Goal: Task Accomplishment & Management: Manage account settings

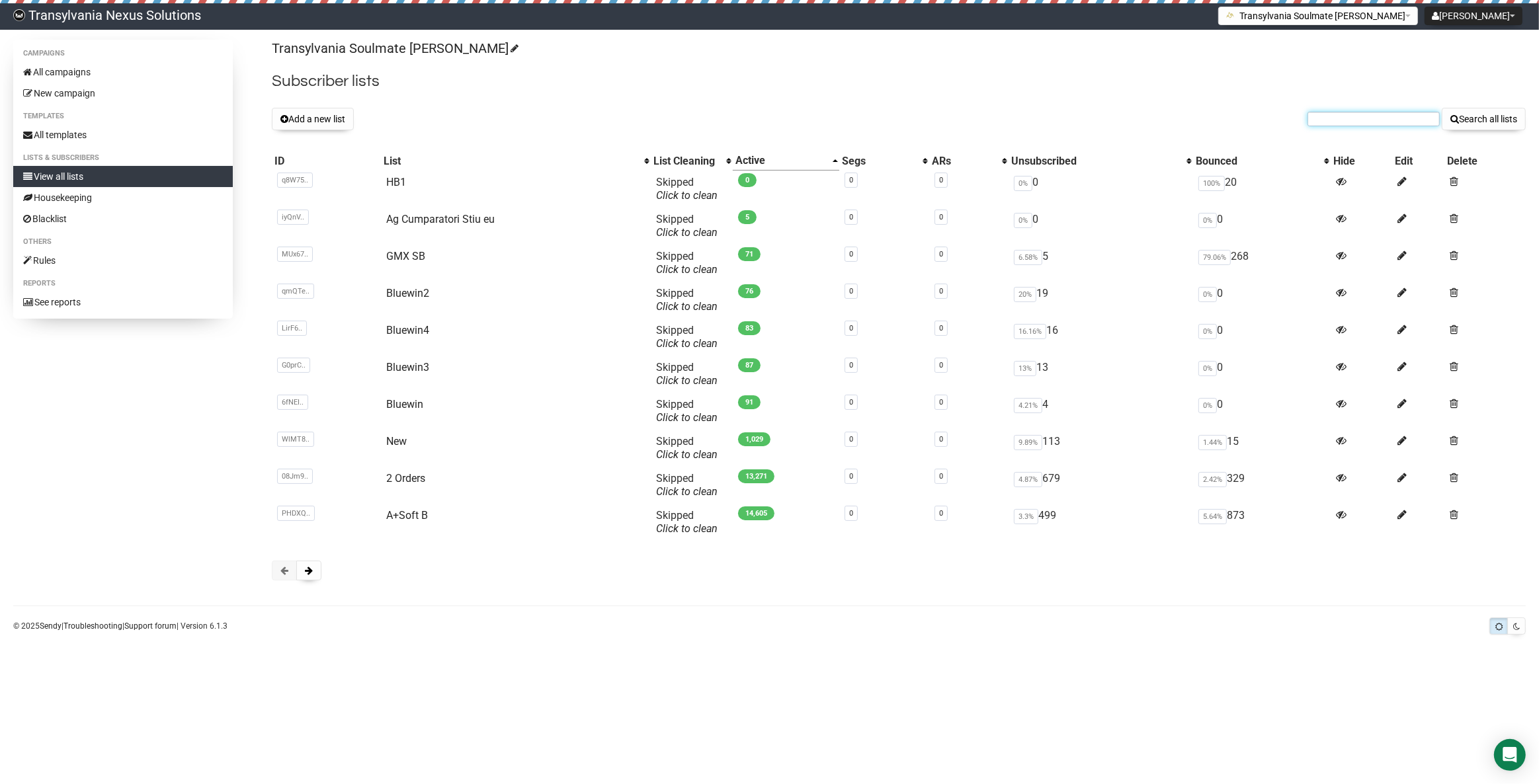
click at [1344, 111] on input "text" at bounding box center [1374, 119] width 133 height 15
paste input "kerstinopitz@outlook.com"
type input "kerstinopitz@outlook.com"
click at [1507, 116] on button "Search all lists" at bounding box center [1484, 120] width 84 height 23
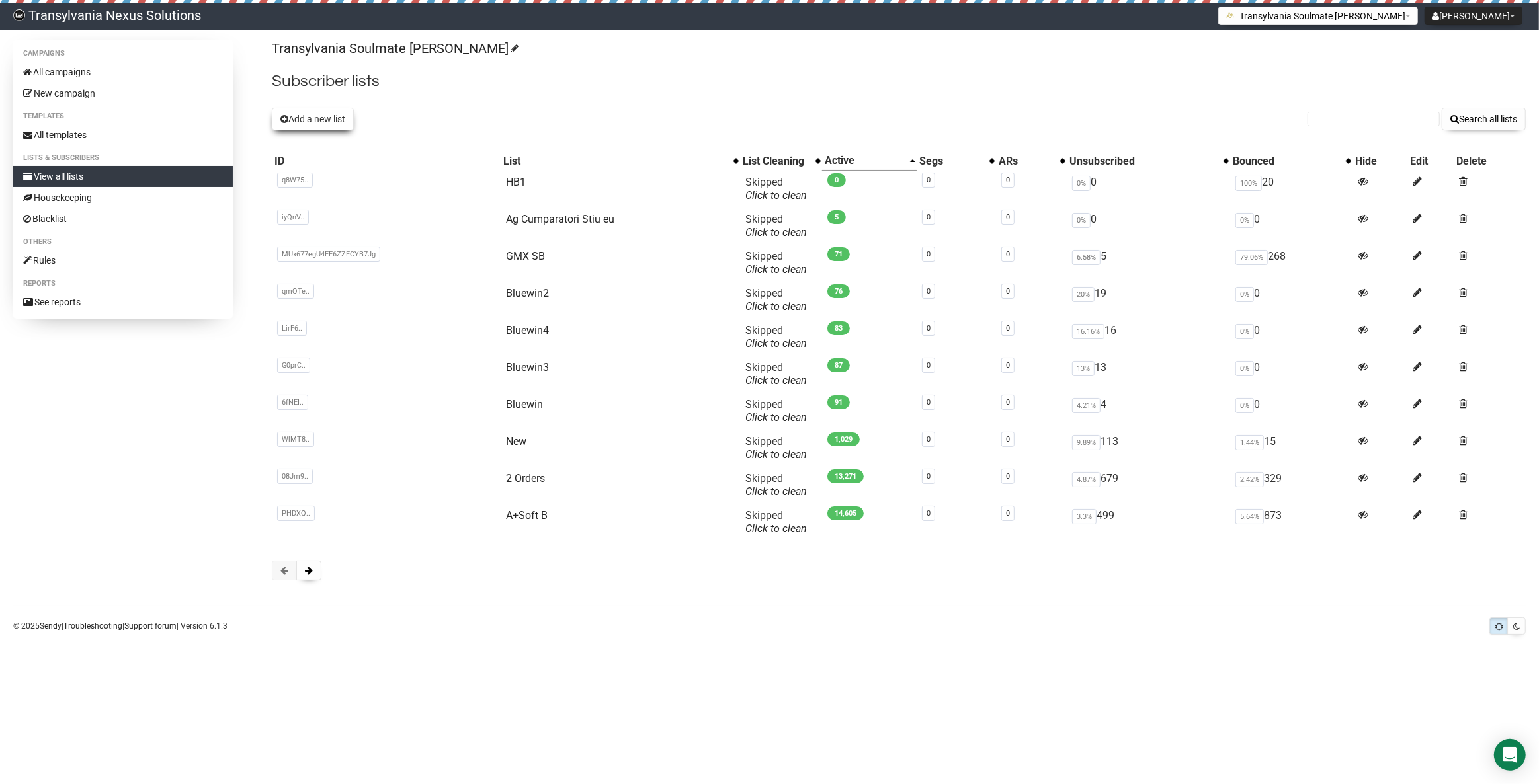
click at [309, 122] on button "Add a new list" at bounding box center [312, 120] width 82 height 23
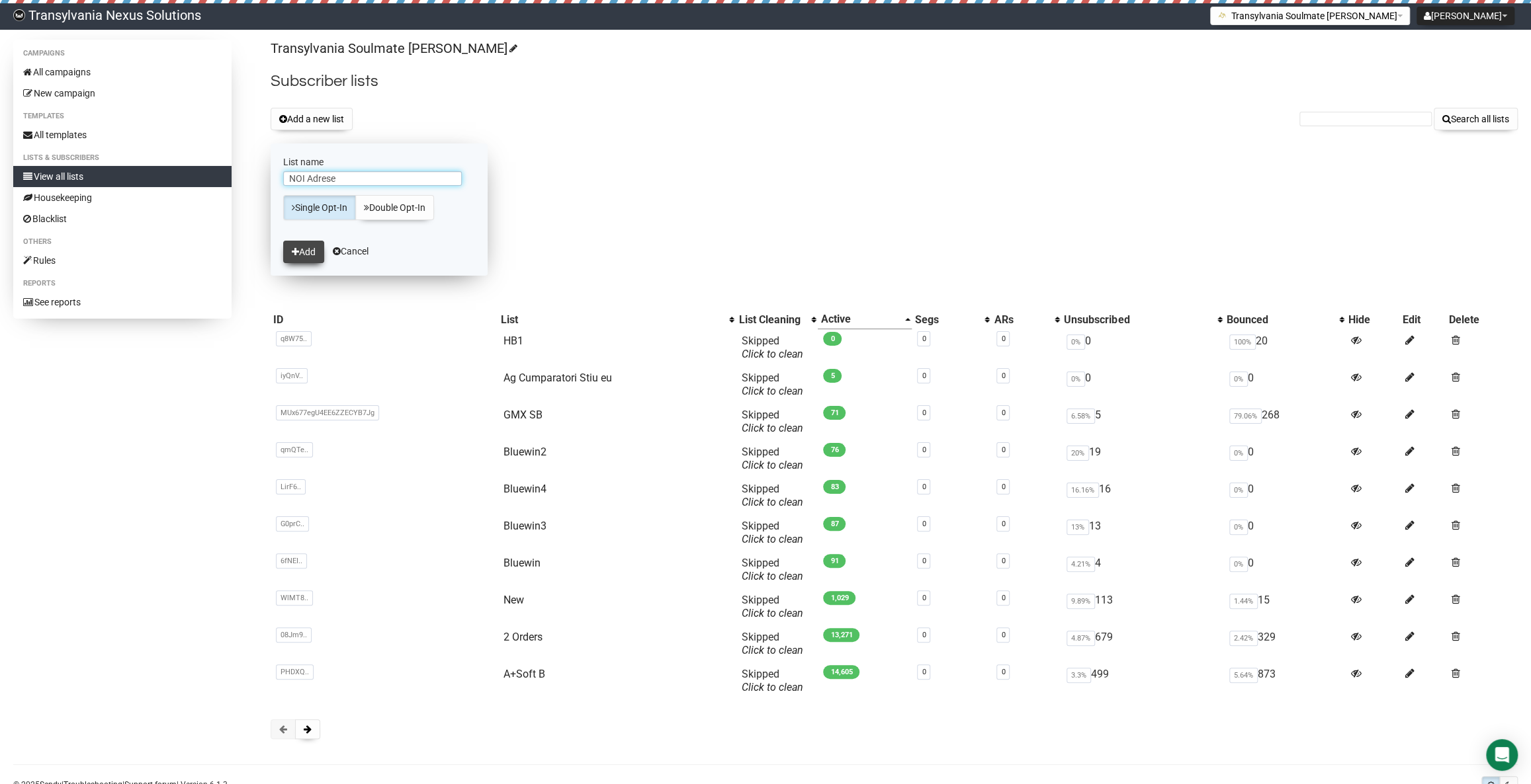
type input "NOI Adrese"
click at [297, 249] on icon "submit" at bounding box center [295, 251] width 7 height 9
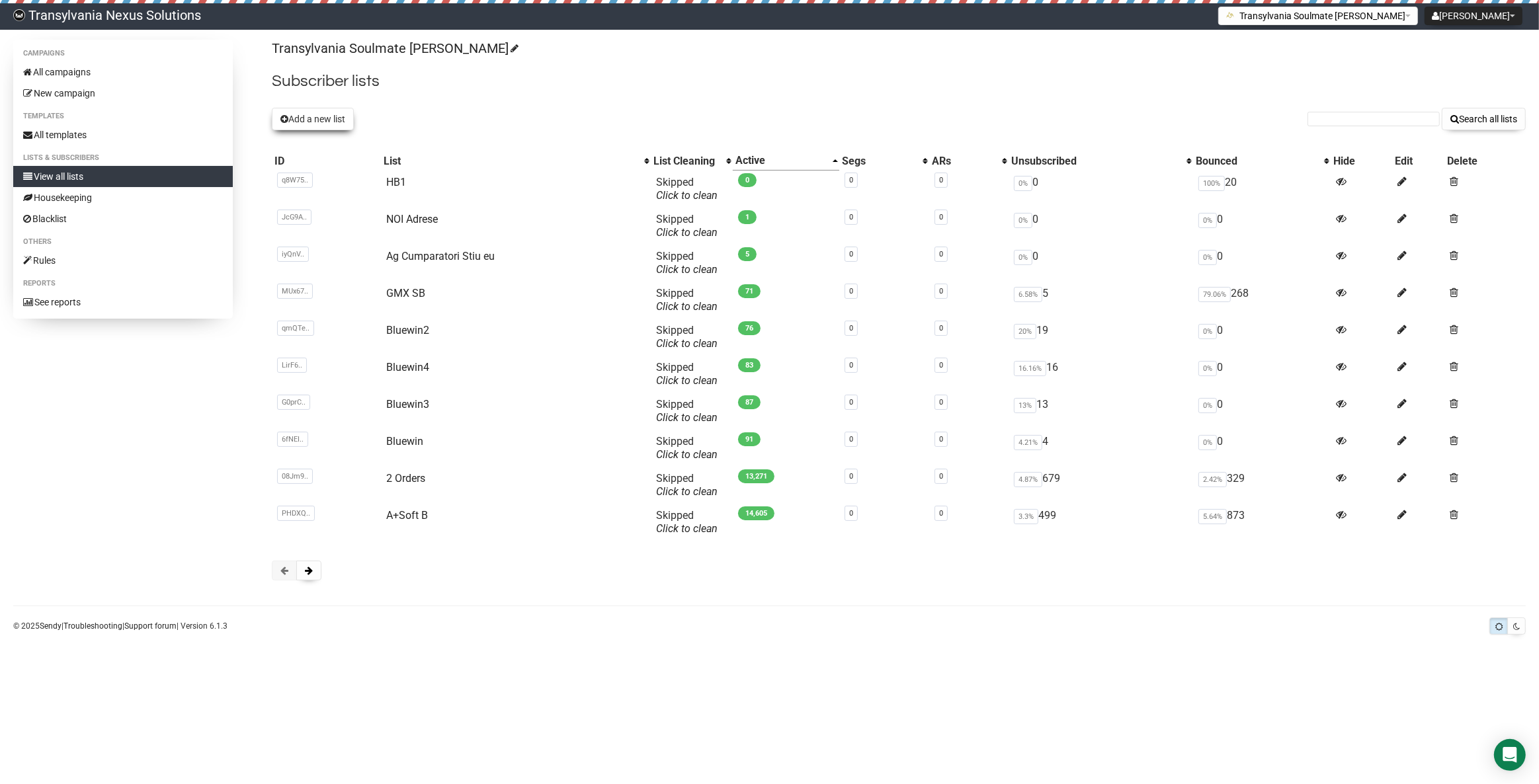
click at [277, 118] on button "Add a new list" at bounding box center [312, 120] width 82 height 23
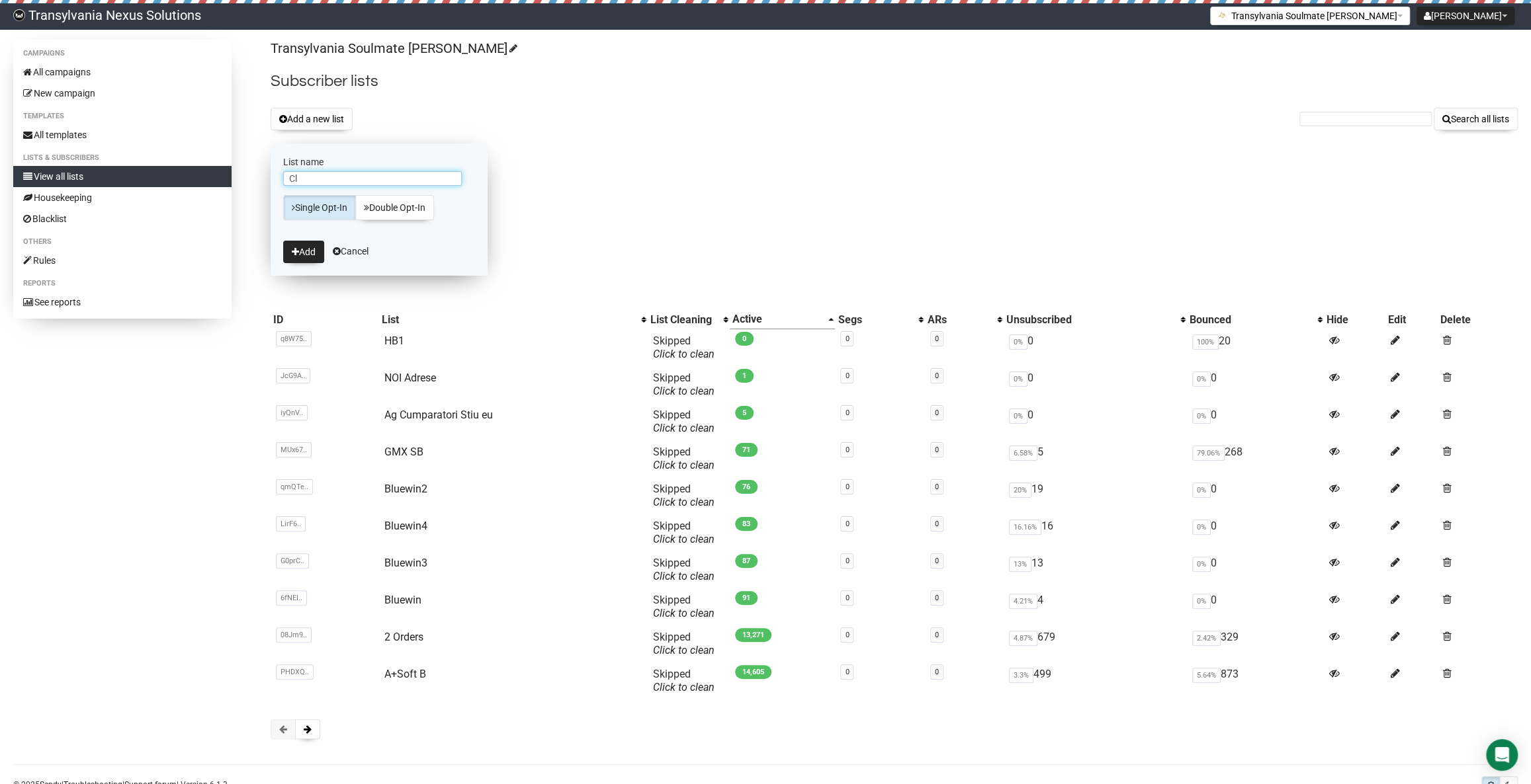
type input "C"
type input "Reciclare Clienti"
click at [301, 250] on button "Add" at bounding box center [303, 252] width 41 height 23
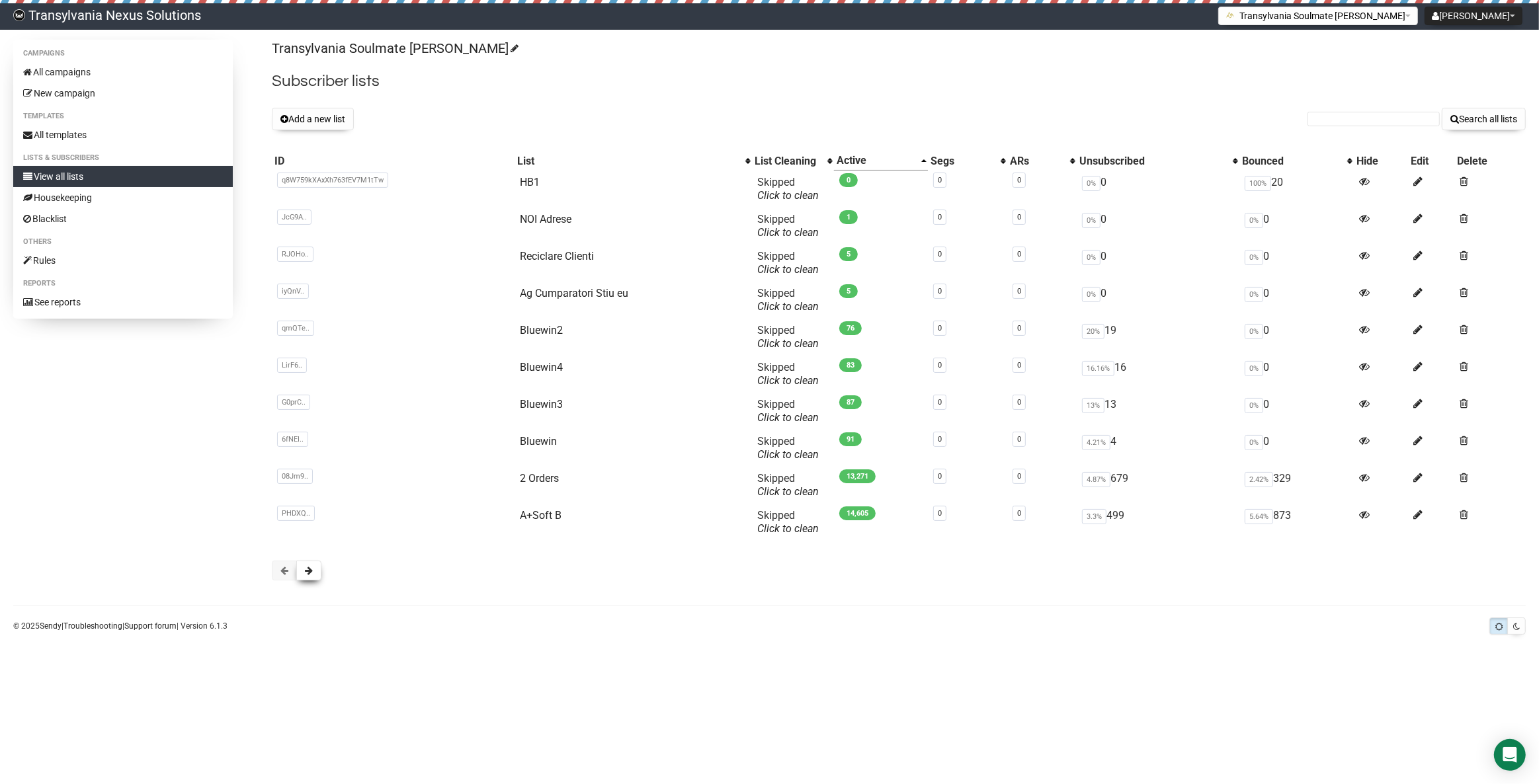
click at [303, 573] on button at bounding box center [308, 571] width 25 height 20
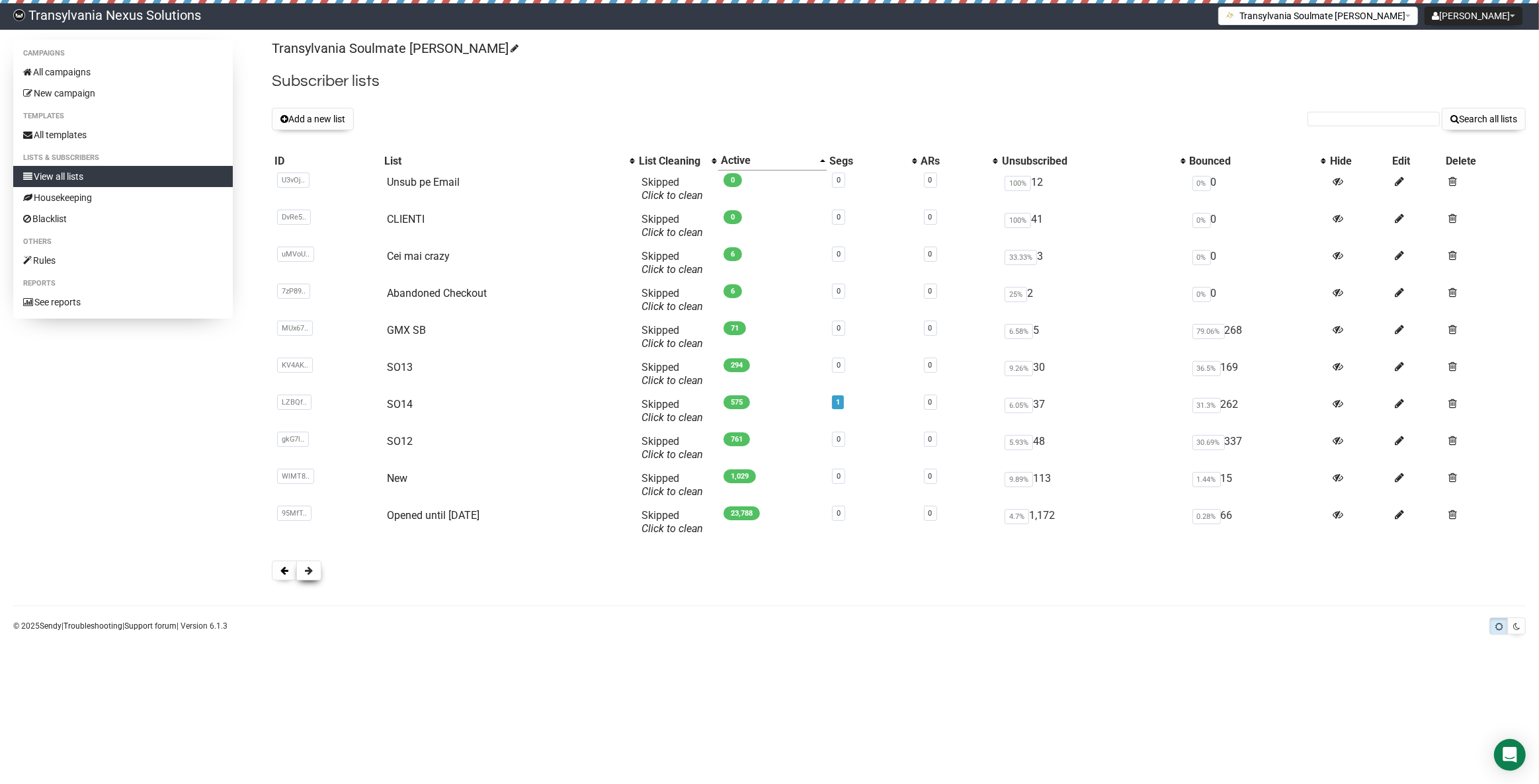
click at [308, 570] on span at bounding box center [309, 570] width 8 height 9
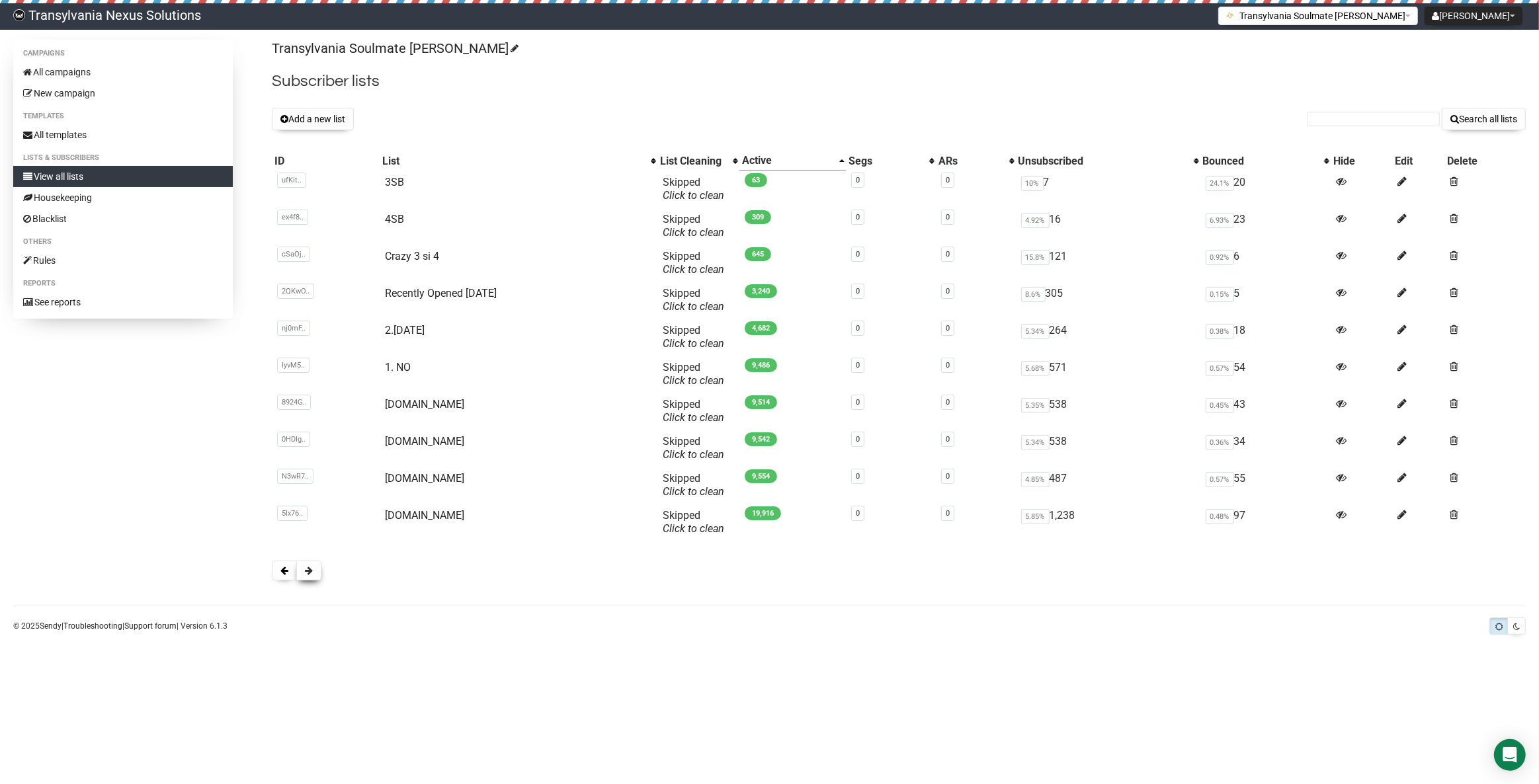
drag, startPoint x: 0, startPoint y: 0, endPoint x: 308, endPoint y: 569, distance: 647.0
click at [308, 569] on span at bounding box center [309, 570] width 8 height 9
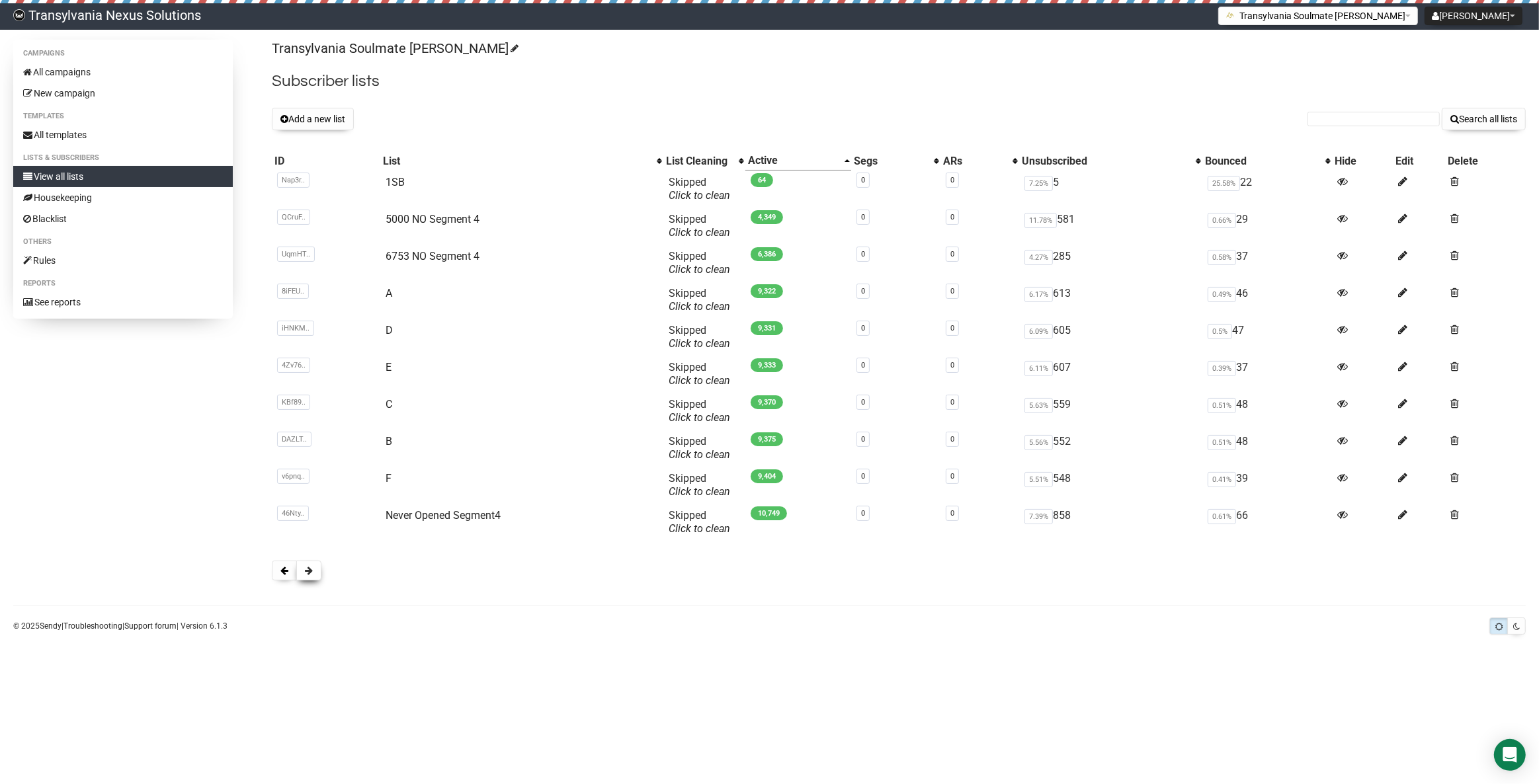
click at [296, 572] on button at bounding box center [308, 571] width 25 height 20
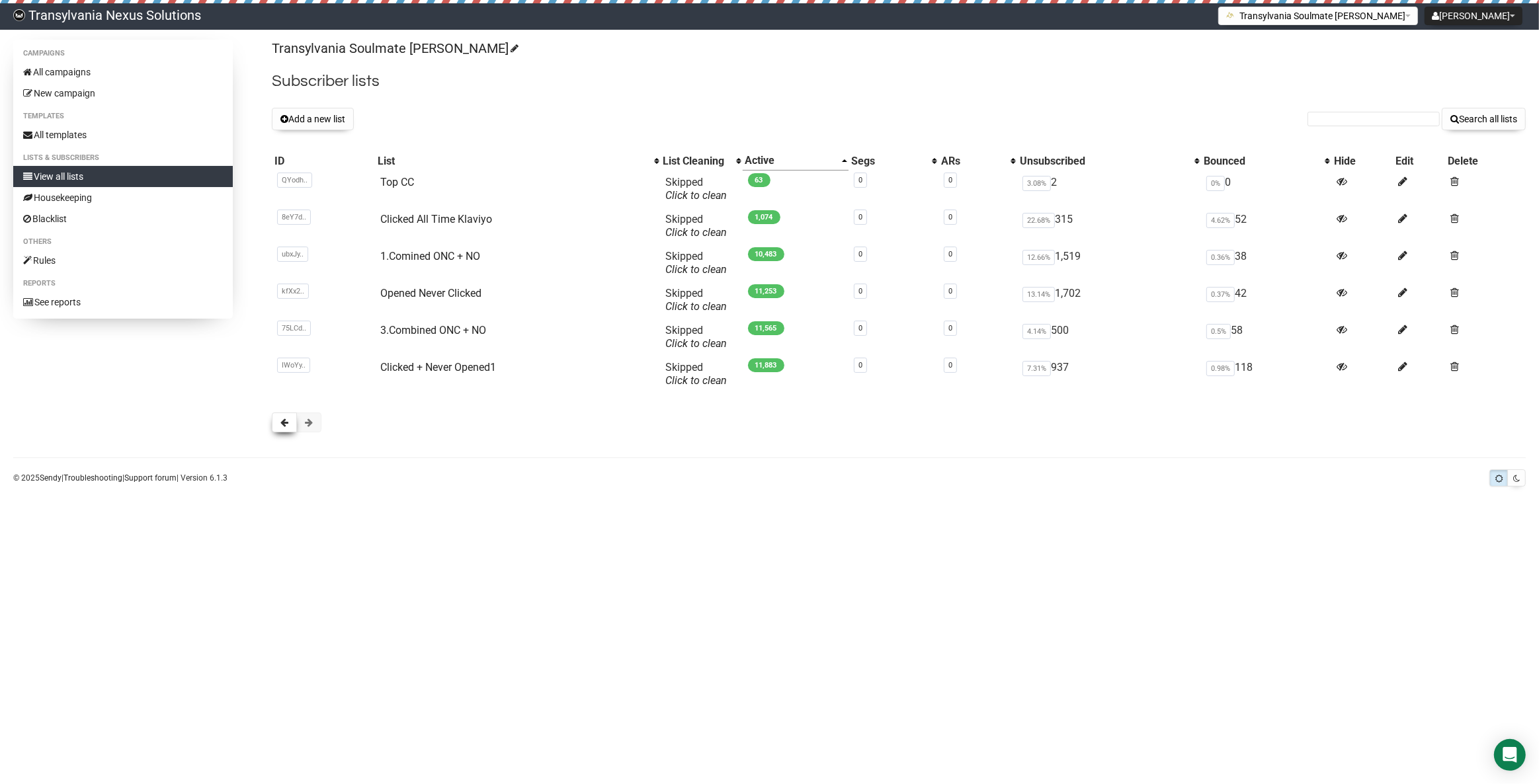
click at [283, 420] on span at bounding box center [285, 422] width 8 height 9
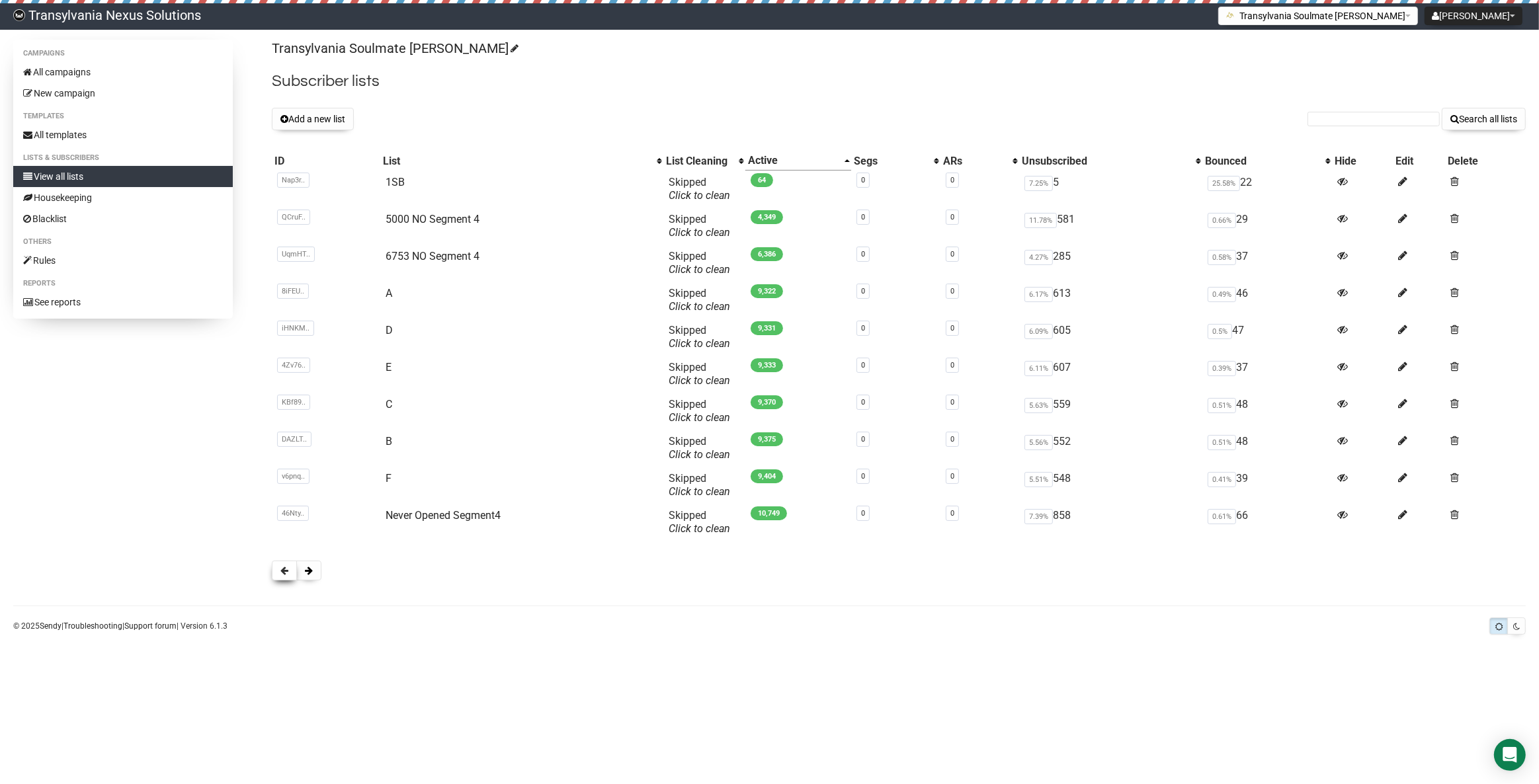
click at [281, 575] on span at bounding box center [285, 570] width 8 height 9
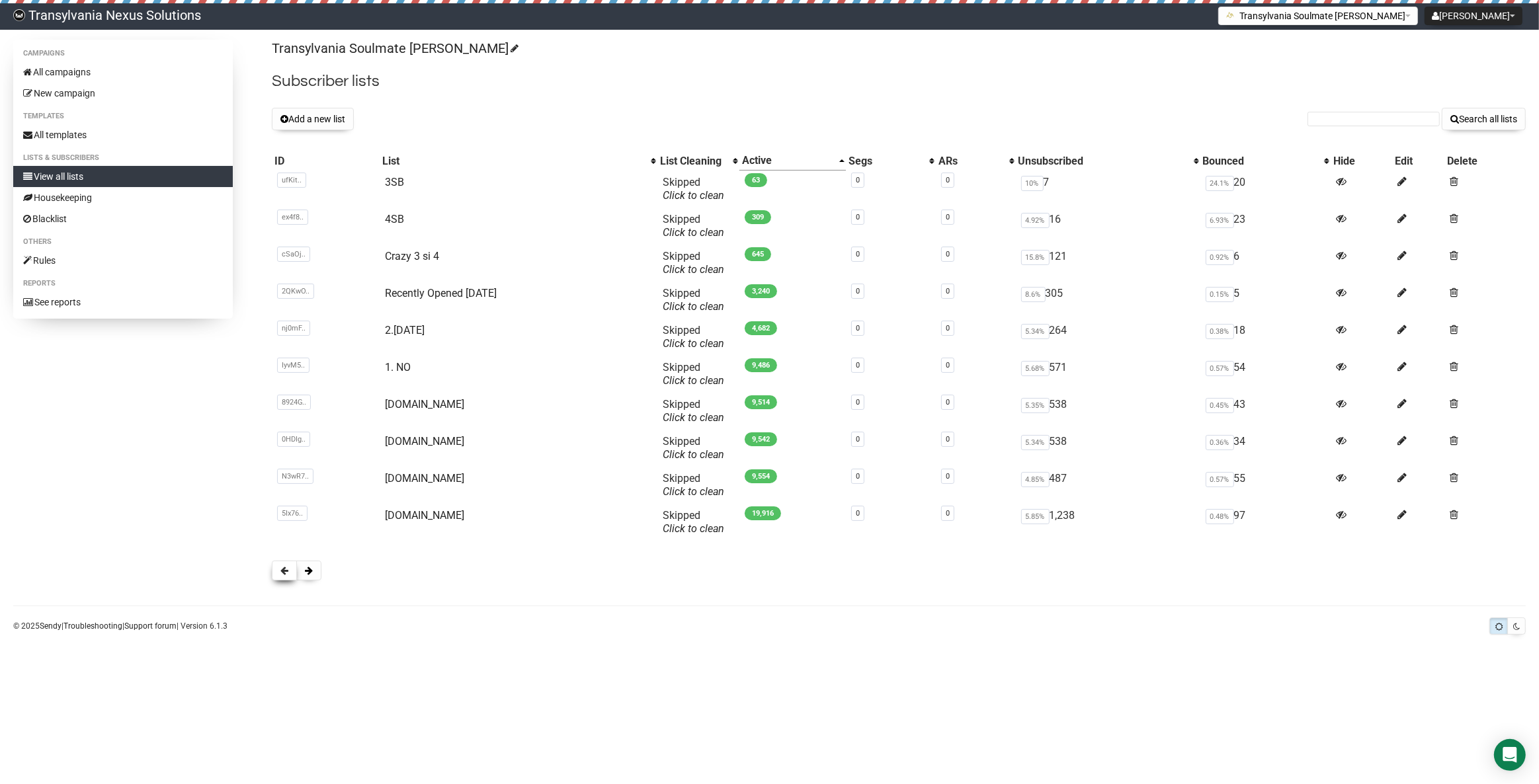
click at [281, 564] on button at bounding box center [284, 571] width 25 height 20
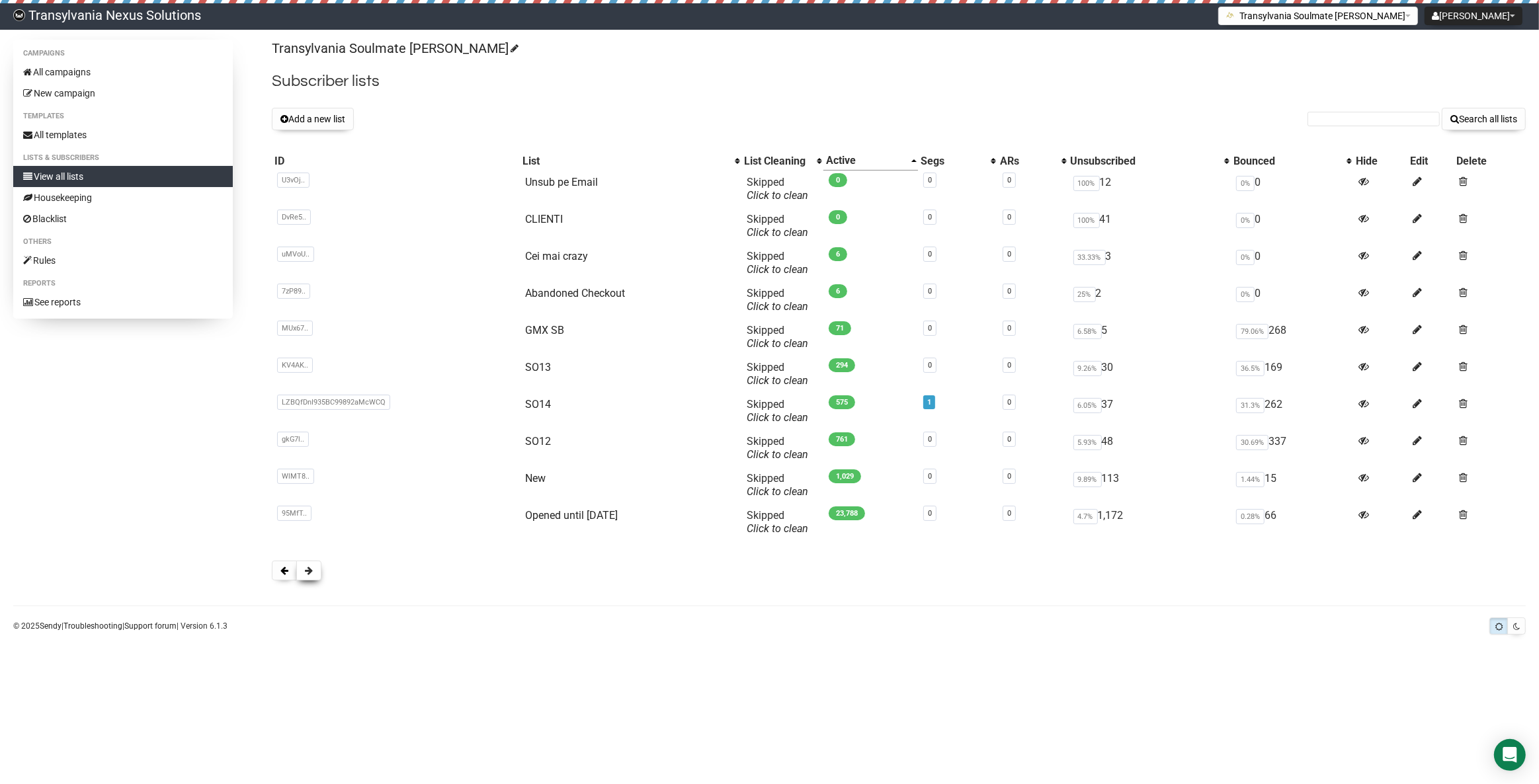
click at [312, 572] on span at bounding box center [309, 570] width 8 height 9
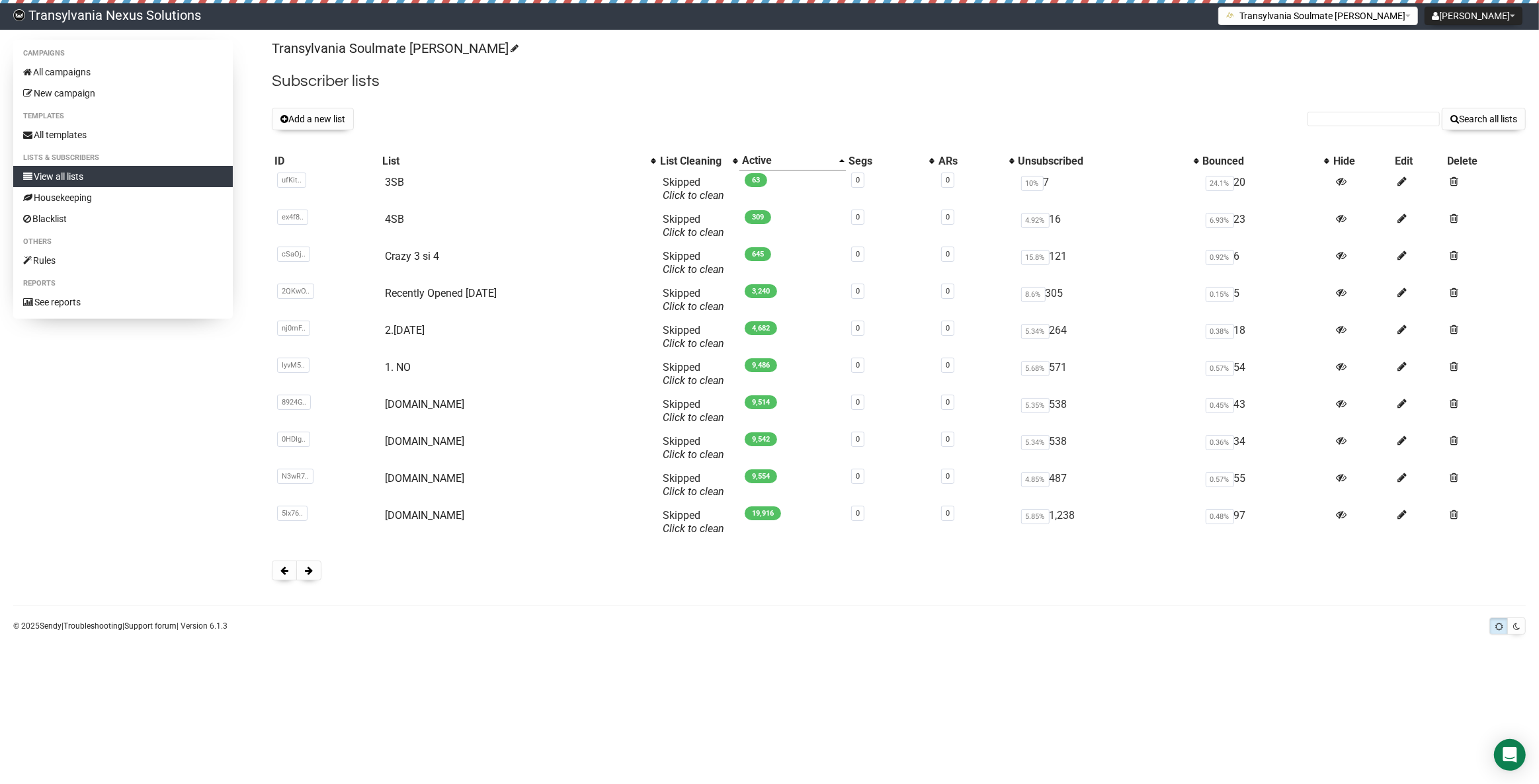
click at [312, 572] on span at bounding box center [309, 570] width 8 height 9
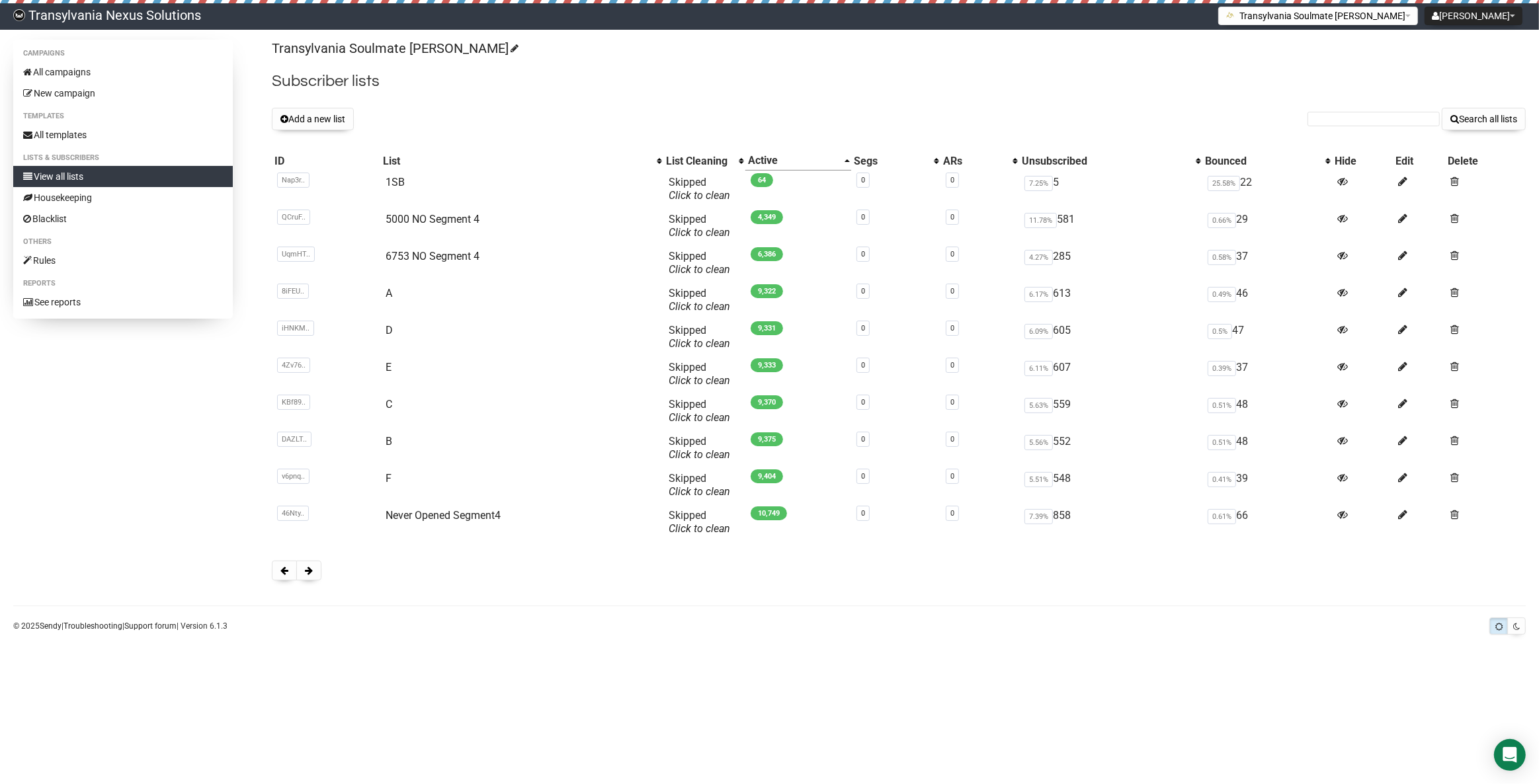
click at [307, 581] on div "Transylvania Soulmate [PERSON_NAME] Subscriber lists Add a new list Search all …" at bounding box center [899, 316] width 1254 height 554
click at [307, 575] on span at bounding box center [309, 570] width 8 height 9
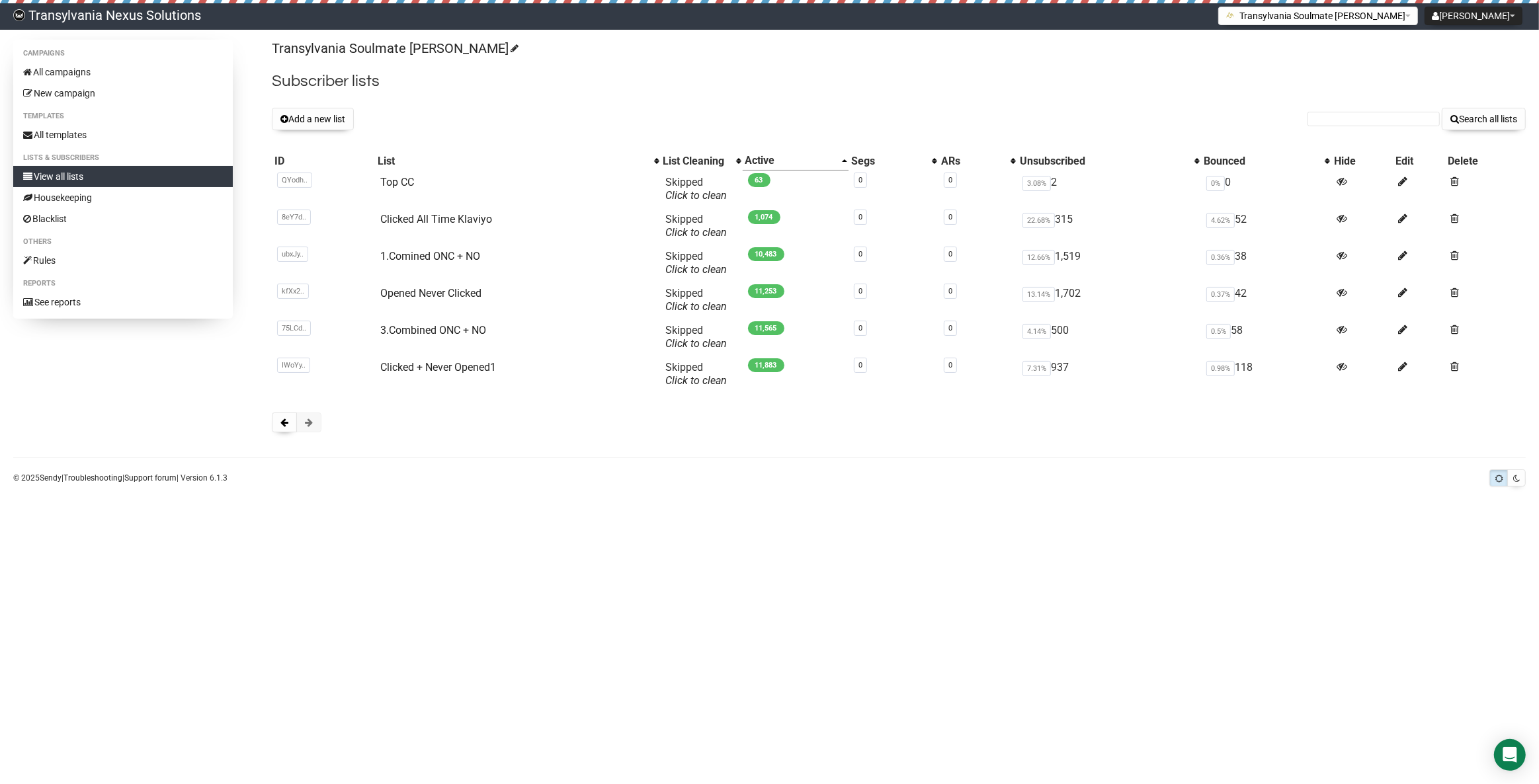
click at [312, 437] on div "Transylvania Soulmate [PERSON_NAME] Subscriber lists Add a new list Search all …" at bounding box center [899, 242] width 1254 height 406
click at [273, 415] on button at bounding box center [284, 422] width 25 height 20
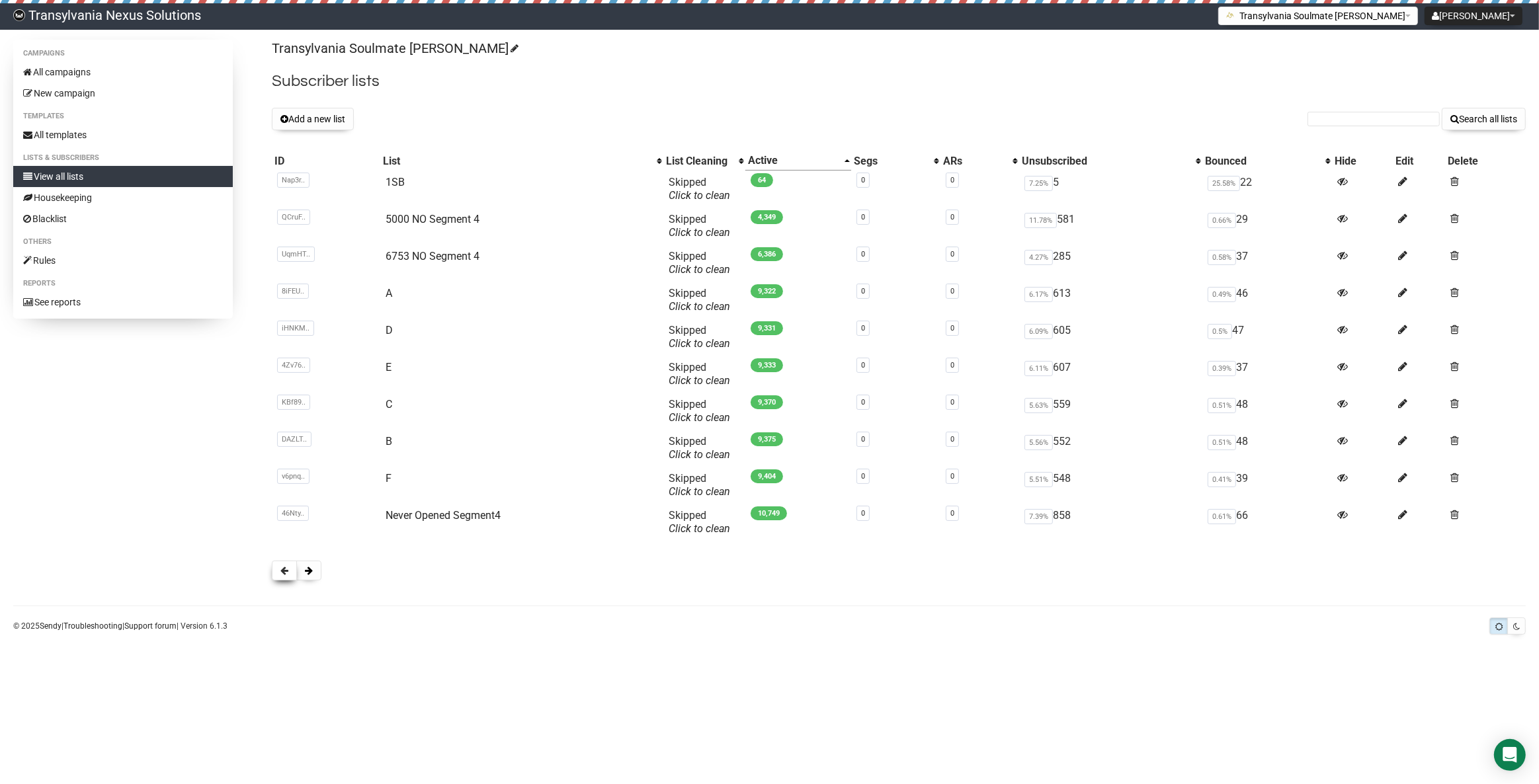
click at [290, 573] on button at bounding box center [284, 571] width 25 height 20
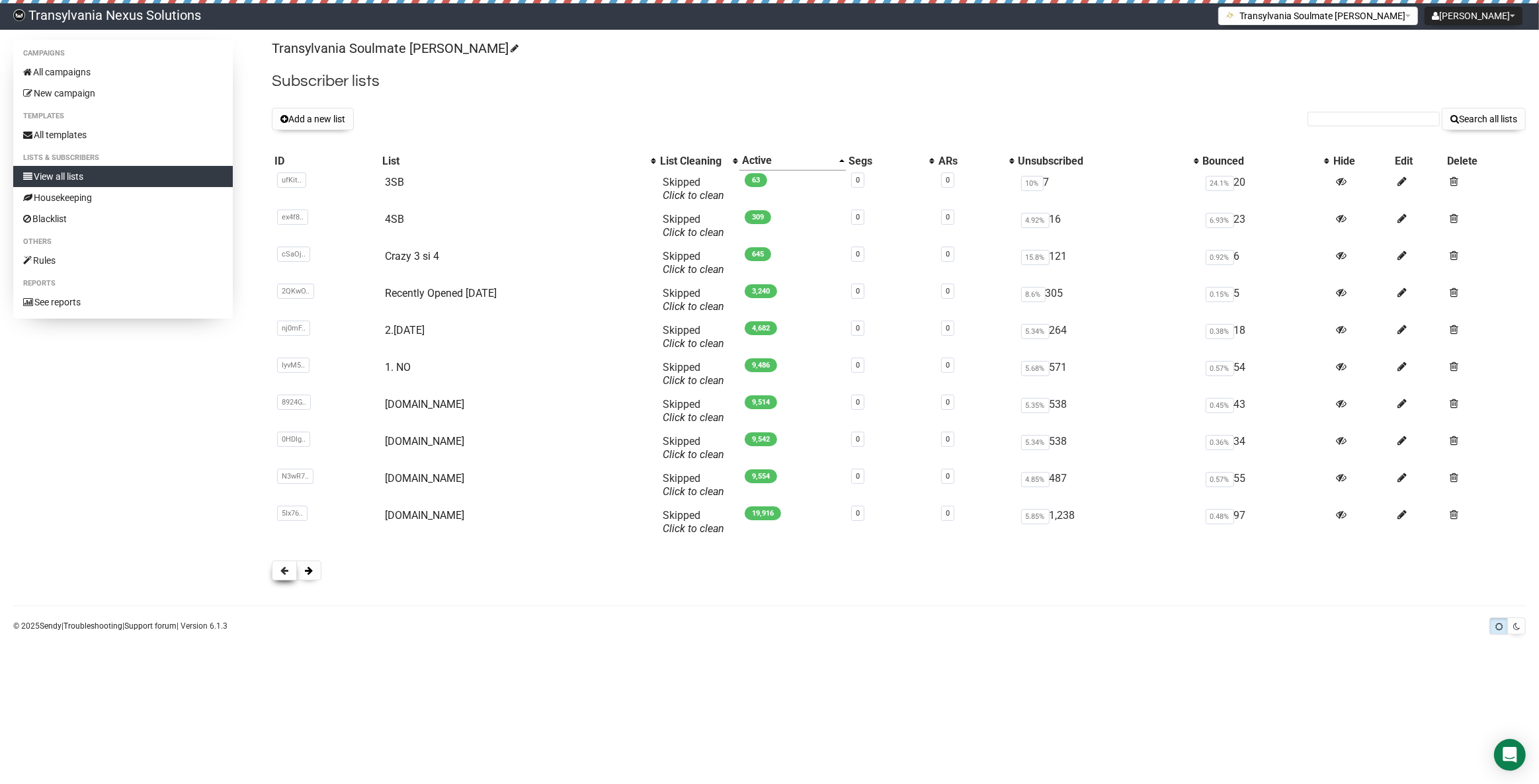
click at [284, 580] on button at bounding box center [284, 571] width 25 height 20
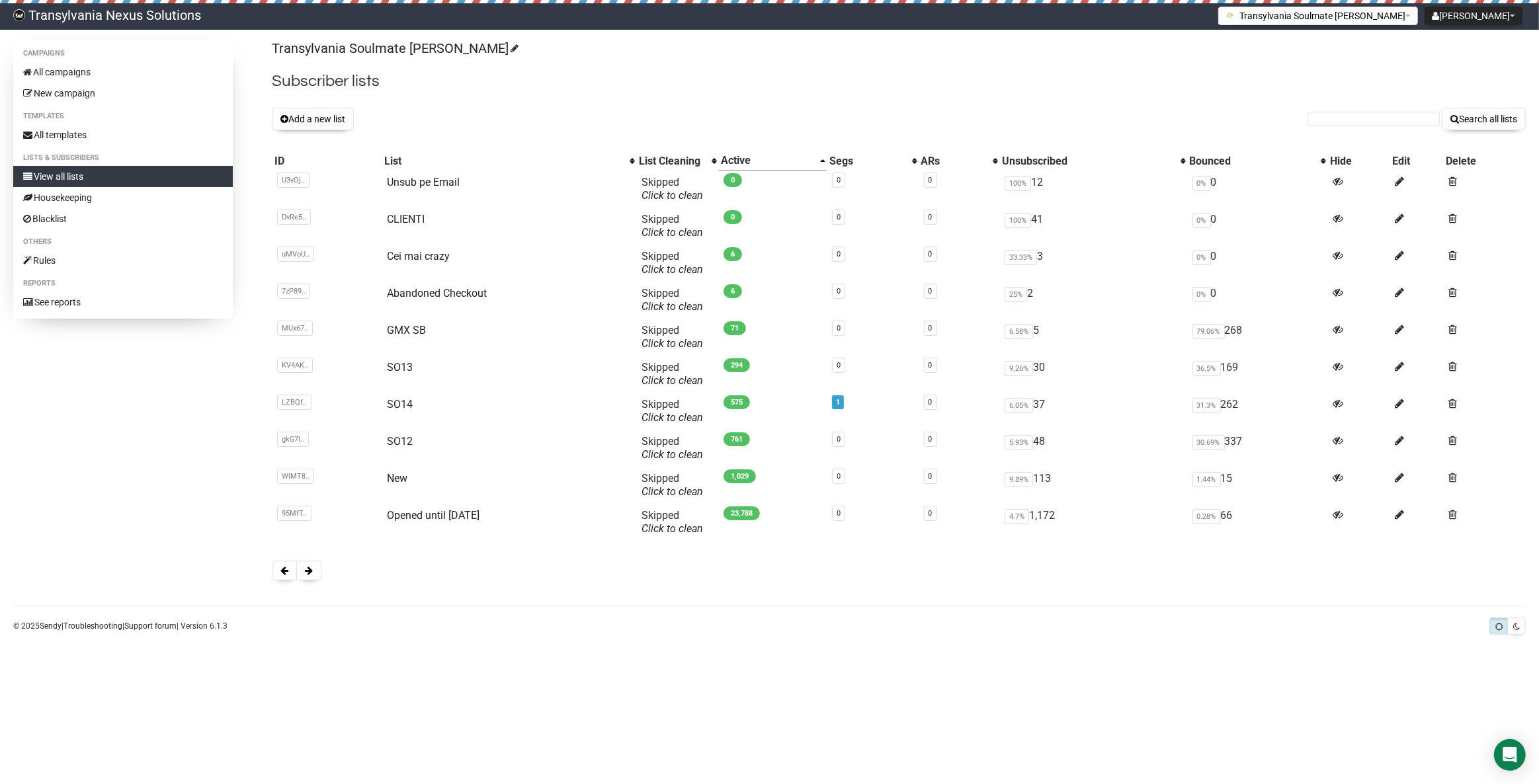
click at [274, 592] on div "Transylvania Soulmate [PERSON_NAME] Subscriber lists Add a new list Search all …" at bounding box center [899, 316] width 1254 height 554
click at [287, 577] on button at bounding box center [284, 571] width 25 height 20
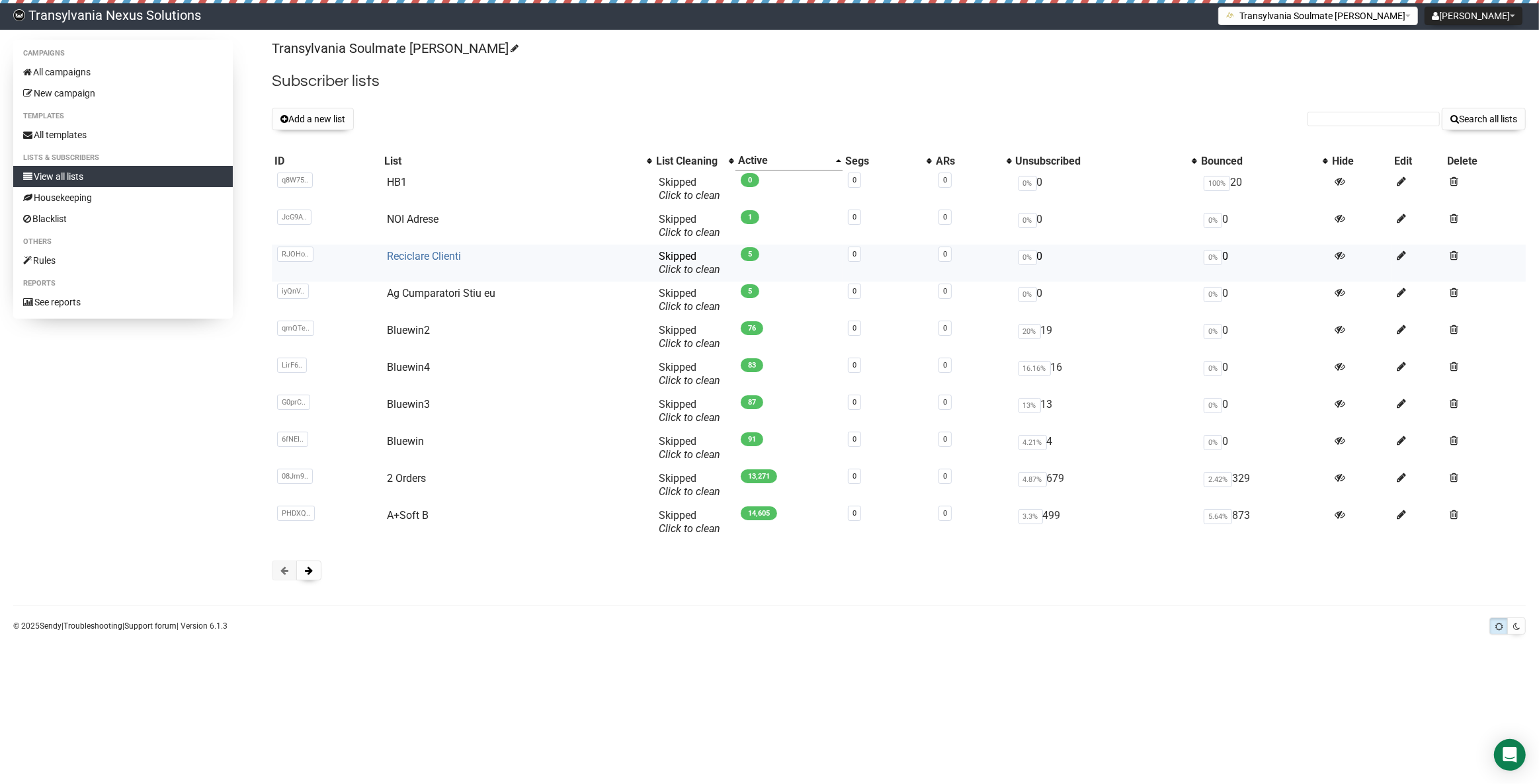
click at [420, 260] on link "Reciclare Clienti" at bounding box center [424, 255] width 74 height 12
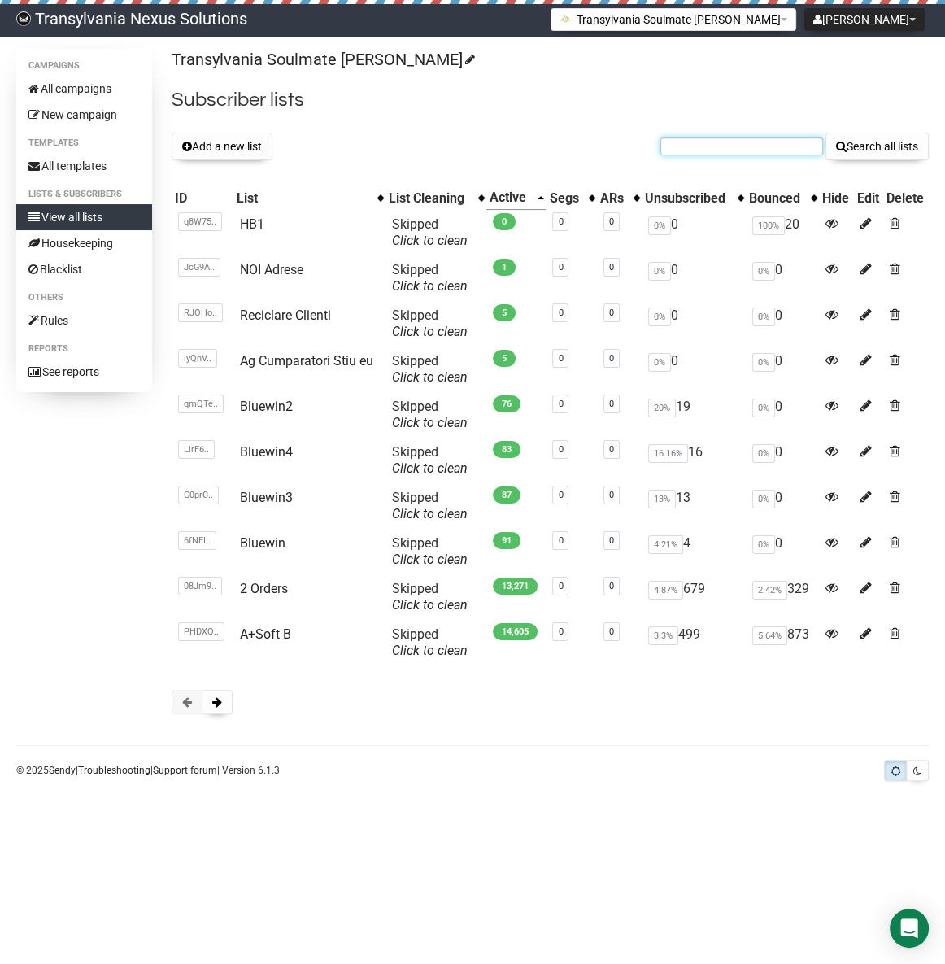
click at [731, 137] on input "text" at bounding box center [741, 146] width 163 height 18
paste input "marianne06.1@gmx.de"
type input "marianne06.1@gmx.de"
click at [862, 146] on button "Search all lists" at bounding box center [876, 147] width 103 height 28
click at [221, 154] on button "Add a new list" at bounding box center [222, 147] width 101 height 28
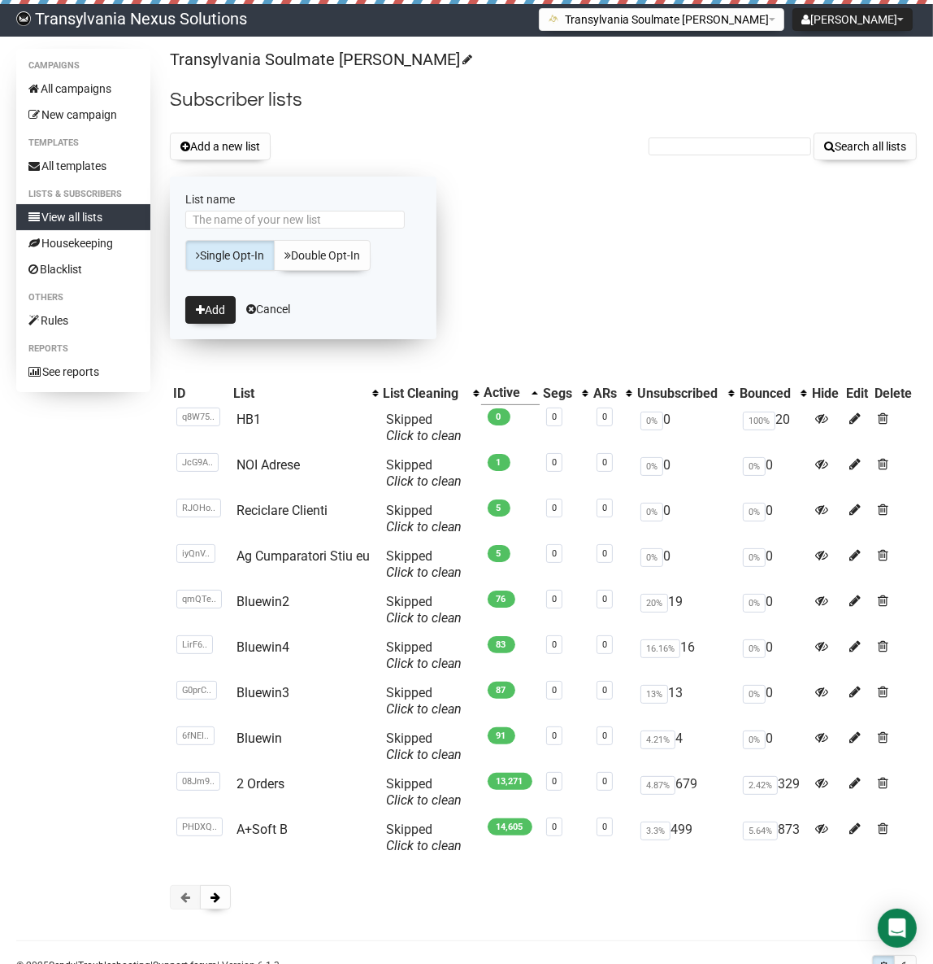
click at [269, 301] on form "List name Single Opt-In Double Opt-In Add Cancel" at bounding box center [303, 257] width 267 height 163
click at [265, 309] on link "Cancel" at bounding box center [268, 308] width 44 height 13
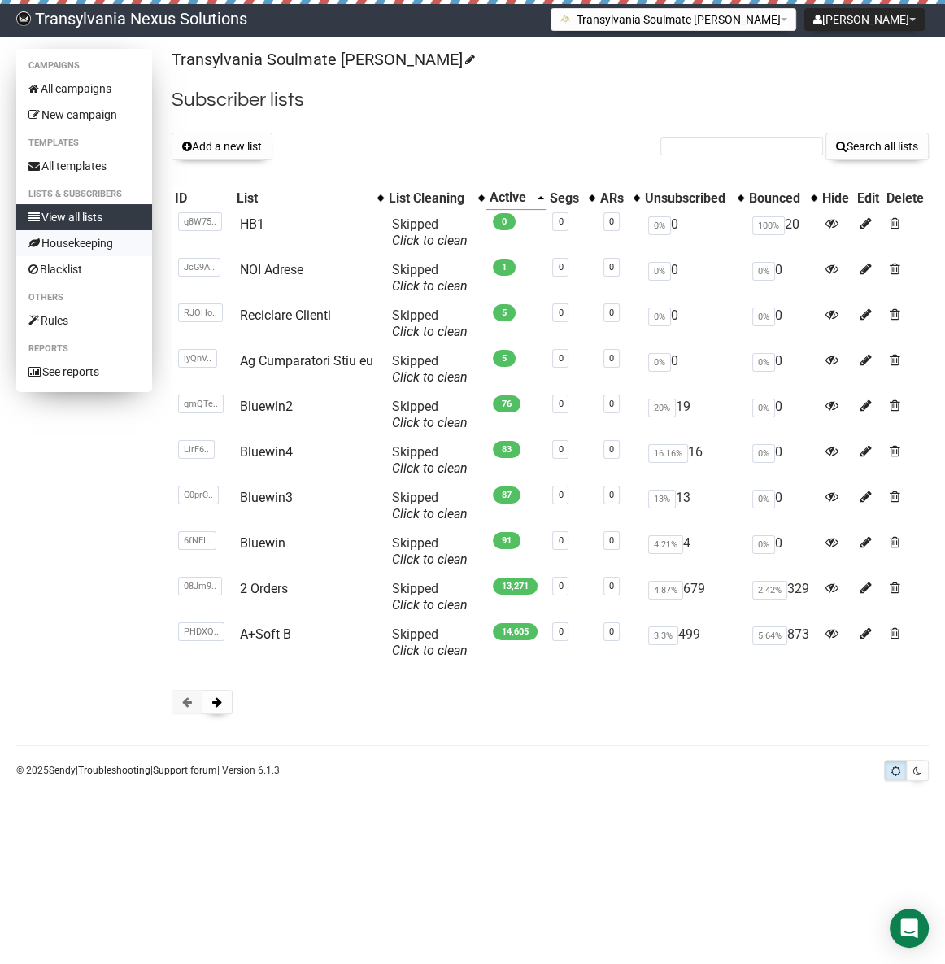
click at [55, 230] on link "Housekeeping" at bounding box center [84, 243] width 136 height 26
click at [294, 317] on link "Reciclare Clienti" at bounding box center [285, 314] width 91 height 15
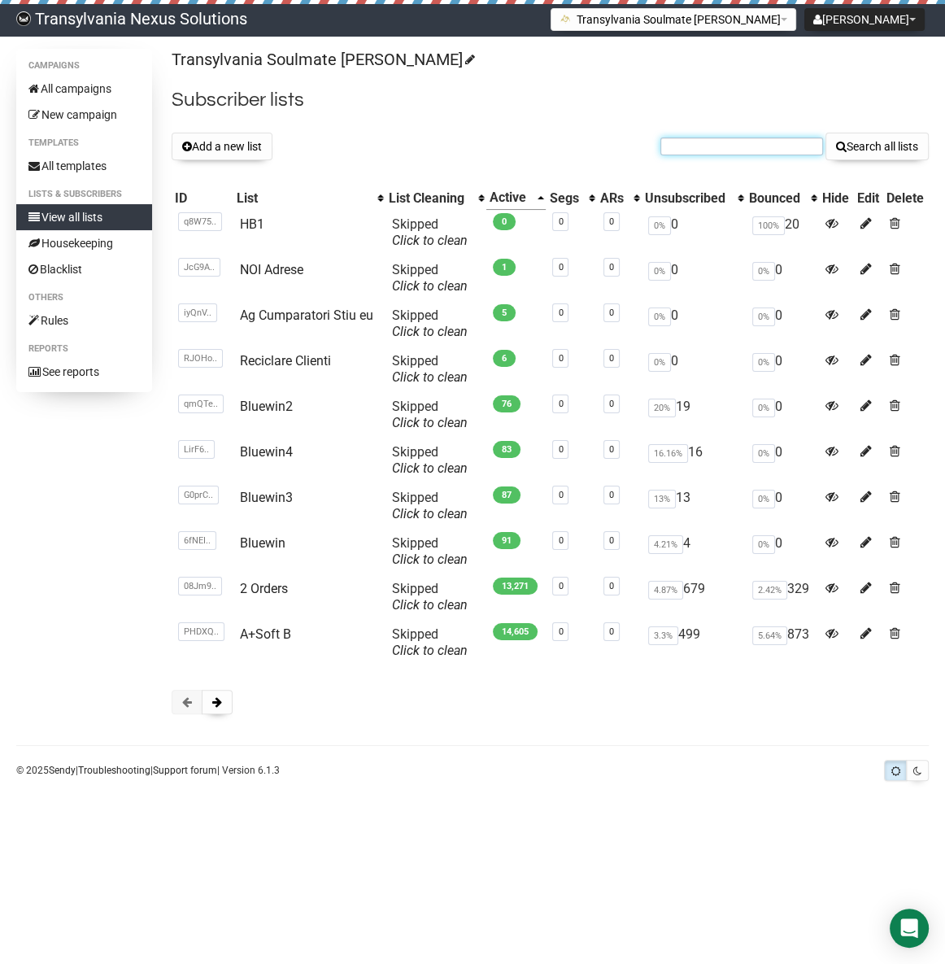
click at [747, 142] on input "text" at bounding box center [741, 146] width 163 height 18
paste input "inaneumann12@gmail.com"
type input "inaneumann12@gmail.com"
click at [878, 165] on div "Transylvania Soulmate Decoder Subscriber lists Add a new list inaneumann12@gmai…" at bounding box center [550, 389] width 757 height 681
click at [884, 148] on button "Search all lists" at bounding box center [876, 147] width 103 height 28
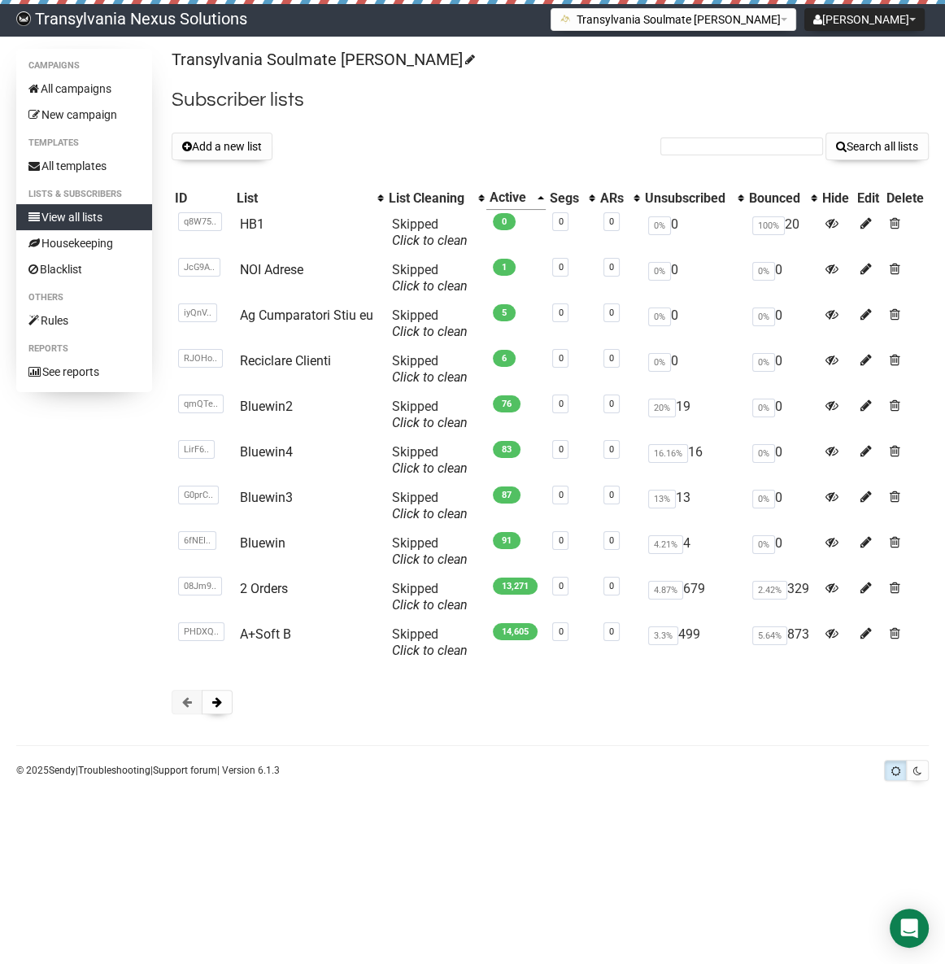
click at [772, 164] on div "Transylvania Soulmate [PERSON_NAME] Subscriber lists Add a new list Search all …" at bounding box center [550, 389] width 757 height 681
click at [769, 141] on input "text" at bounding box center [741, 146] width 163 height 18
paste input "[EMAIL_ADDRESS][DOMAIN_NAME]"
type input "[EMAIL_ADDRESS][DOMAIN_NAME]"
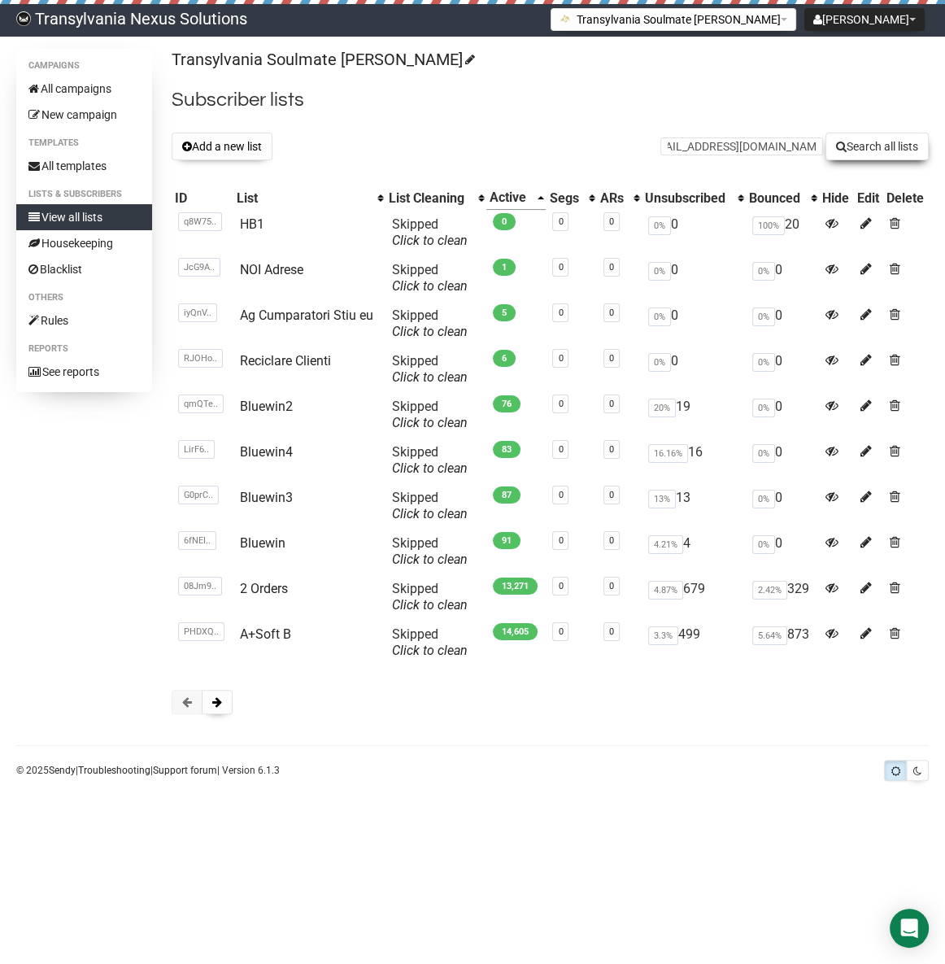
drag, startPoint x: 864, startPoint y: 155, endPoint x: 849, endPoint y: 147, distance: 16.7
click at [864, 154] on button "Search all lists" at bounding box center [876, 147] width 103 height 28
click at [273, 364] on link "Reciclare Clienti" at bounding box center [285, 360] width 91 height 15
click at [699, 159] on form "Search all lists" at bounding box center [794, 147] width 268 height 28
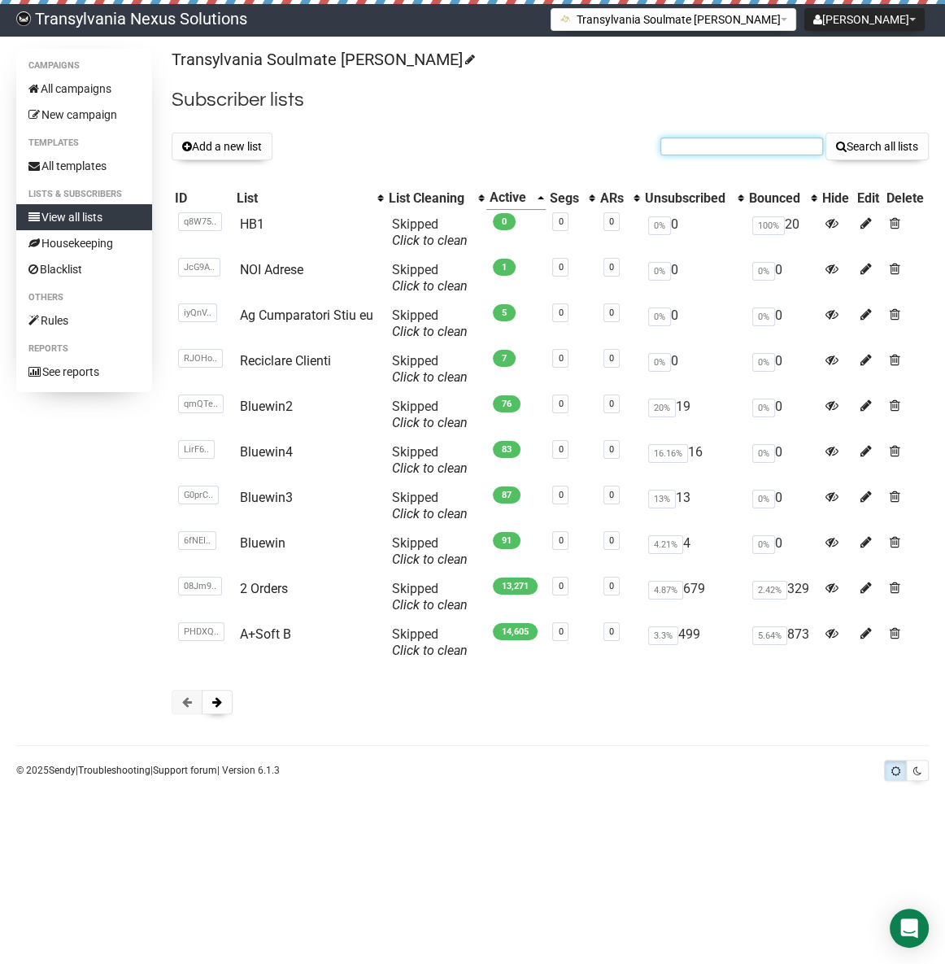
click at [700, 147] on input "text" at bounding box center [741, 146] width 163 height 18
paste input "daniti1978@gmail.com"
click at [687, 144] on input "daniti1978@gmail.com" at bounding box center [741, 146] width 163 height 18
type input "daniti1978@gmail.com"
click at [842, 137] on button "Search all lists" at bounding box center [876, 147] width 103 height 28
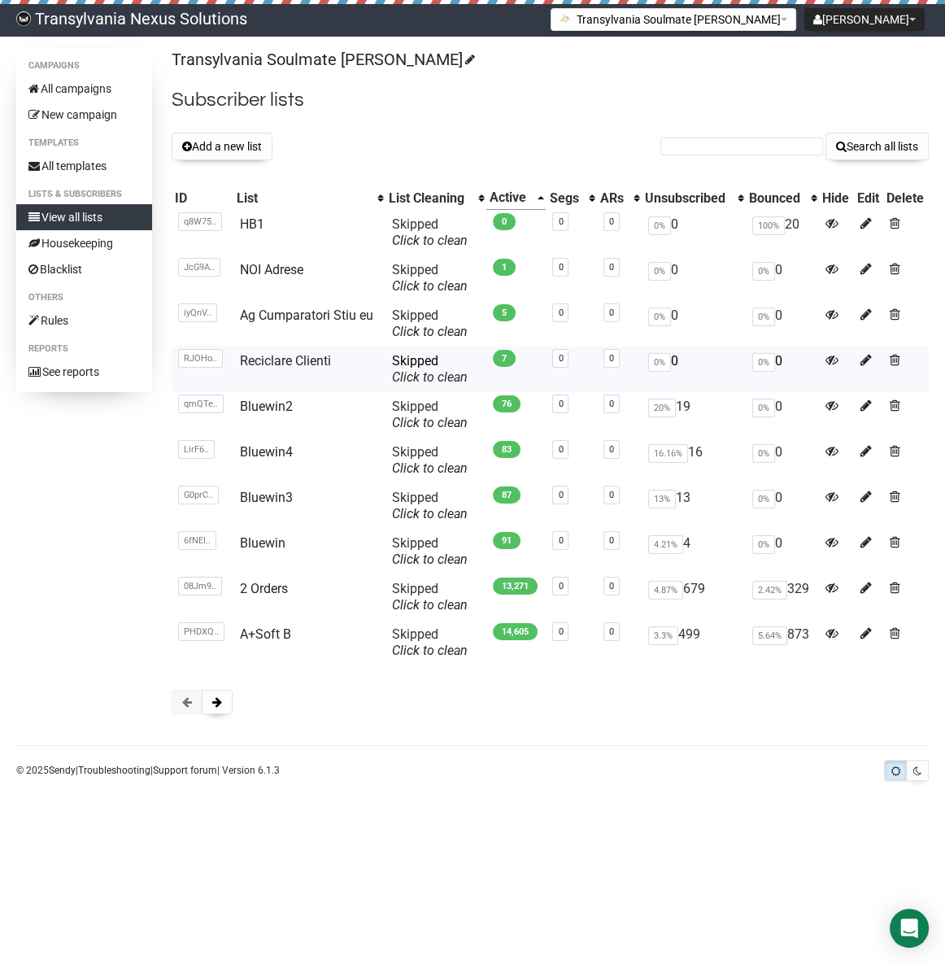
click at [272, 350] on td "Reciclare Clienti" at bounding box center [309, 369] width 152 height 46
click at [268, 360] on link "Reciclare Clienti" at bounding box center [285, 360] width 91 height 15
click at [690, 158] on form "Search all lists" at bounding box center [794, 147] width 268 height 28
paste input "[EMAIL_ADDRESS][DOMAIN_NAME]"
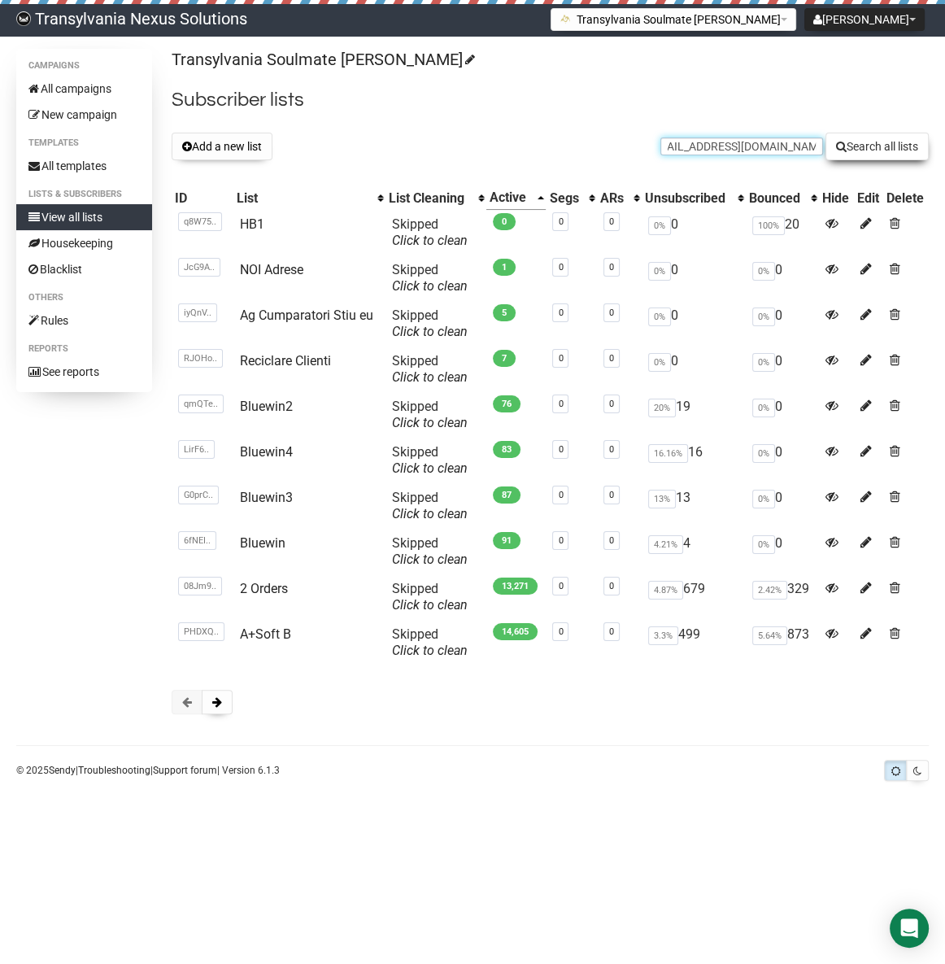
type input "schniefiekoehler@gmail.com"
click at [867, 137] on button "Search all lists" at bounding box center [876, 147] width 103 height 28
click at [724, 146] on input "text" at bounding box center [741, 146] width 163 height 18
paste input "ankepiperek@gmail.com"
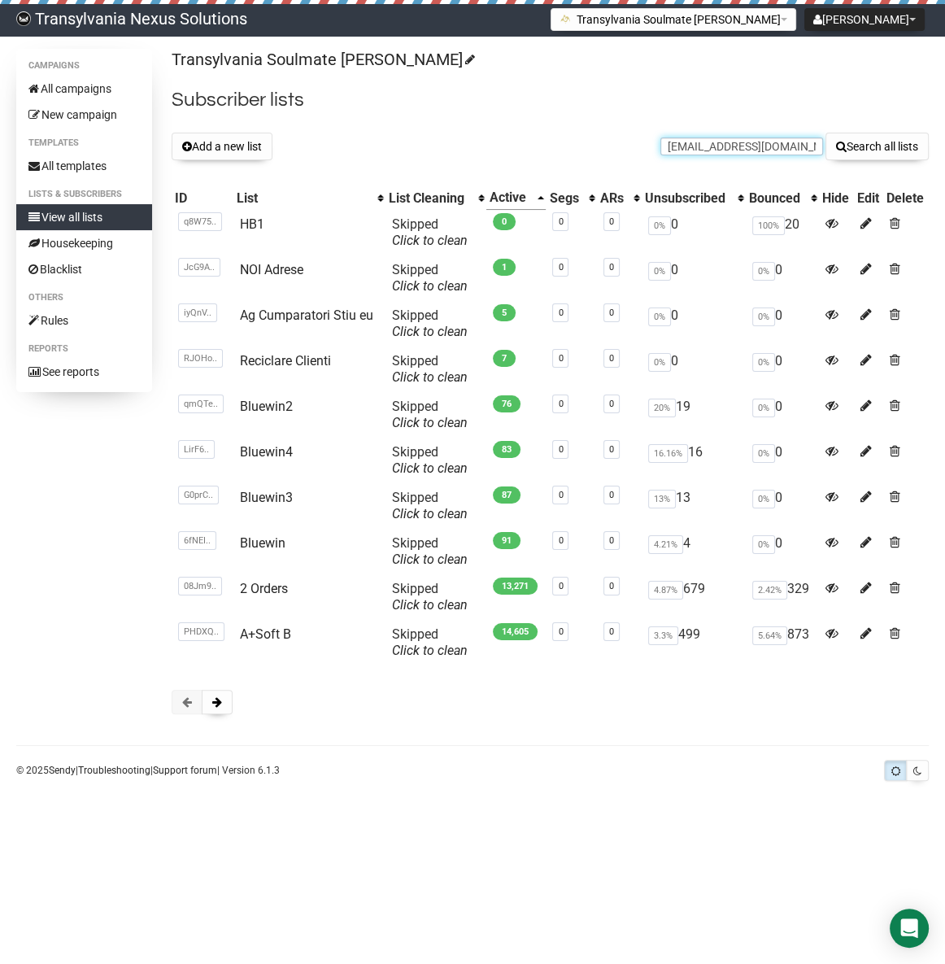
click at [678, 154] on input "ankepiperek@gmail.com" at bounding box center [741, 146] width 163 height 18
type input "ankepiperek@gmail.com"
click at [868, 145] on button "Search all lists" at bounding box center [876, 147] width 103 height 28
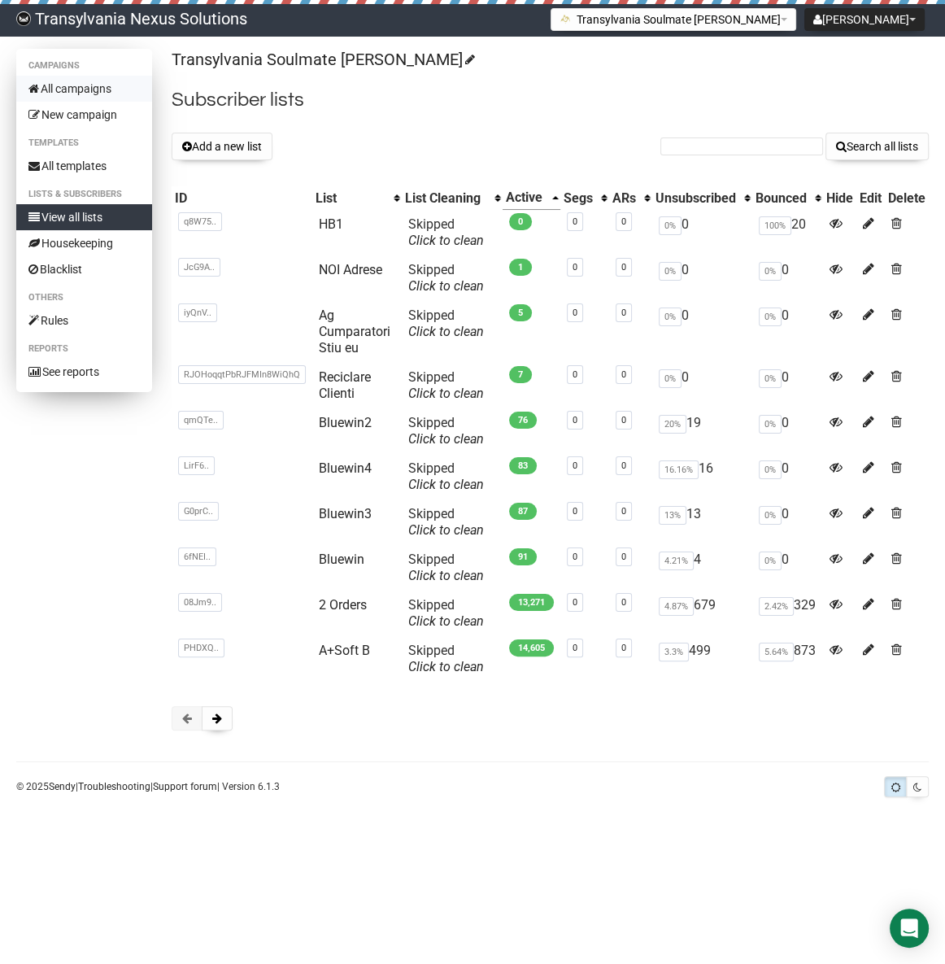
click at [58, 89] on link "All campaigns" at bounding box center [84, 89] width 136 height 26
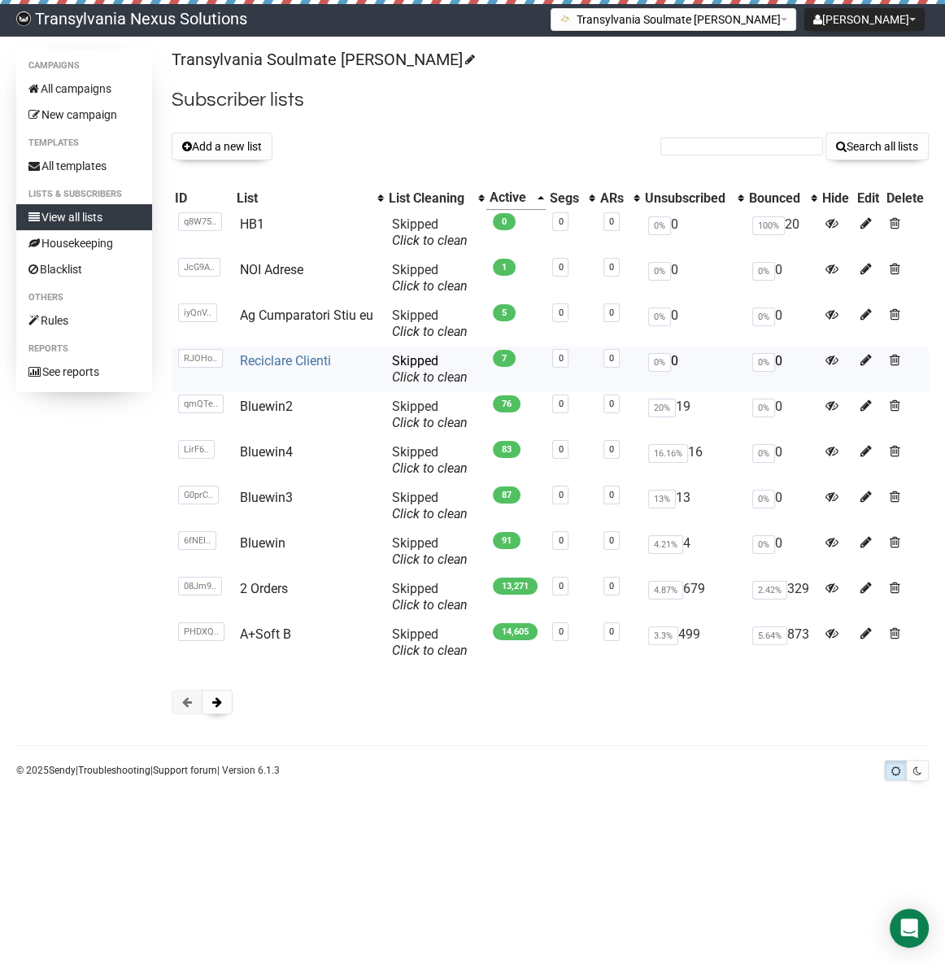
click at [289, 361] on link "Reciclare Clienti" at bounding box center [285, 360] width 91 height 15
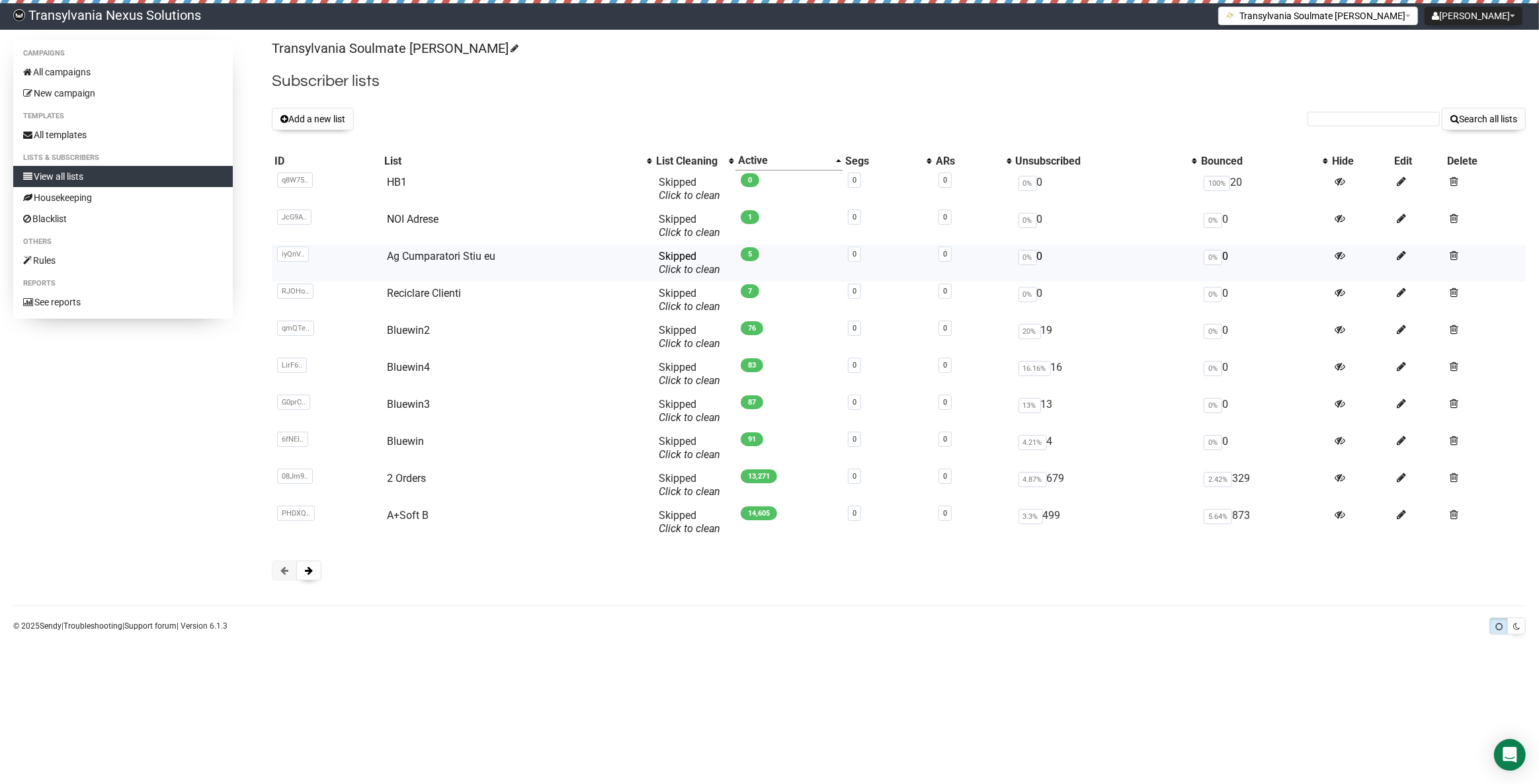
click at [412, 278] on td "Ag Cumparatori Stiu eu" at bounding box center [517, 264] width 272 height 37
click at [403, 294] on link "Reciclare Clienti" at bounding box center [424, 293] width 74 height 12
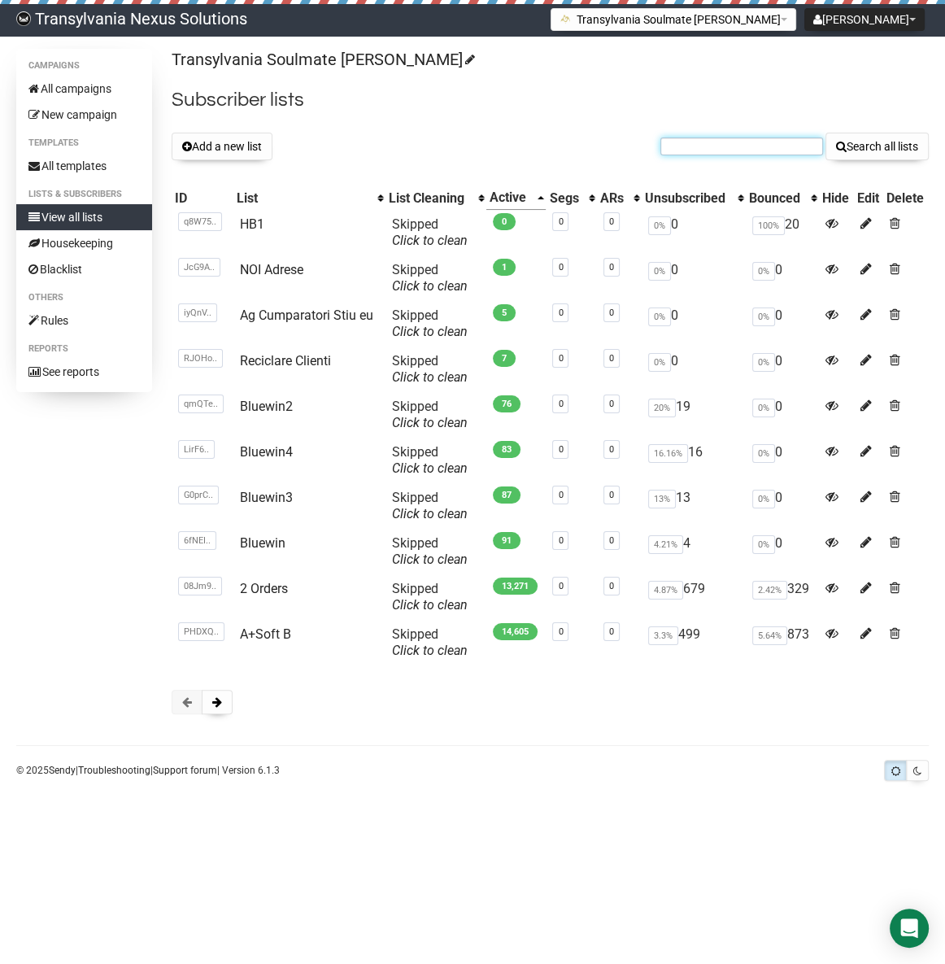
click at [697, 148] on input "text" at bounding box center [741, 146] width 163 height 18
paste input "jasminabder67@gmail.com"
type input "jasminabder67@gmail.com"
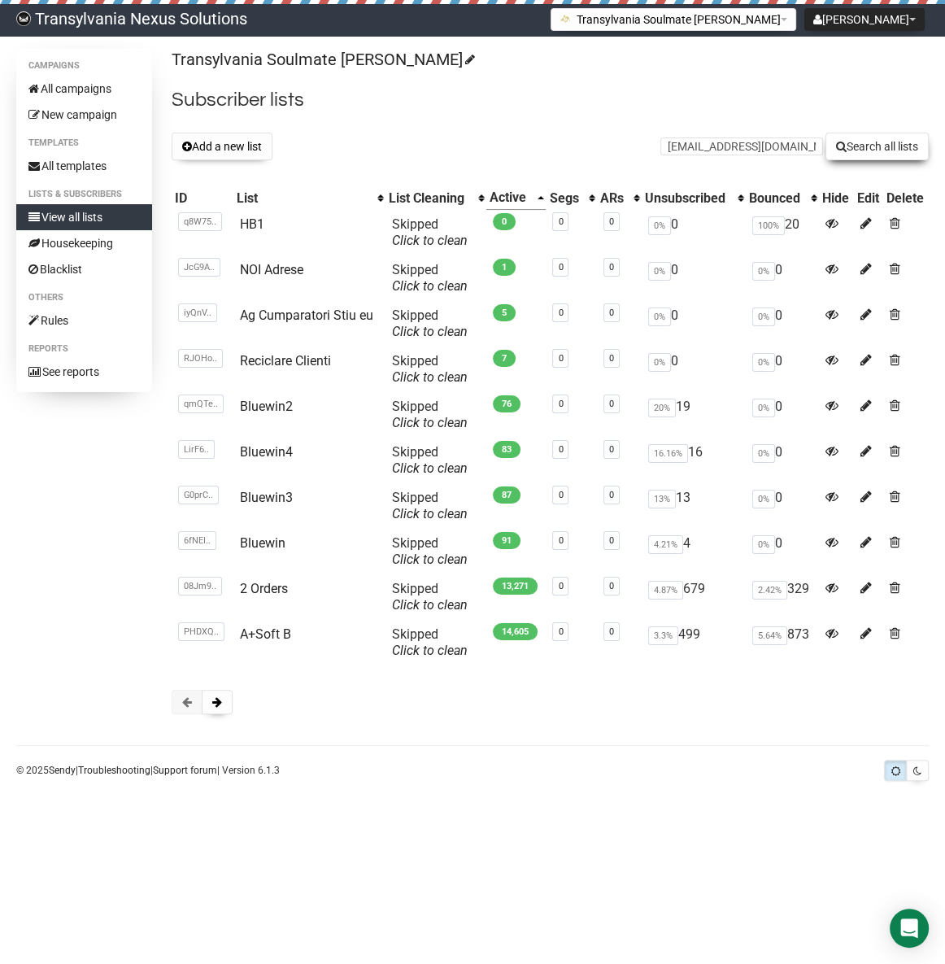
click at [868, 144] on button "Search all lists" at bounding box center [876, 147] width 103 height 28
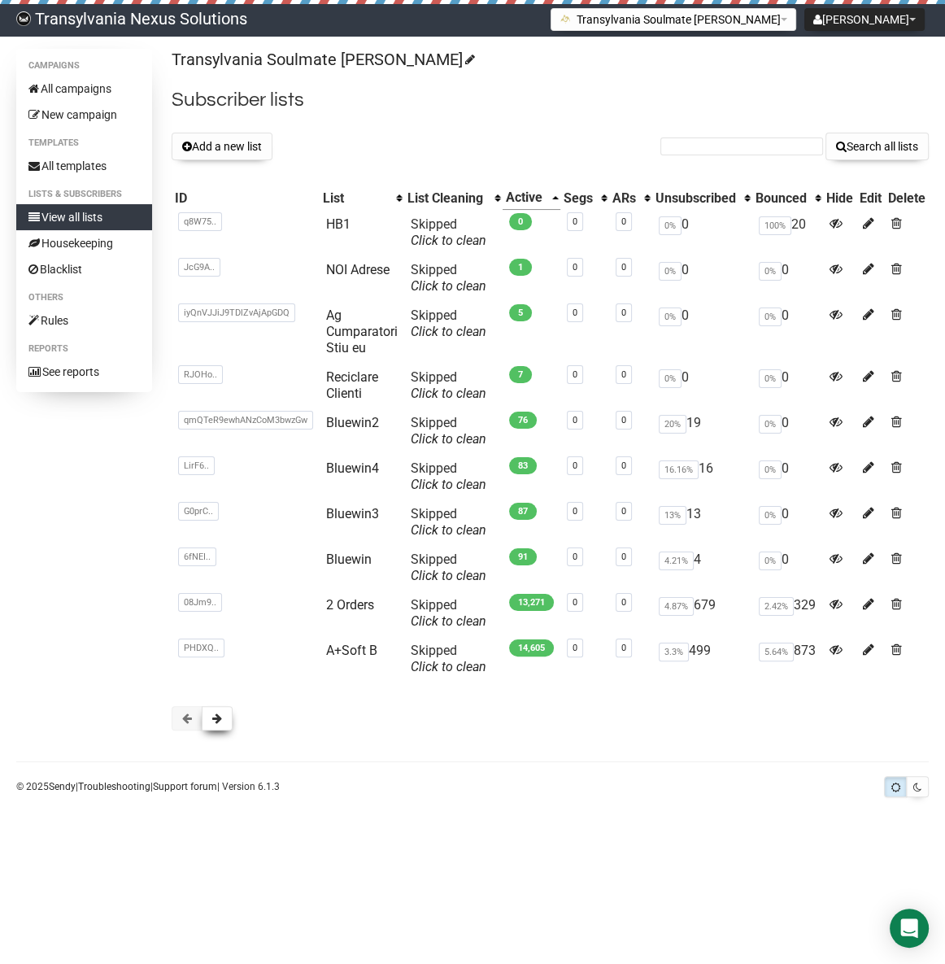
click at [219, 730] on button at bounding box center [217, 718] width 31 height 24
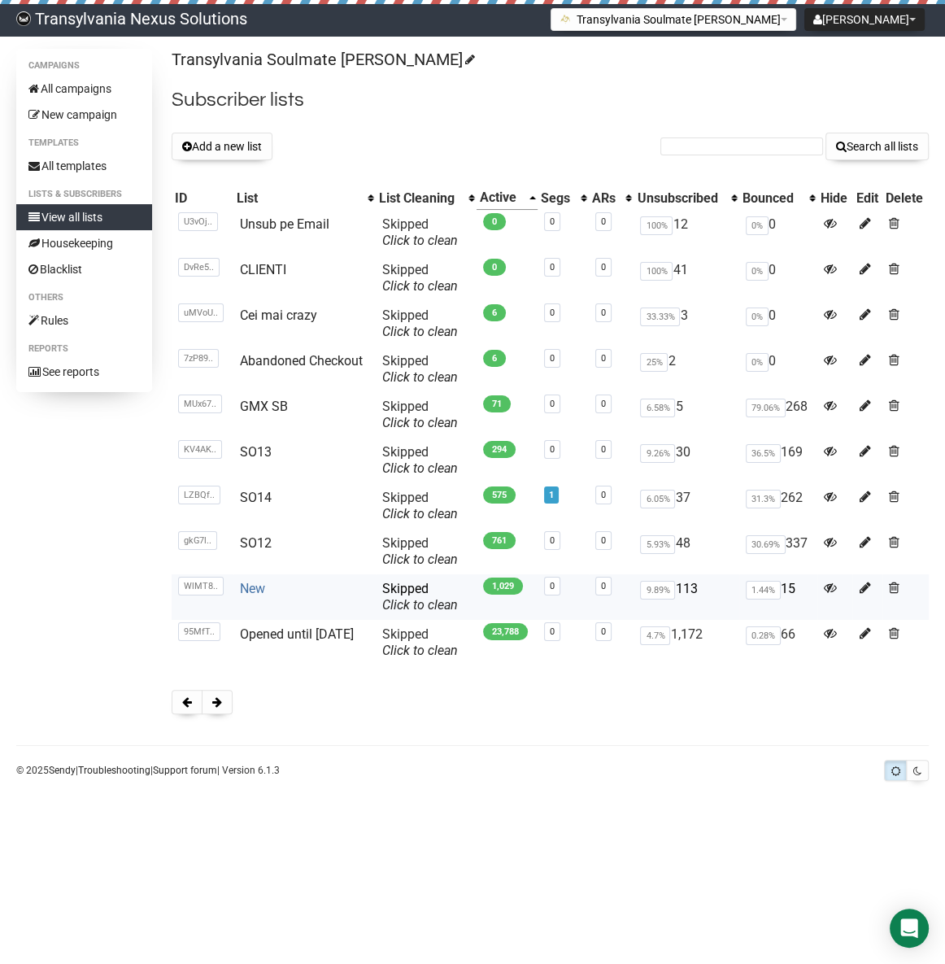
click at [245, 590] on link "New" at bounding box center [252, 588] width 25 height 15
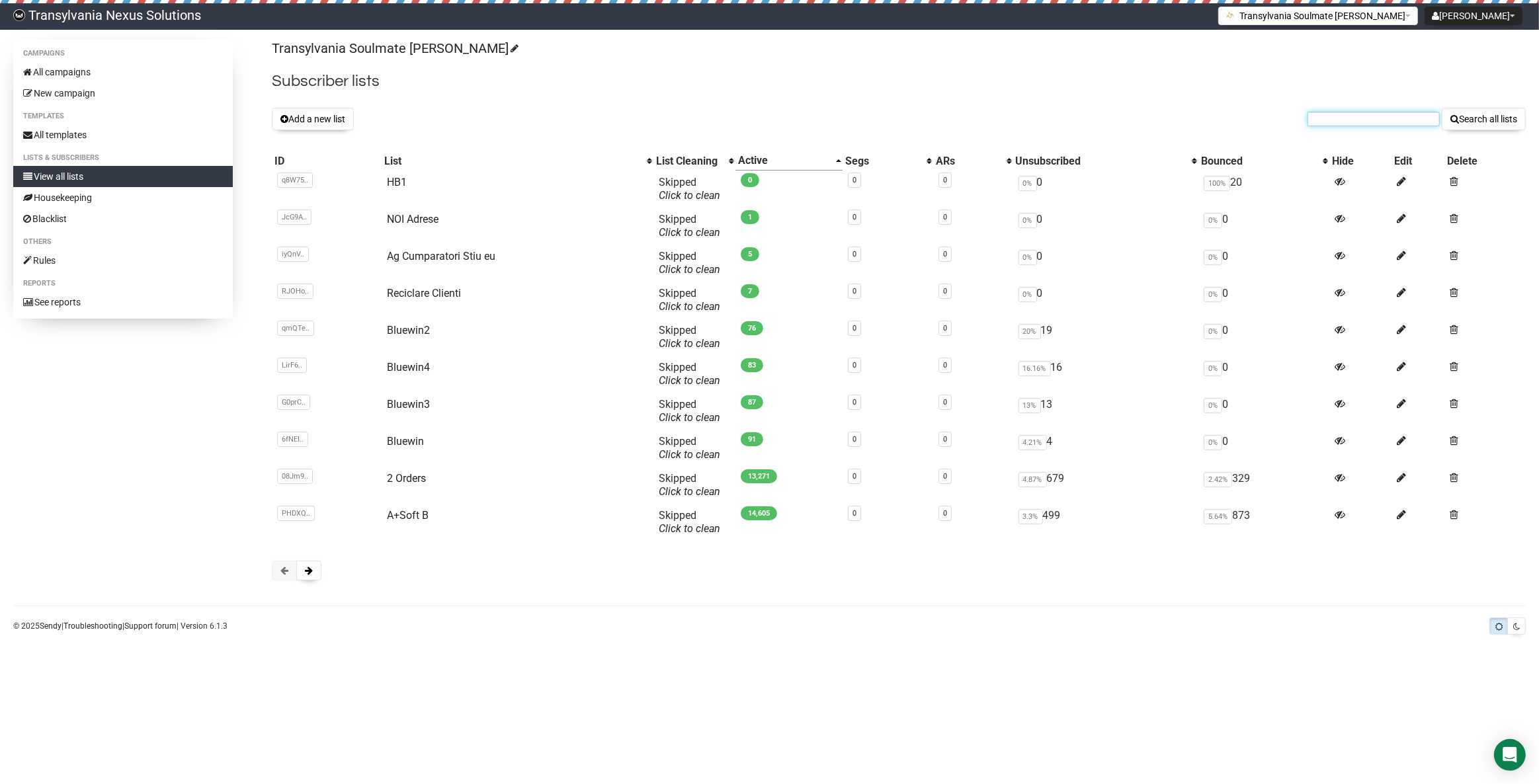
click at [1356, 123] on input "text" at bounding box center [1374, 119] width 133 height 15
paste input "daniti1978@gmail.com"
click at [1325, 112] on input "daniti1978@gmail.com" at bounding box center [1374, 119] width 133 height 15
type input "daniti1978@gmail.com"
click at [1466, 120] on button "Search all lists" at bounding box center [1484, 120] width 84 height 23
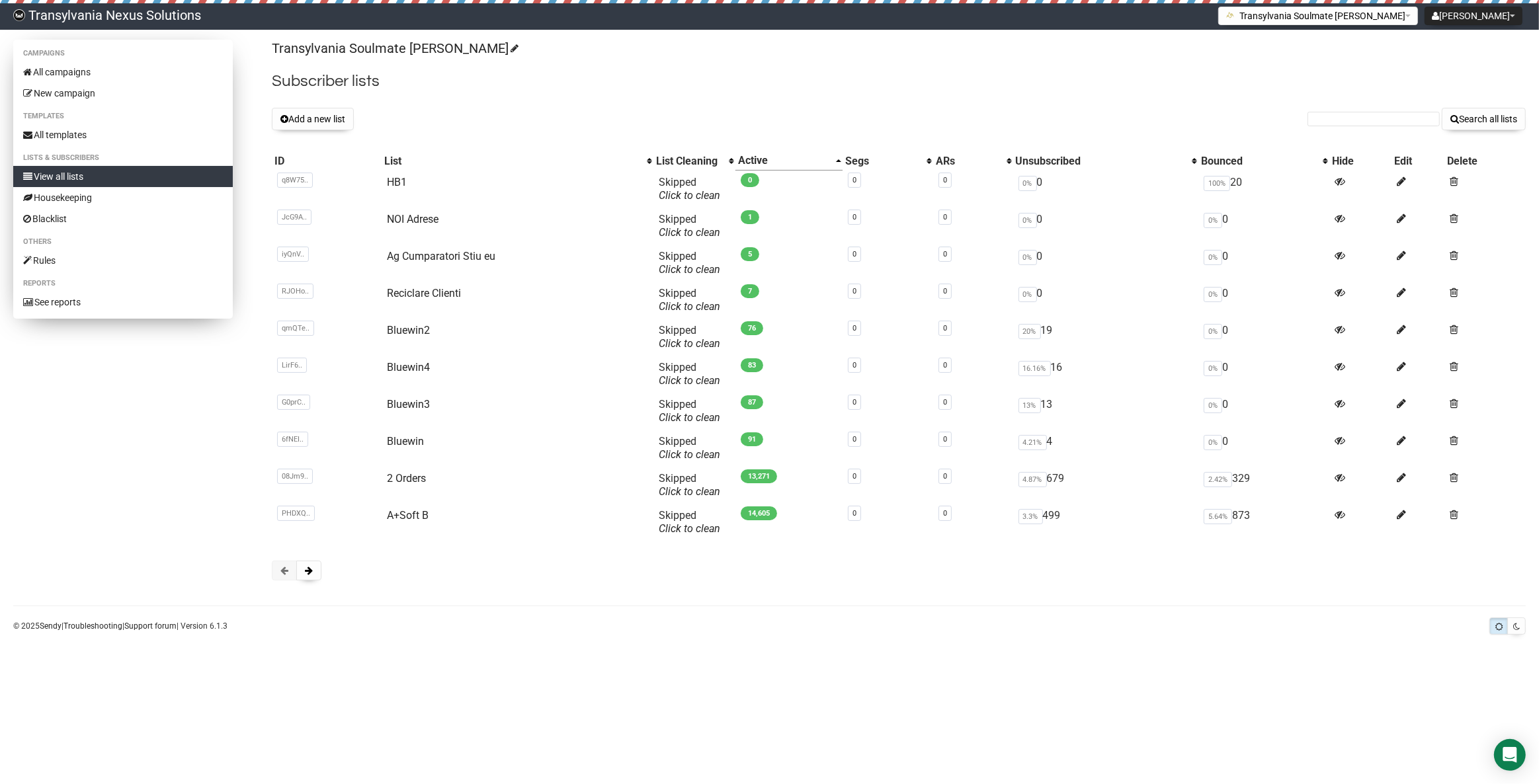
click at [98, 175] on link "View all lists" at bounding box center [123, 176] width 220 height 21
click at [387, 303] on td "Reciclare Clienti" at bounding box center [517, 300] width 272 height 37
click at [438, 298] on link "Reciclare Clienti" at bounding box center [424, 293] width 74 height 12
click at [1354, 133] on div "Transylvania Soulmate Decoder Subscriber lists Add a new list Search all lists …" at bounding box center [899, 316] width 1254 height 554
click at [1352, 119] on input "text" at bounding box center [1374, 119] width 133 height 15
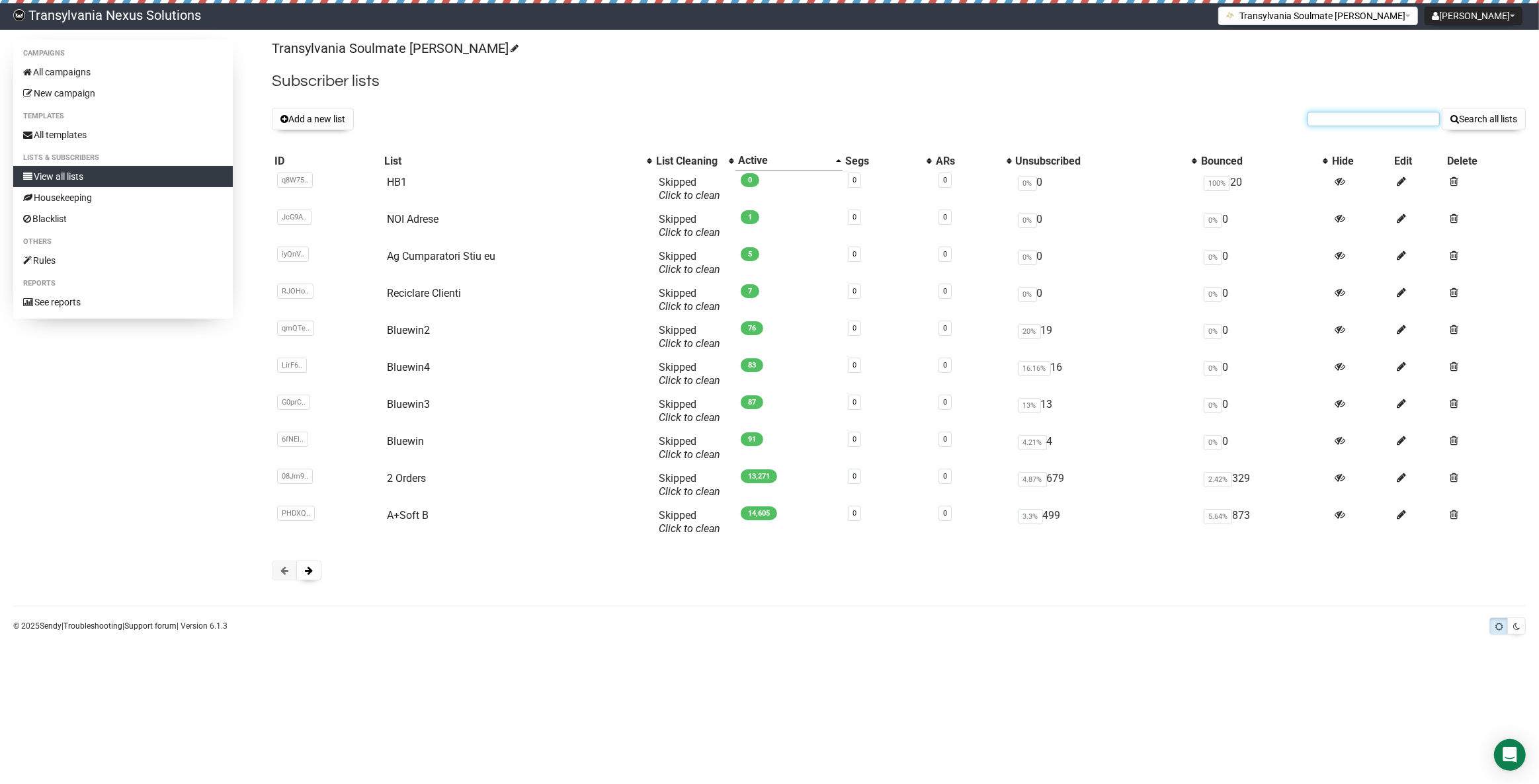
paste input "esther.tietz@gmx.de"
click at [1319, 118] on input "esther.tietz@gmx.de" at bounding box center [1374, 119] width 133 height 15
type input "esther.tietz@gmx.de"
click at [1475, 108] on button "Search all lists" at bounding box center [1484, 120] width 84 height 23
click at [117, 169] on link "View all lists" at bounding box center [123, 176] width 220 height 21
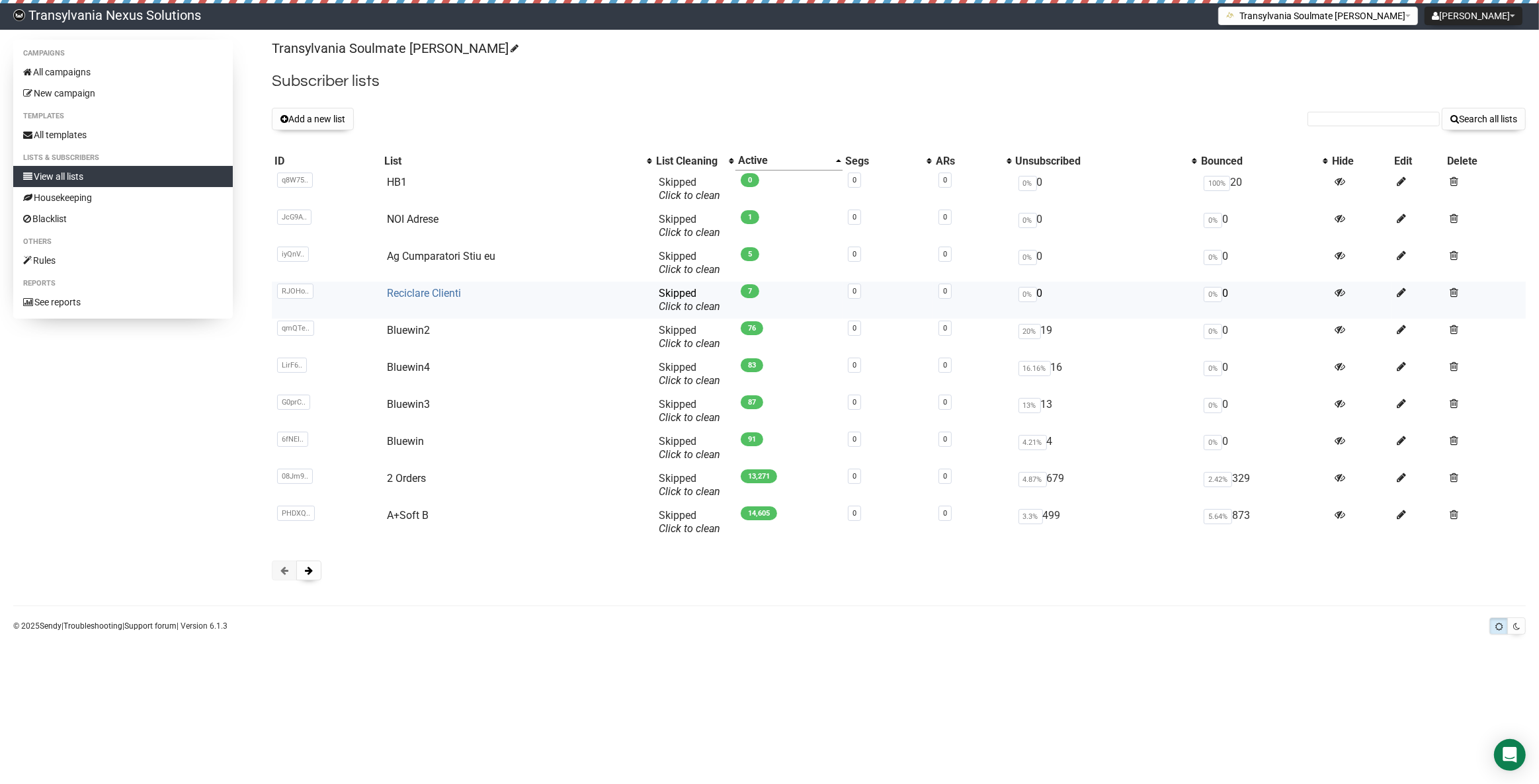
click at [447, 290] on link "Reciclare Clienti" at bounding box center [424, 293] width 74 height 12
drag, startPoint x: 1347, startPoint y: 130, endPoint x: 1345, endPoint y: 120, distance: 10.2
click at [1347, 129] on div "Transylvania Soulmate [PERSON_NAME] Subscriber lists Add a new list Search all …" at bounding box center [899, 316] width 1254 height 554
click at [1345, 119] on input "text" at bounding box center [1374, 119] width 133 height 15
paste input "marinaspachtholz20@gmail.com"
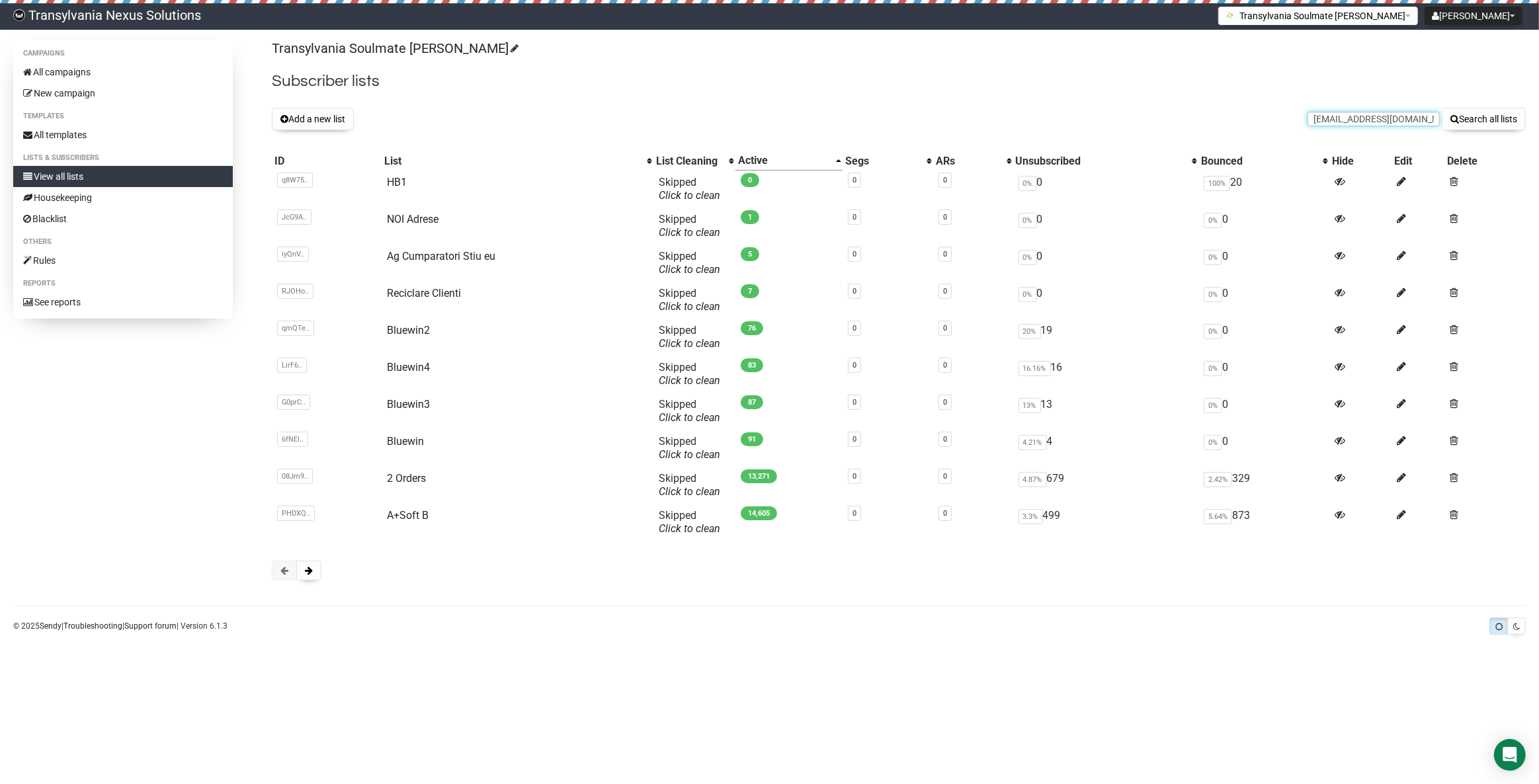
scroll to position [0, 33]
type input "marinaspachtholz20@gmail.com"
drag, startPoint x: 1491, startPoint y: 116, endPoint x: 1485, endPoint y: 112, distance: 7.2
click at [1489, 115] on button "Search all lists" at bounding box center [1484, 120] width 84 height 23
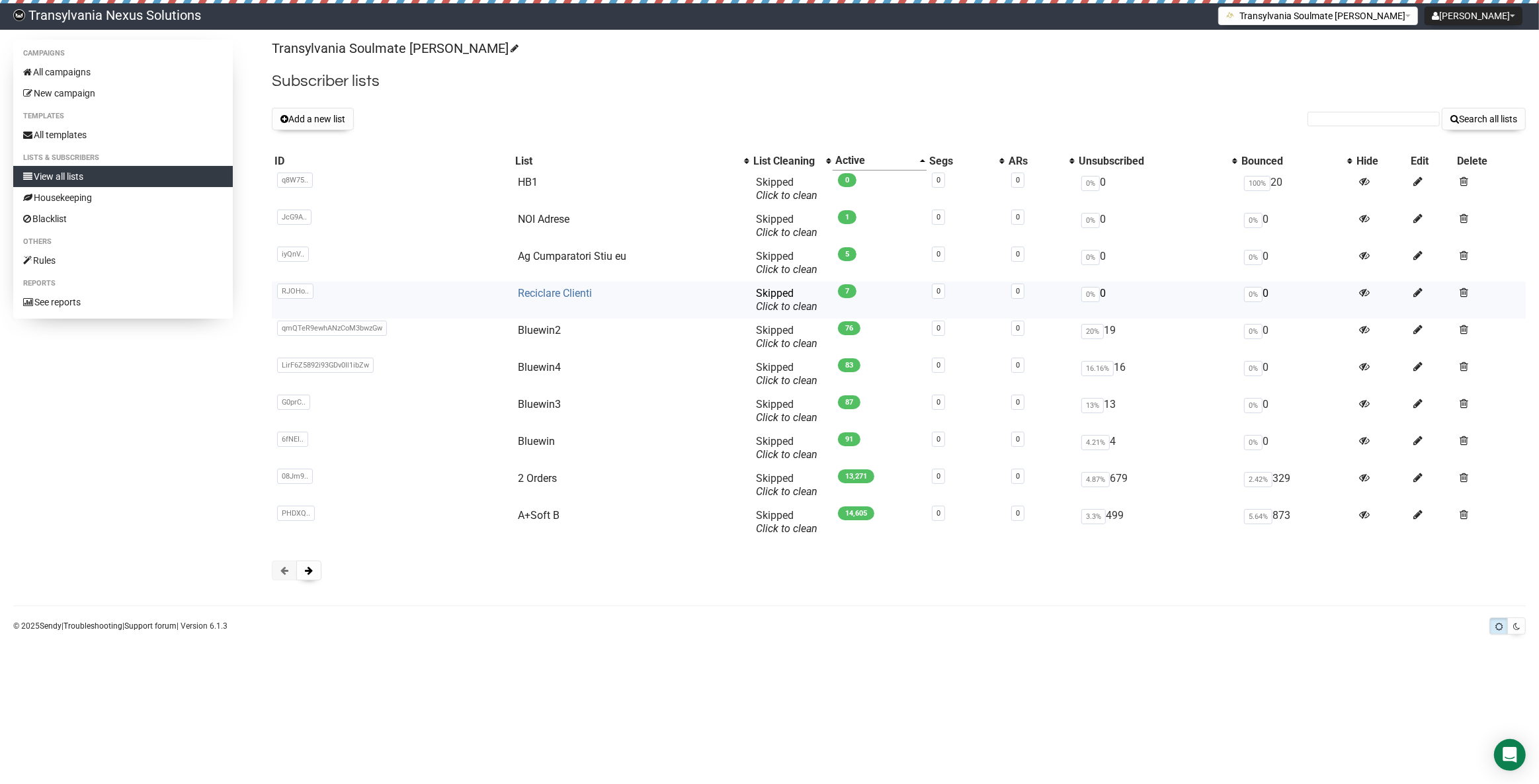
click at [518, 297] on link "Reciclare Clienti" at bounding box center [555, 293] width 74 height 12
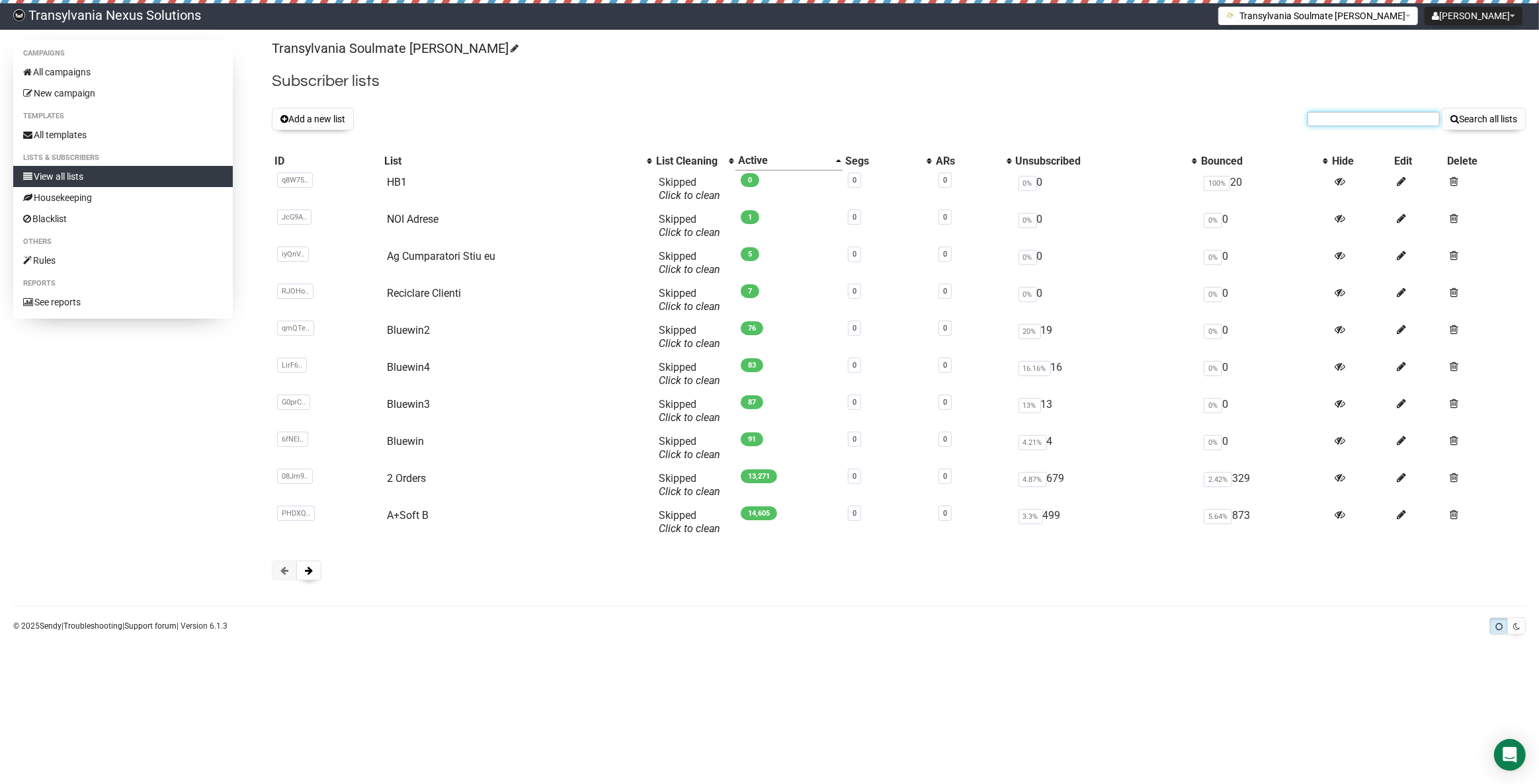
click at [1369, 111] on input "text" at bounding box center [1374, 119] width 133 height 15
paste input "schniefiekoehler@gmail.com"
type input "schniefiekoehler@gmail.com"
click at [1485, 126] on button "Search all lists" at bounding box center [1484, 120] width 84 height 23
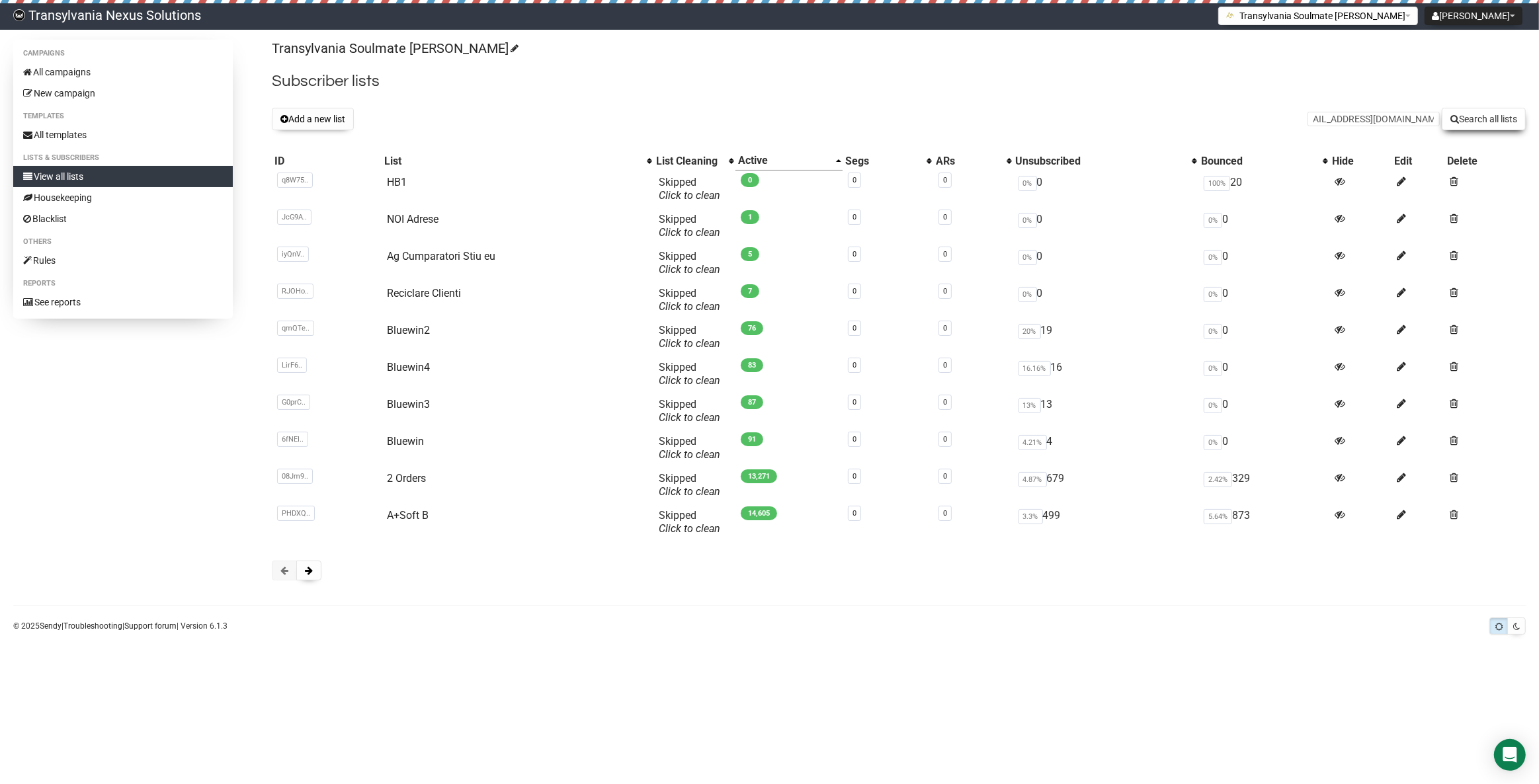
scroll to position [0, 0]
click at [1325, 116] on input "text" at bounding box center [1374, 119] width 133 height 15
paste input "[EMAIL_ADDRESS][DOMAIN_NAME]"
type input "[EMAIL_ADDRESS][DOMAIN_NAME]"
click at [1481, 129] on button "Search all lists" at bounding box center [1484, 120] width 84 height 23
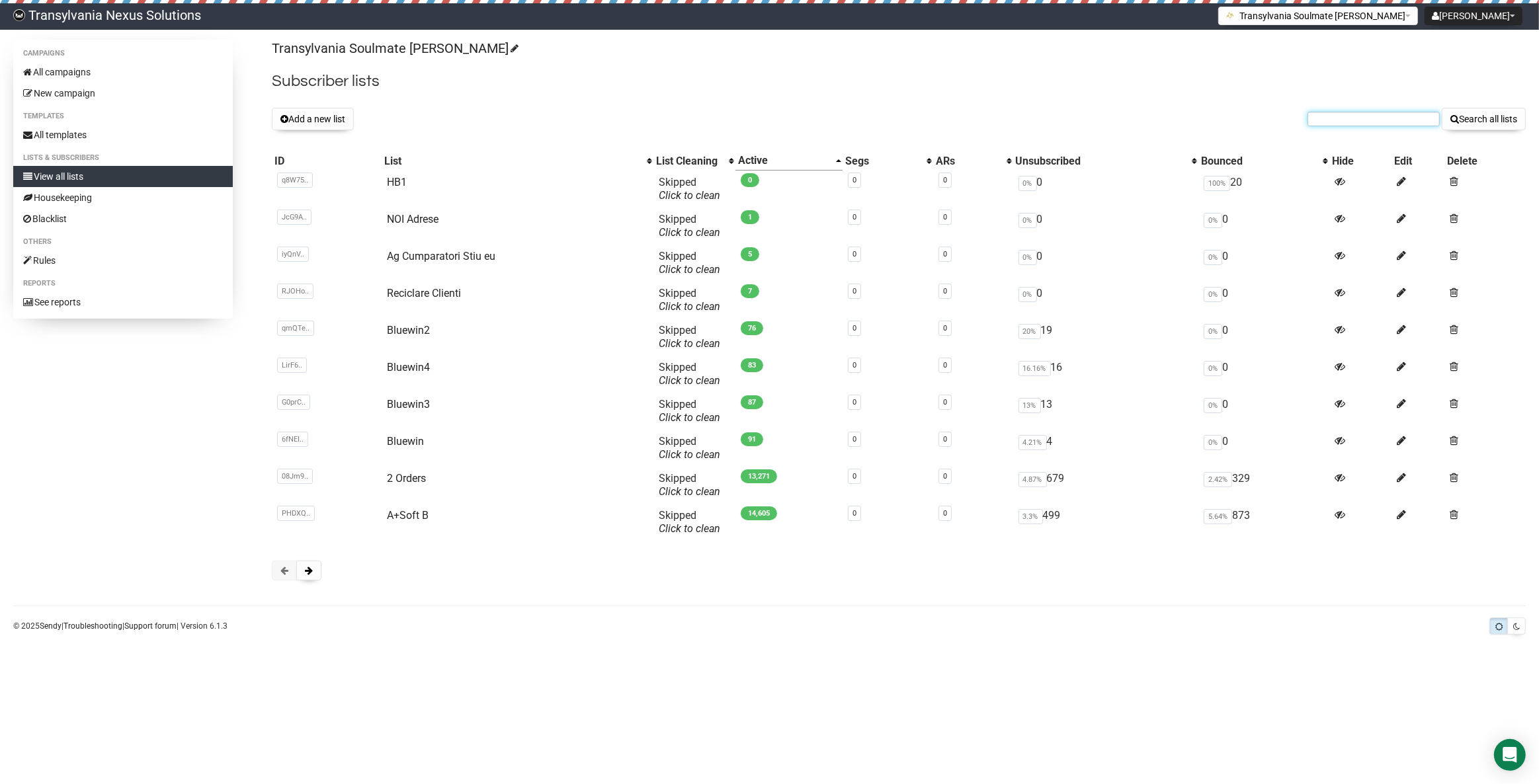
click at [1316, 116] on input "text" at bounding box center [1374, 119] width 133 height 15
paste input "[EMAIL_ADDRESS][DOMAIN_NAME]"
type input "[EMAIL_ADDRESS][DOMAIN_NAME]"
click at [1458, 108] on button "Search all lists" at bounding box center [1484, 120] width 84 height 23
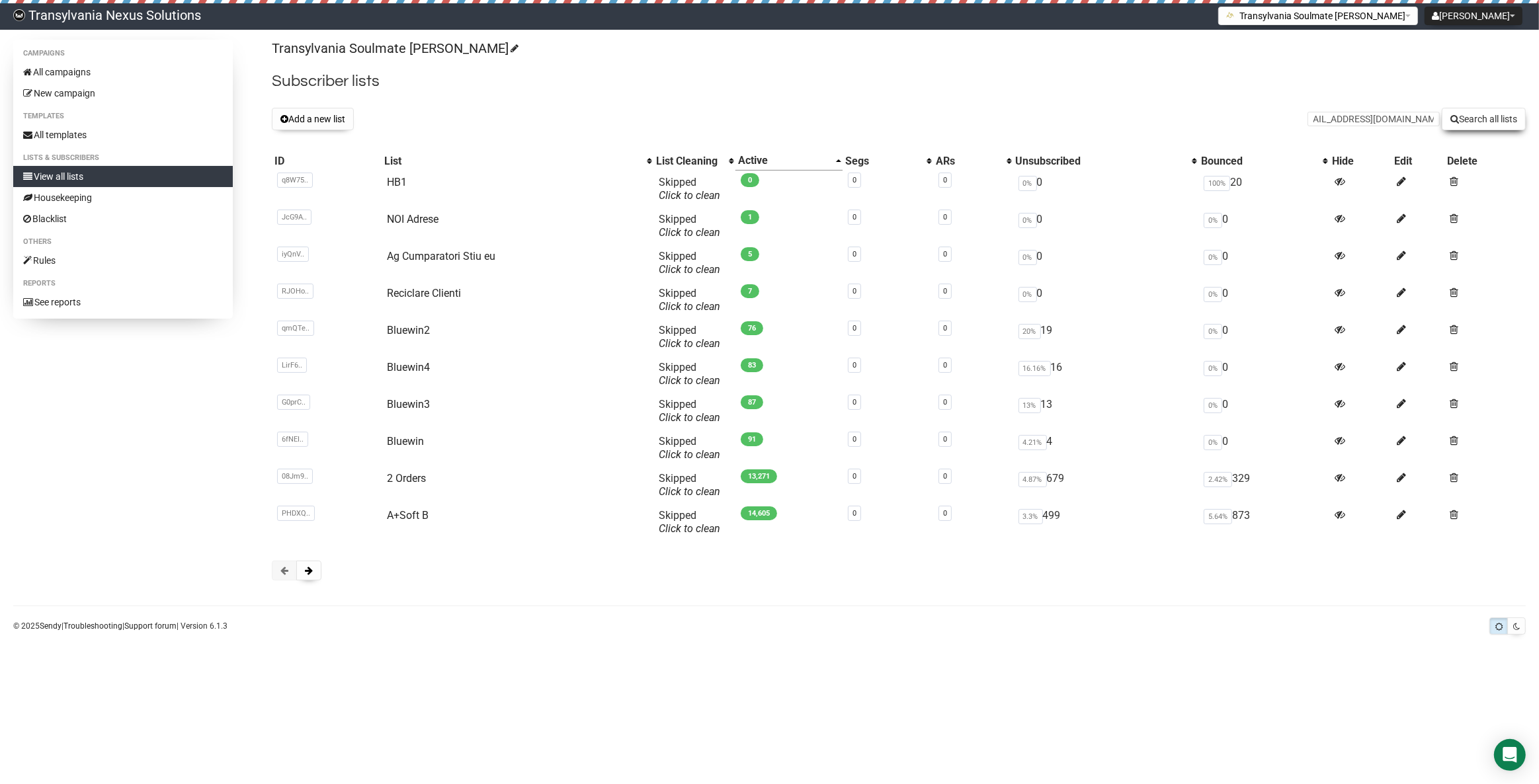
scroll to position [0, 0]
click at [429, 294] on link "Reciclare Clienti" at bounding box center [424, 293] width 74 height 12
click at [1314, 111] on input "text" at bounding box center [1374, 119] width 133 height 15
paste input "sonnenkind4444@gmail.com"
type input "sonnenkind4444@gmail.com"
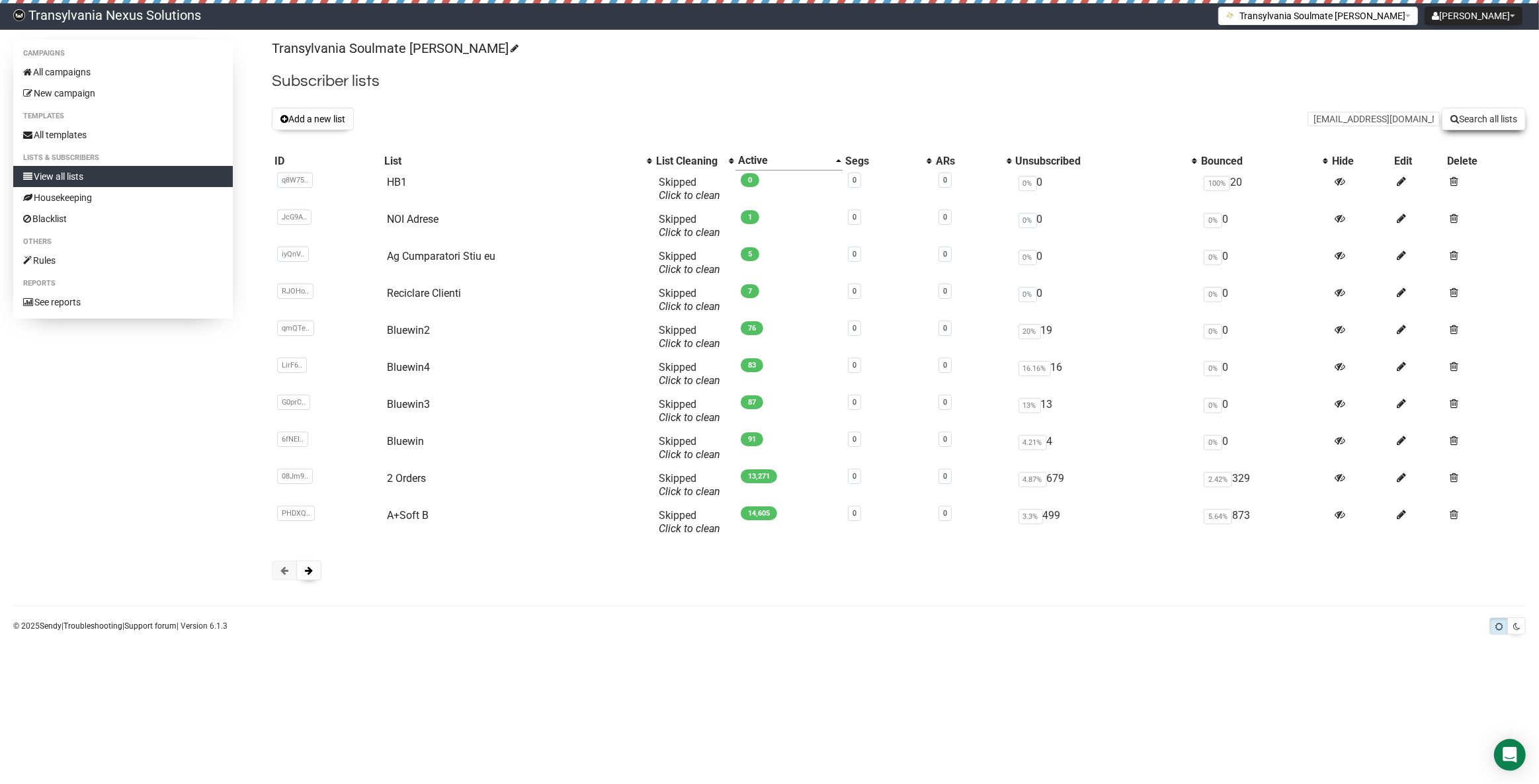
click at [1489, 114] on button "Search all lists" at bounding box center [1484, 120] width 84 height 23
click at [1341, 124] on input "text" at bounding box center [1374, 119] width 133 height 15
paste input "[EMAIL_ADDRESS][DOMAIN_NAME] Create payment Create invoice"
type input "[EMAIL_ADDRESS][DOMAIN_NAME] Create payment Create invoice"
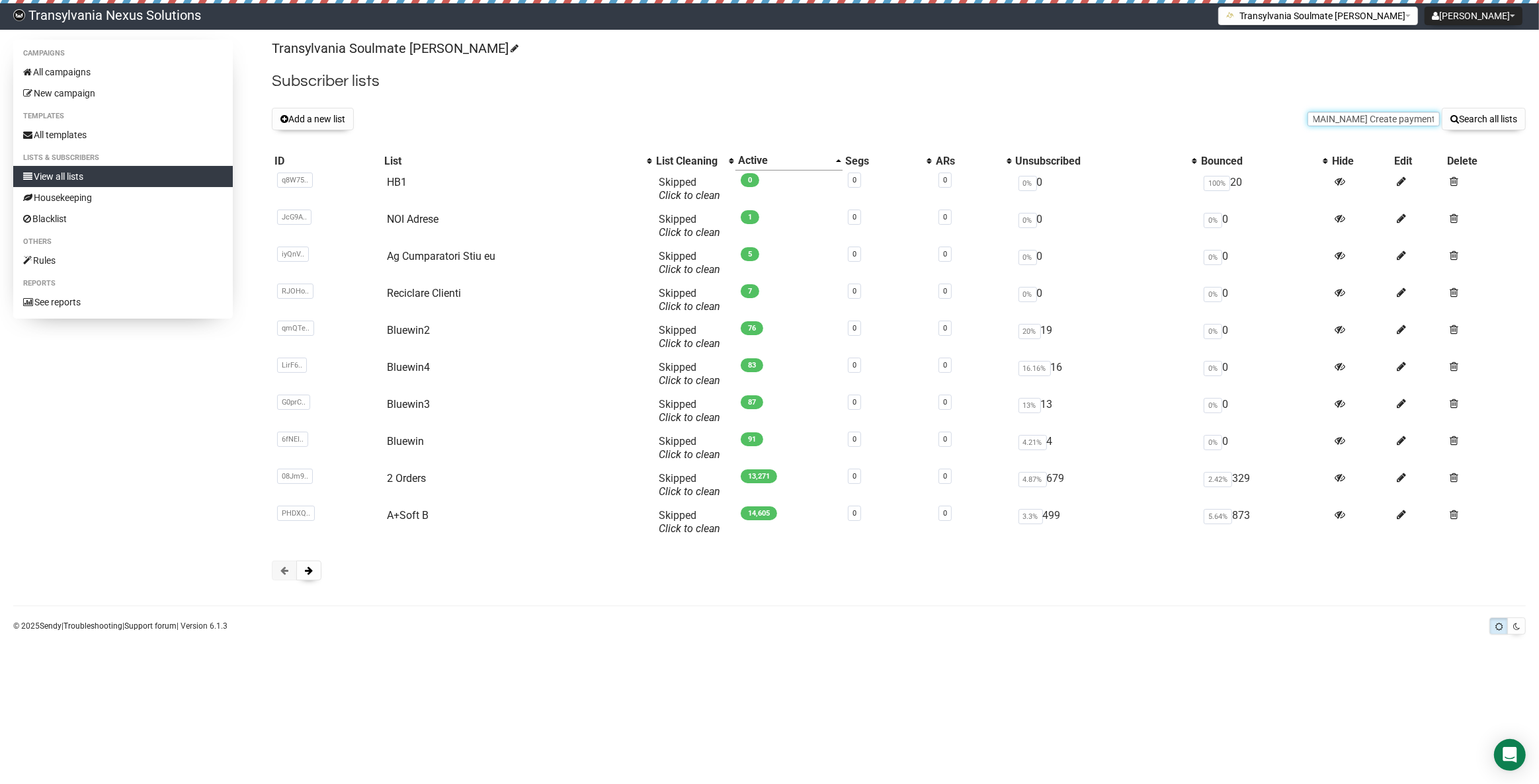
click at [1342, 122] on input "[EMAIL_ADDRESS][DOMAIN_NAME] Create payment Create invoice" at bounding box center [1374, 119] width 133 height 15
click at [1342, 122] on input "Traumkeks@web.de Create payment Create invoice" at bounding box center [1374, 119] width 133 height 15
click at [1358, 121] on input "text" at bounding box center [1374, 119] width 133 height 15
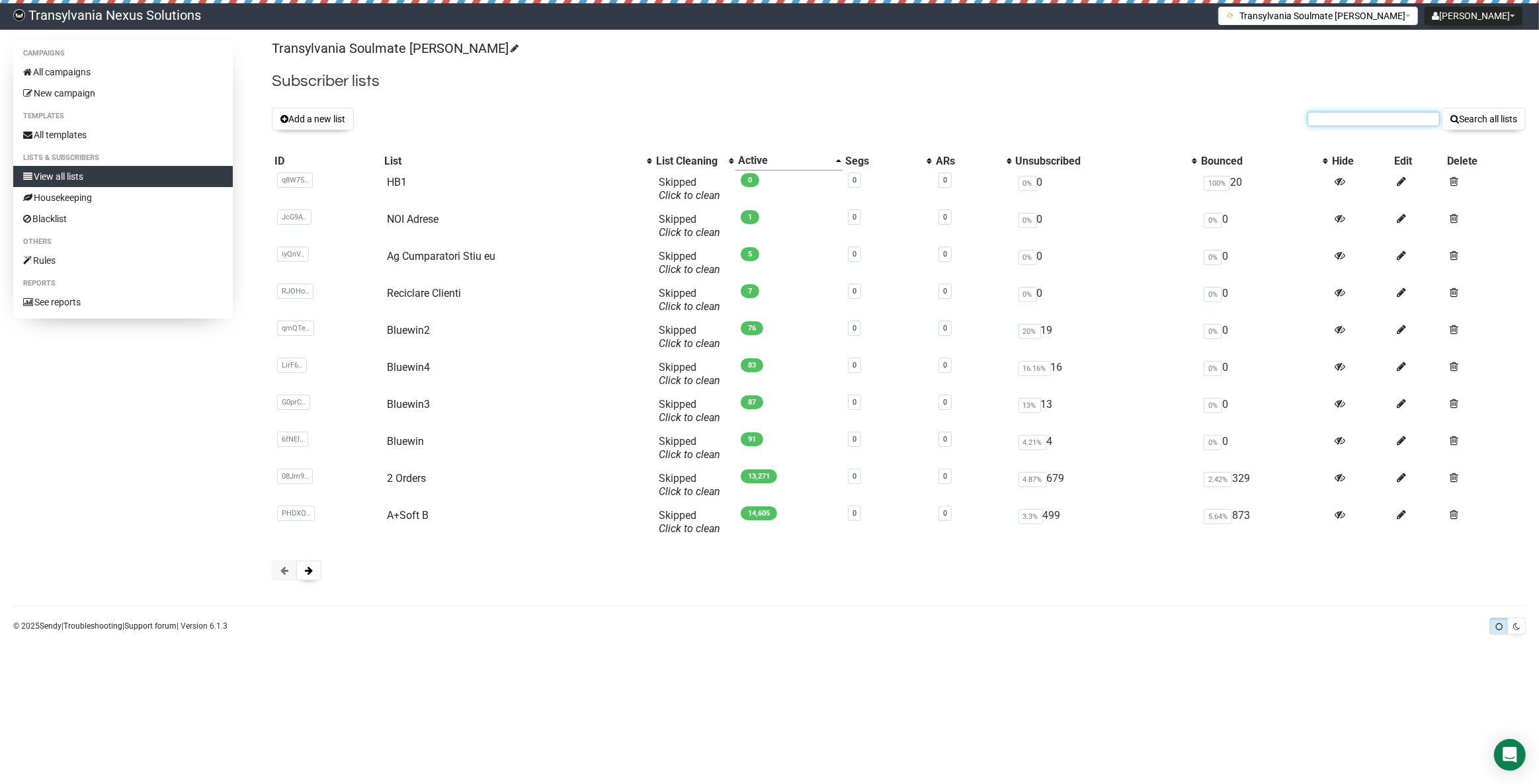
paste input "babsi.krechel@gmx.de"
type input "babsi.krechel@gmx.de"
click at [1471, 121] on button "Search all lists" at bounding box center [1484, 120] width 84 height 23
click at [312, 575] on button at bounding box center [308, 571] width 25 height 20
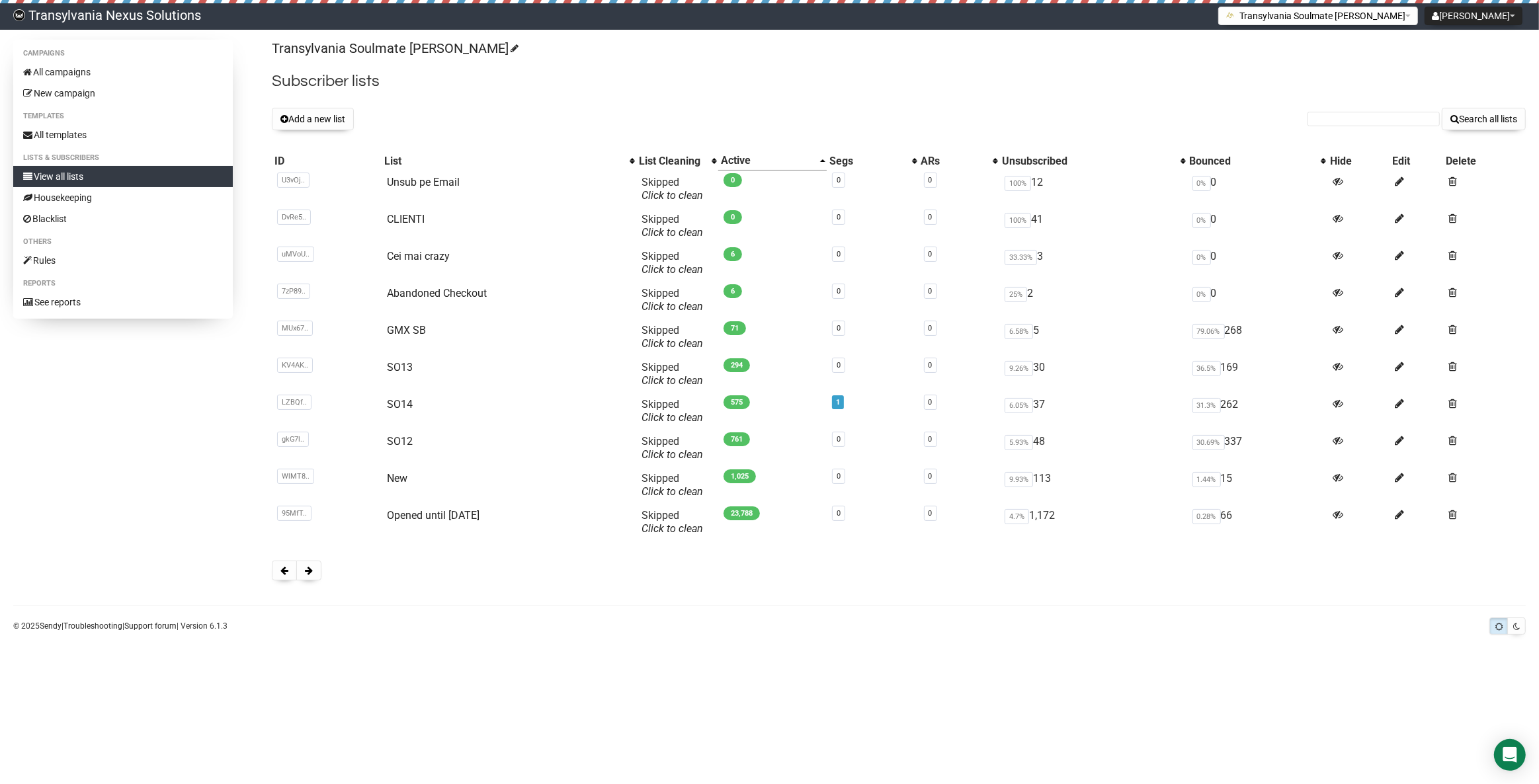
click at [312, 575] on button at bounding box center [308, 571] width 25 height 20
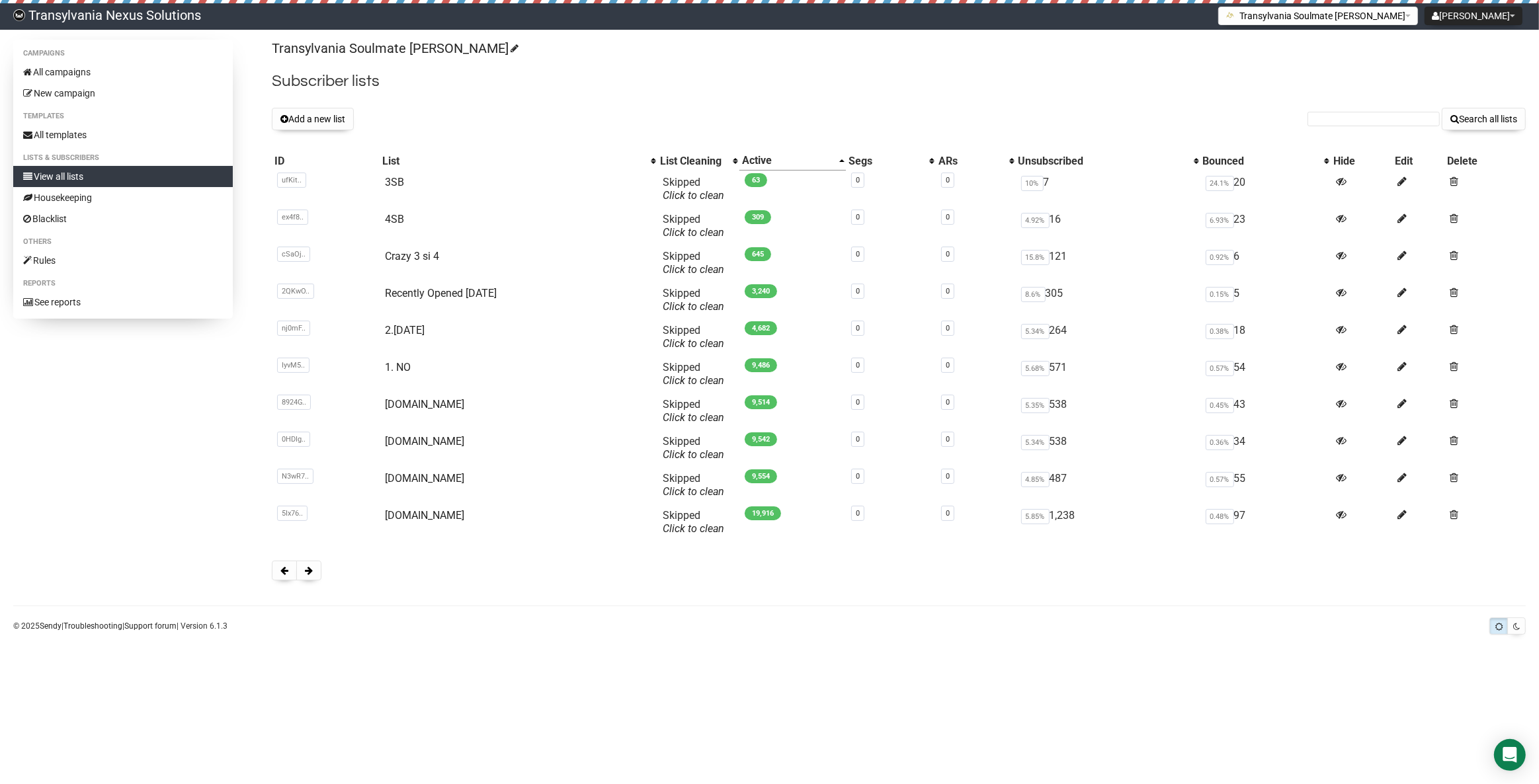
click at [312, 575] on button at bounding box center [308, 571] width 25 height 20
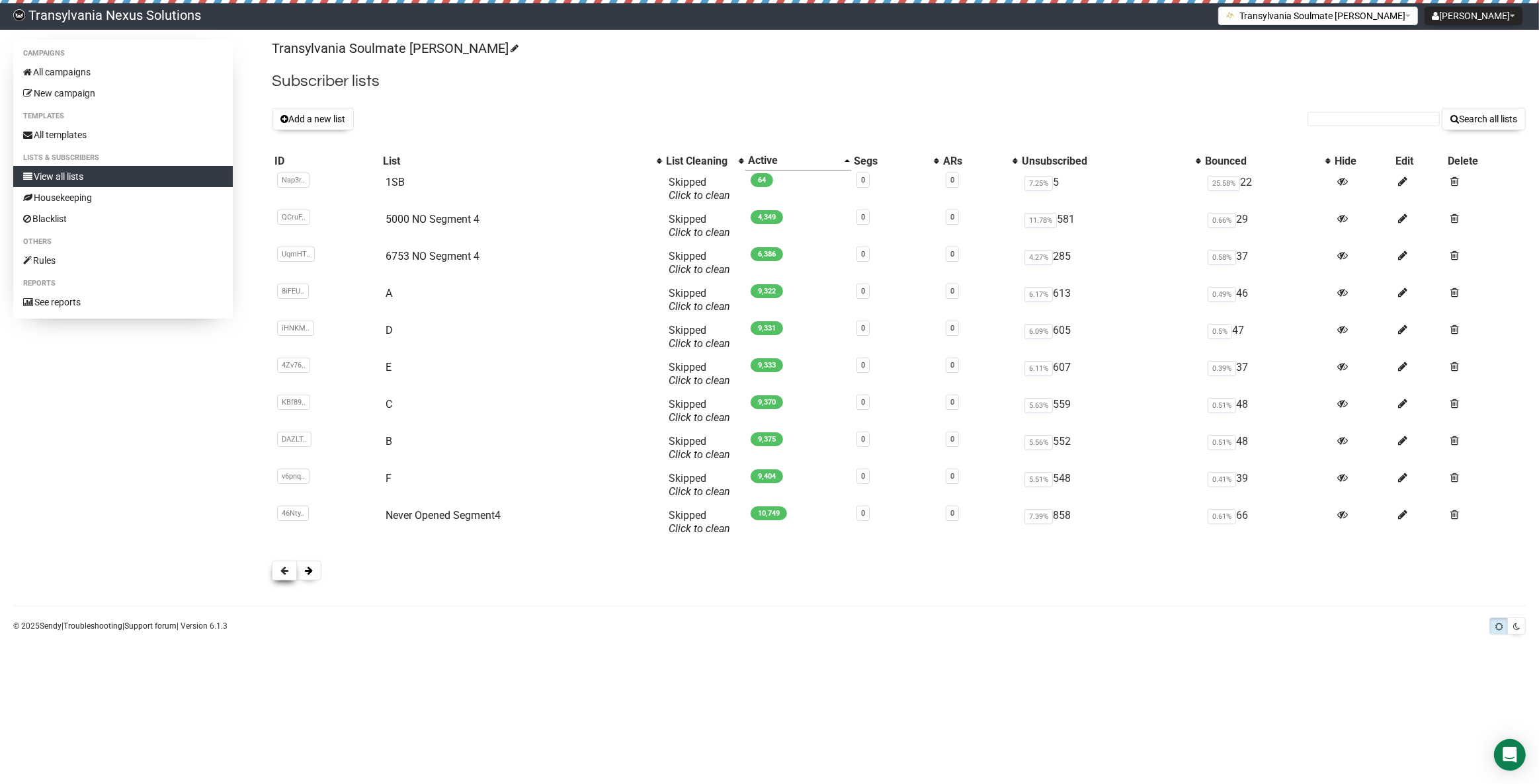
click at [282, 575] on button at bounding box center [284, 571] width 25 height 20
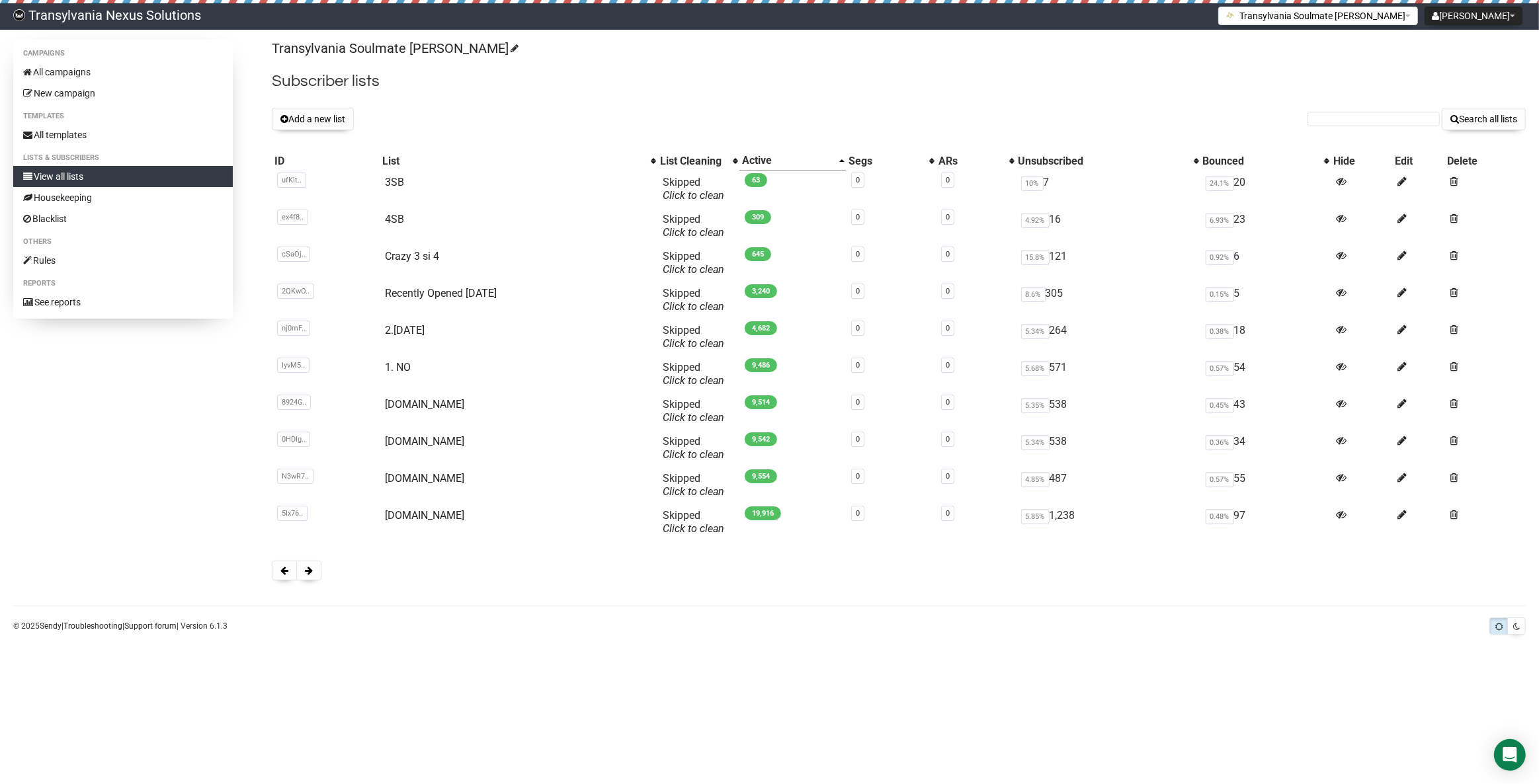
click at [282, 575] on button at bounding box center [284, 571] width 25 height 20
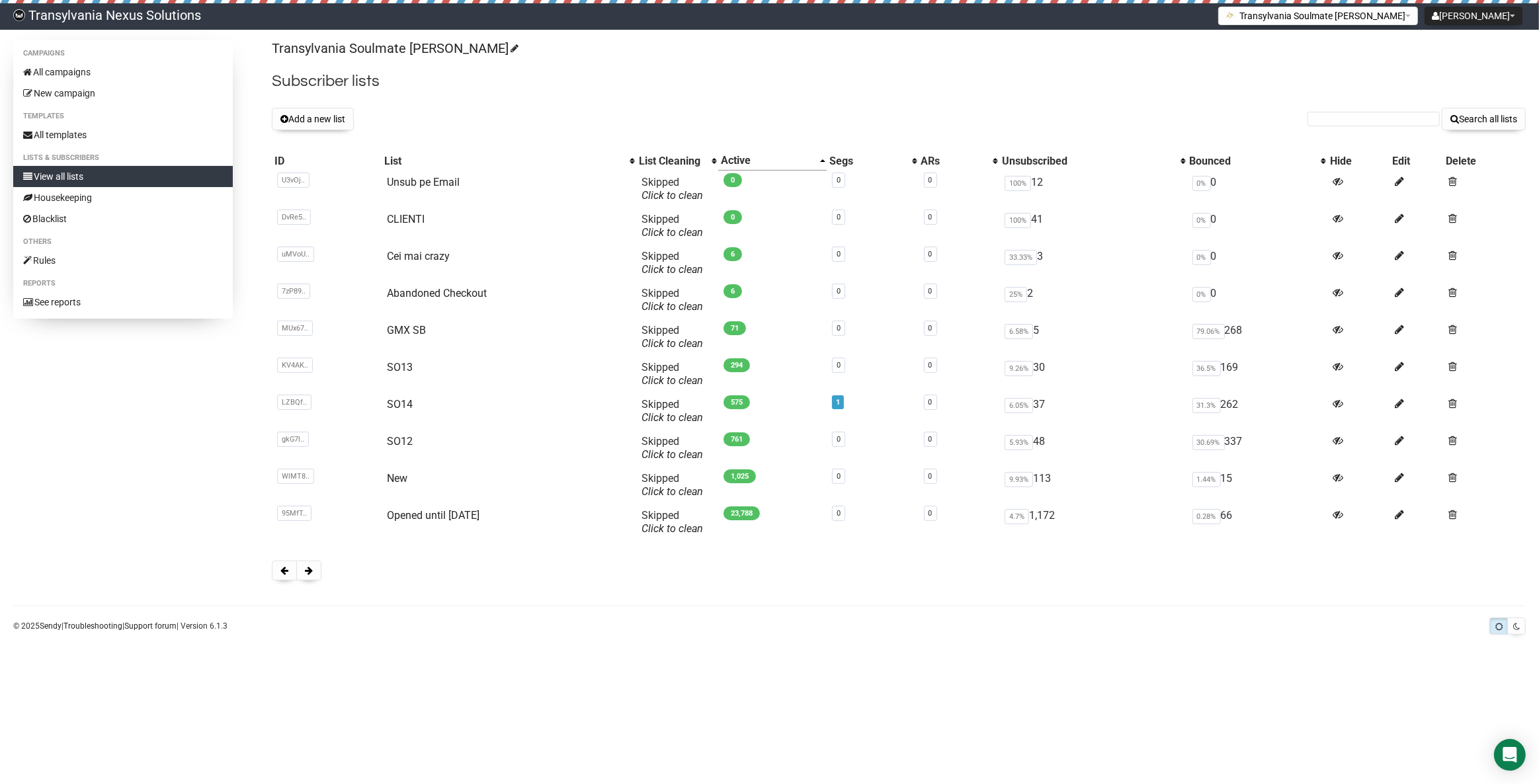
click at [282, 575] on button at bounding box center [284, 571] width 25 height 20
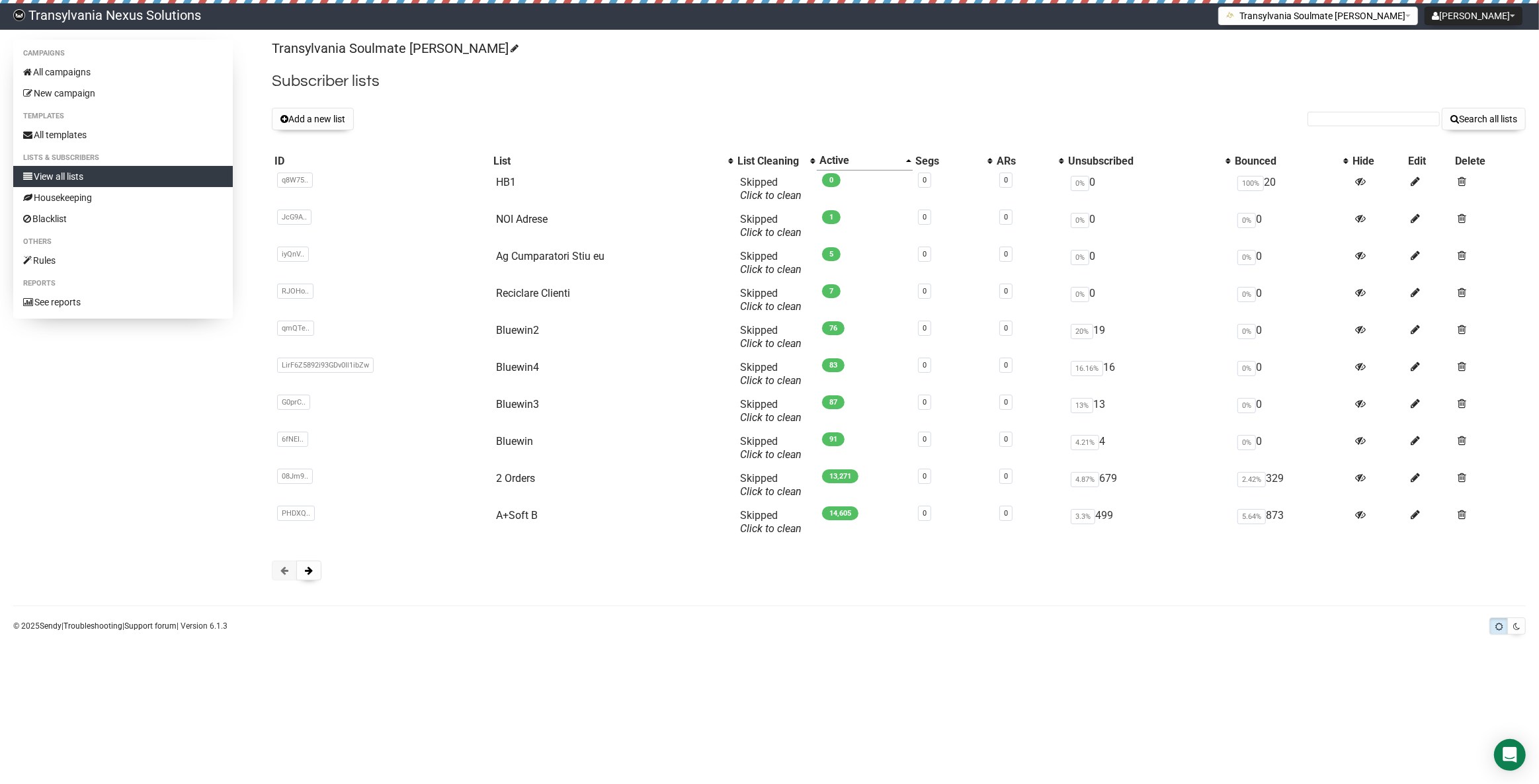
click at [320, 580] on div at bounding box center [899, 571] width 1254 height 20
click at [316, 575] on button at bounding box center [308, 571] width 25 height 20
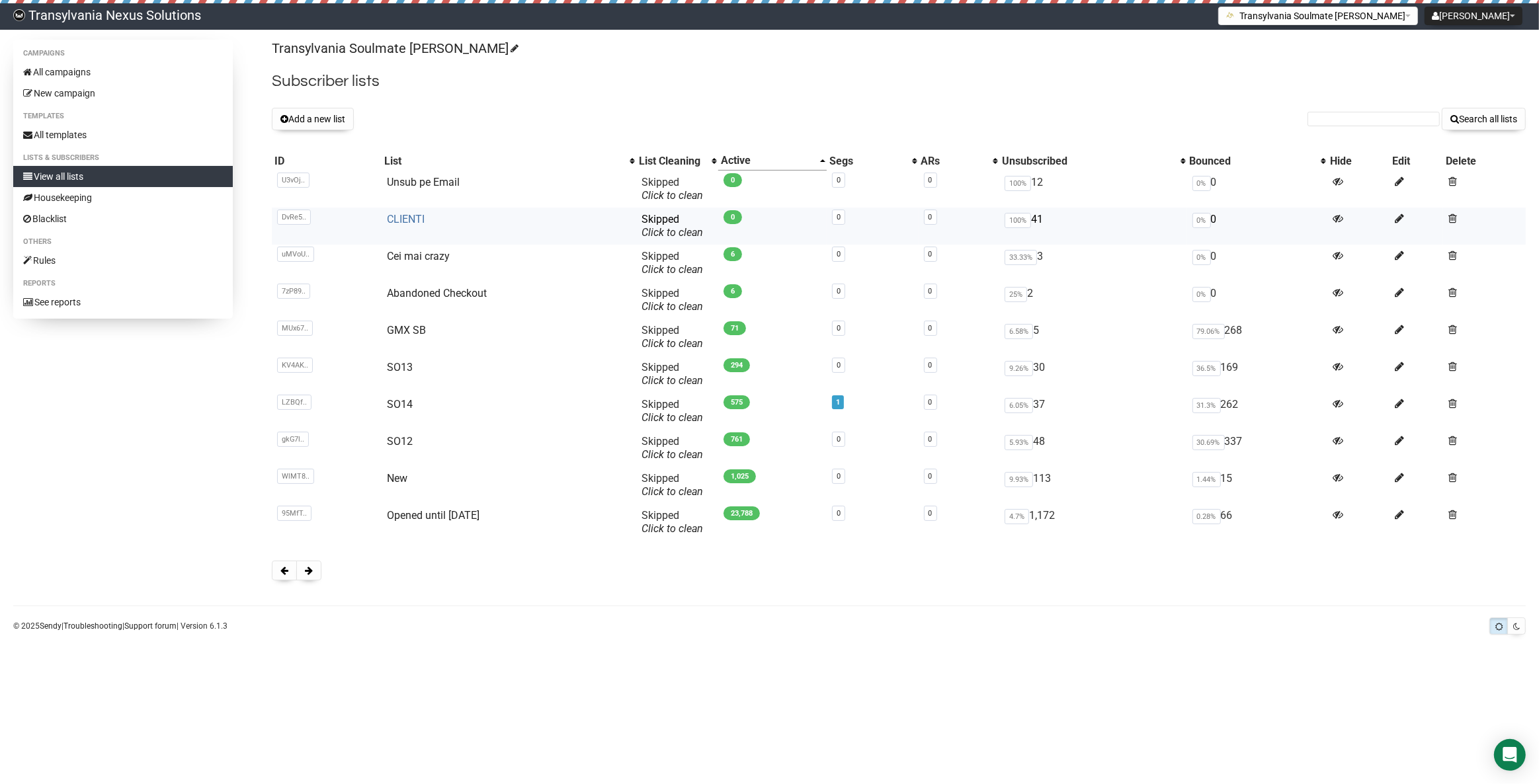
click at [418, 218] on link "CLIENTI" at bounding box center [406, 219] width 37 height 12
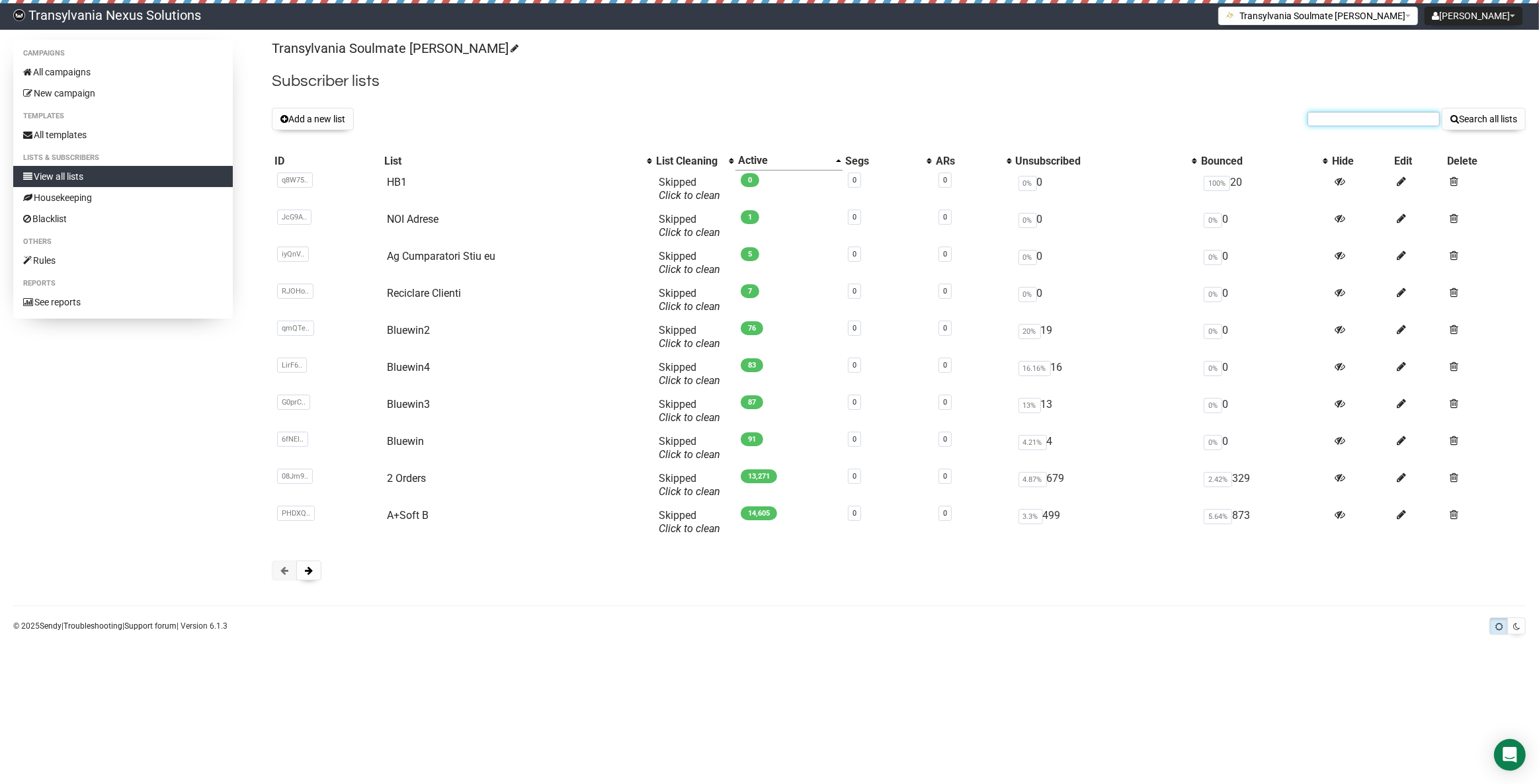
click at [1379, 112] on input "text" at bounding box center [1374, 119] width 133 height 15
paste input "Traumkeks@web.de"
type input "Traumkeks@web.de"
click at [1415, 268] on td at bounding box center [1418, 264] width 53 height 37
click at [1489, 130] on div "Transylvania Soulmate Decoder Subscriber lists Add a new list Traumkeks@web.de …" at bounding box center [899, 316] width 1254 height 554
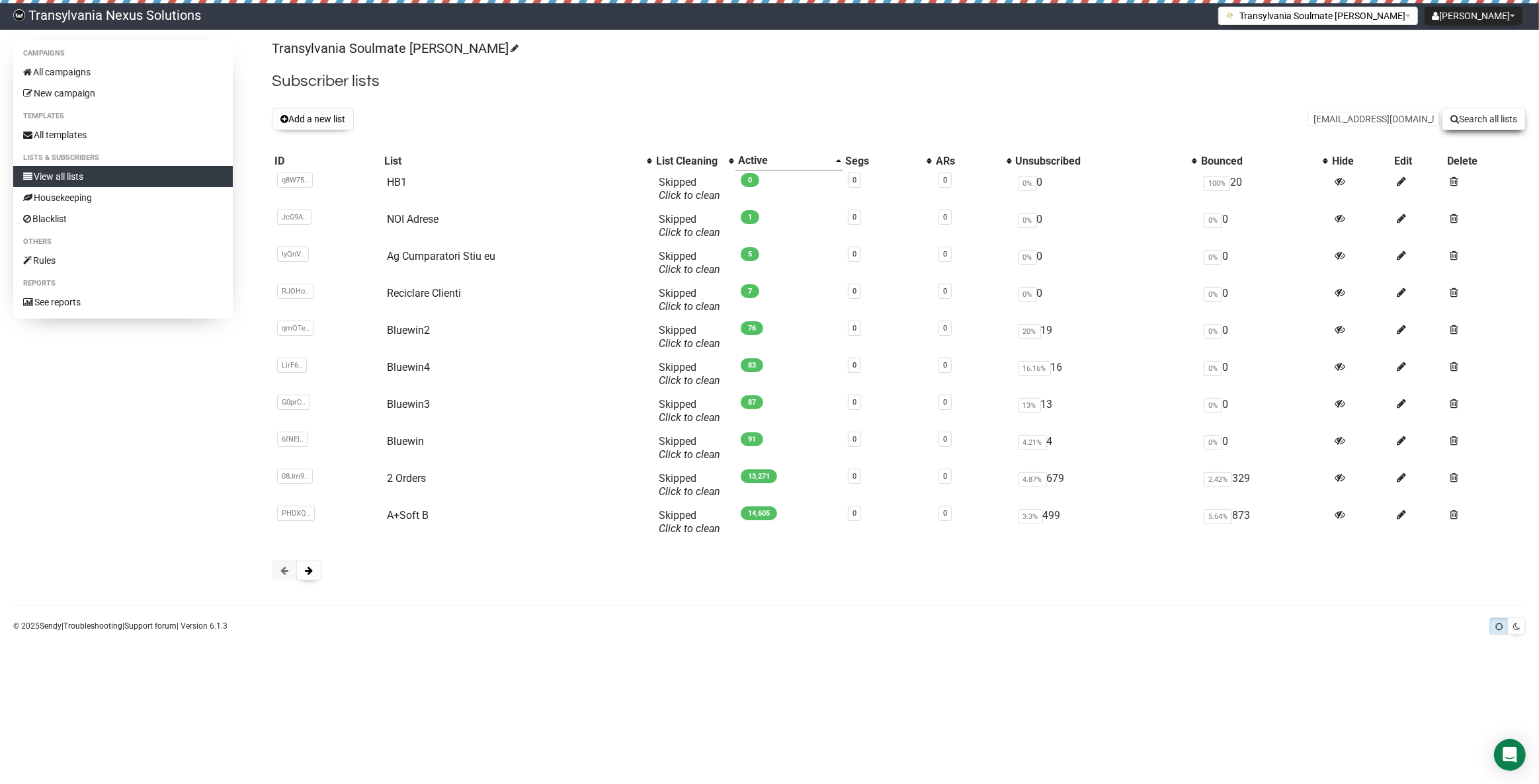
click at [1476, 111] on button "Search all lists" at bounding box center [1484, 120] width 84 height 23
click at [1341, 115] on input "text" at bounding box center [1374, 119] width 133 height 15
paste input "Ines.kiewitz5@gmail.com"
type input "Ines.kiewitz5@gmail.com"
click at [1478, 128] on button "Search all lists" at bounding box center [1484, 120] width 84 height 23
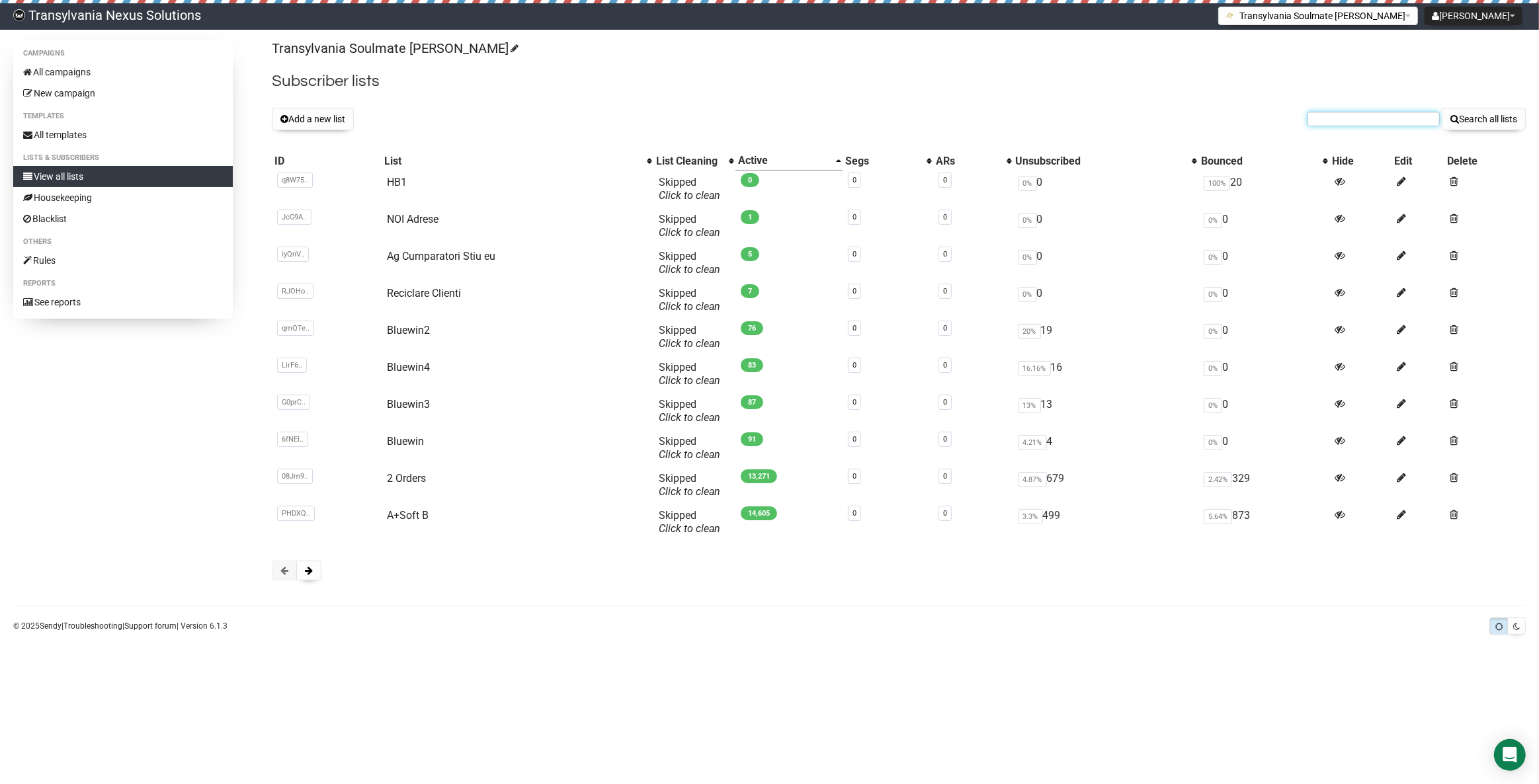
click at [1352, 122] on input "text" at bounding box center [1374, 119] width 133 height 15
paste input "info@heilkunst-remund.ch"
type input "info@heilkunst-remund.ch"
click at [1499, 111] on button "Search all lists" at bounding box center [1484, 120] width 84 height 23
click at [378, 297] on td "RJOHo.. RJOHoqqtPbRJFMIn8WiQhQ" at bounding box center [326, 300] width 110 height 37
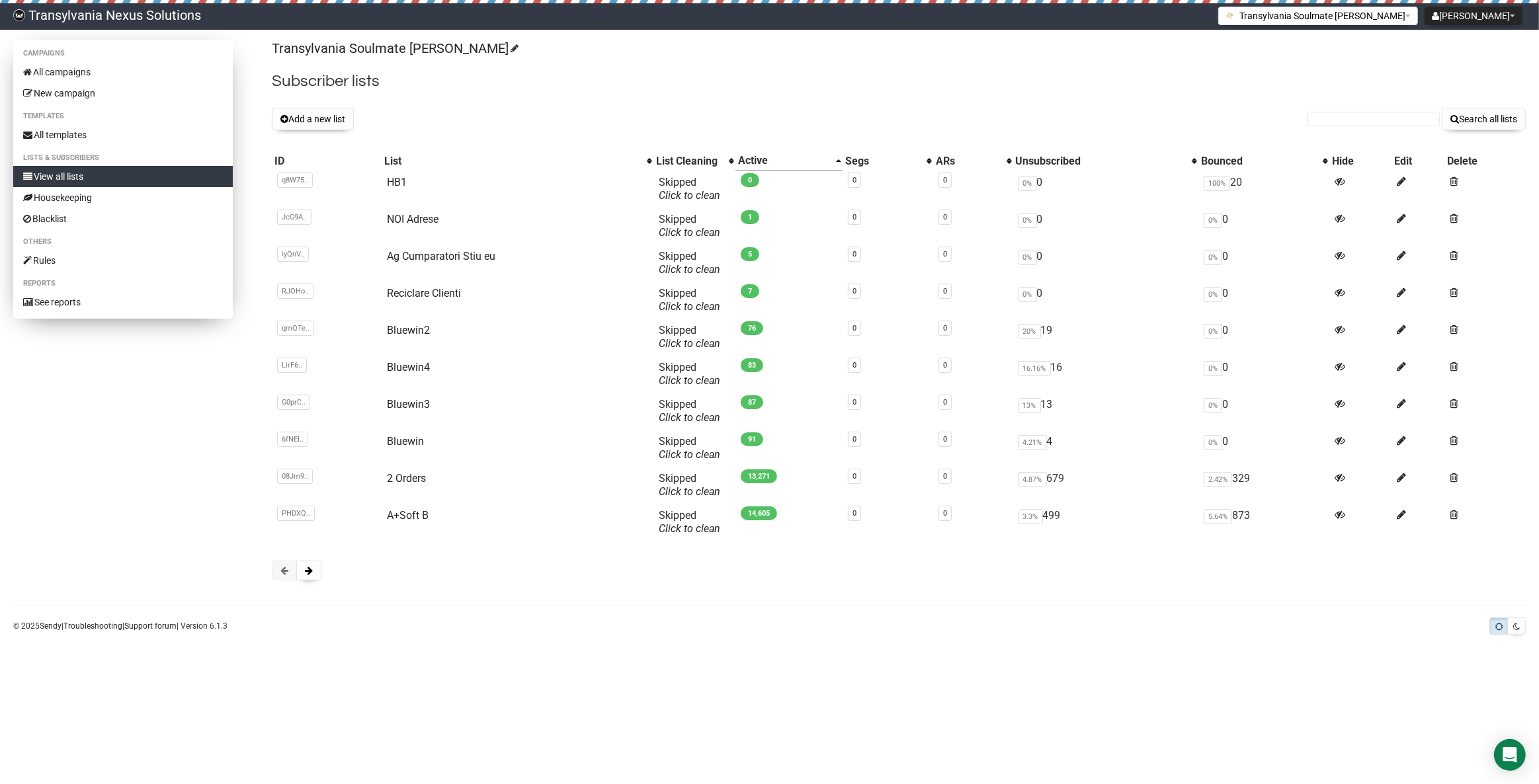
click at [54, 179] on link "View all lists" at bounding box center [123, 176] width 220 height 21
paste input "fam.walter-gerswalde@t-online.de"
type input "fam.walter-gerswalde@t-online.de"
click at [1485, 119] on button "Search all lists" at bounding box center [1484, 120] width 84 height 23
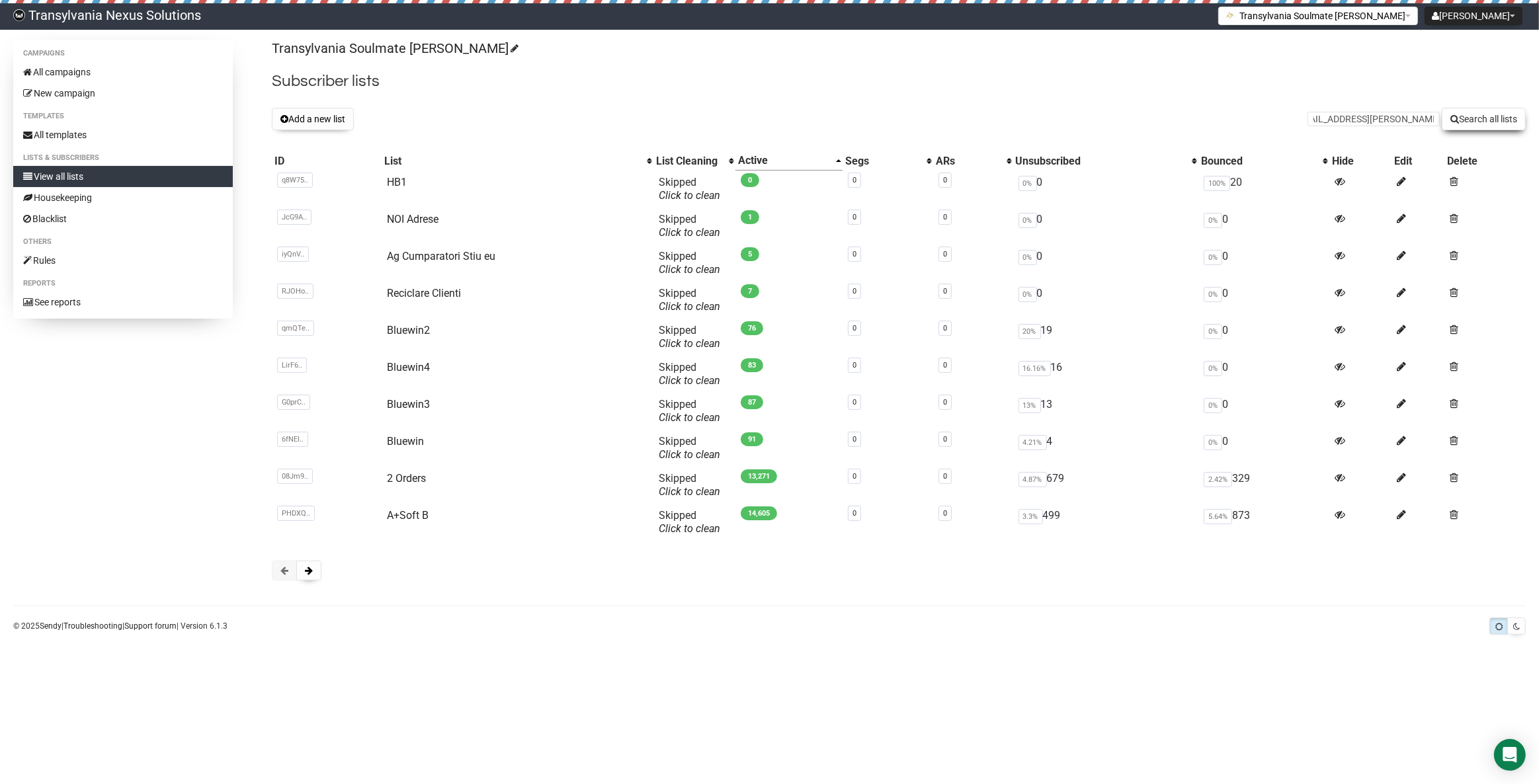
scroll to position [0, 0]
click at [410, 281] on td "Reciclare Clienti" at bounding box center [517, 300] width 272 height 37
click at [427, 291] on link "Reciclare Clienti" at bounding box center [424, 293] width 74 height 12
click at [1362, 118] on input "text" at bounding box center [1374, 119] width 133 height 15
paste input "fam.walter-gerswalde@t-online.de"
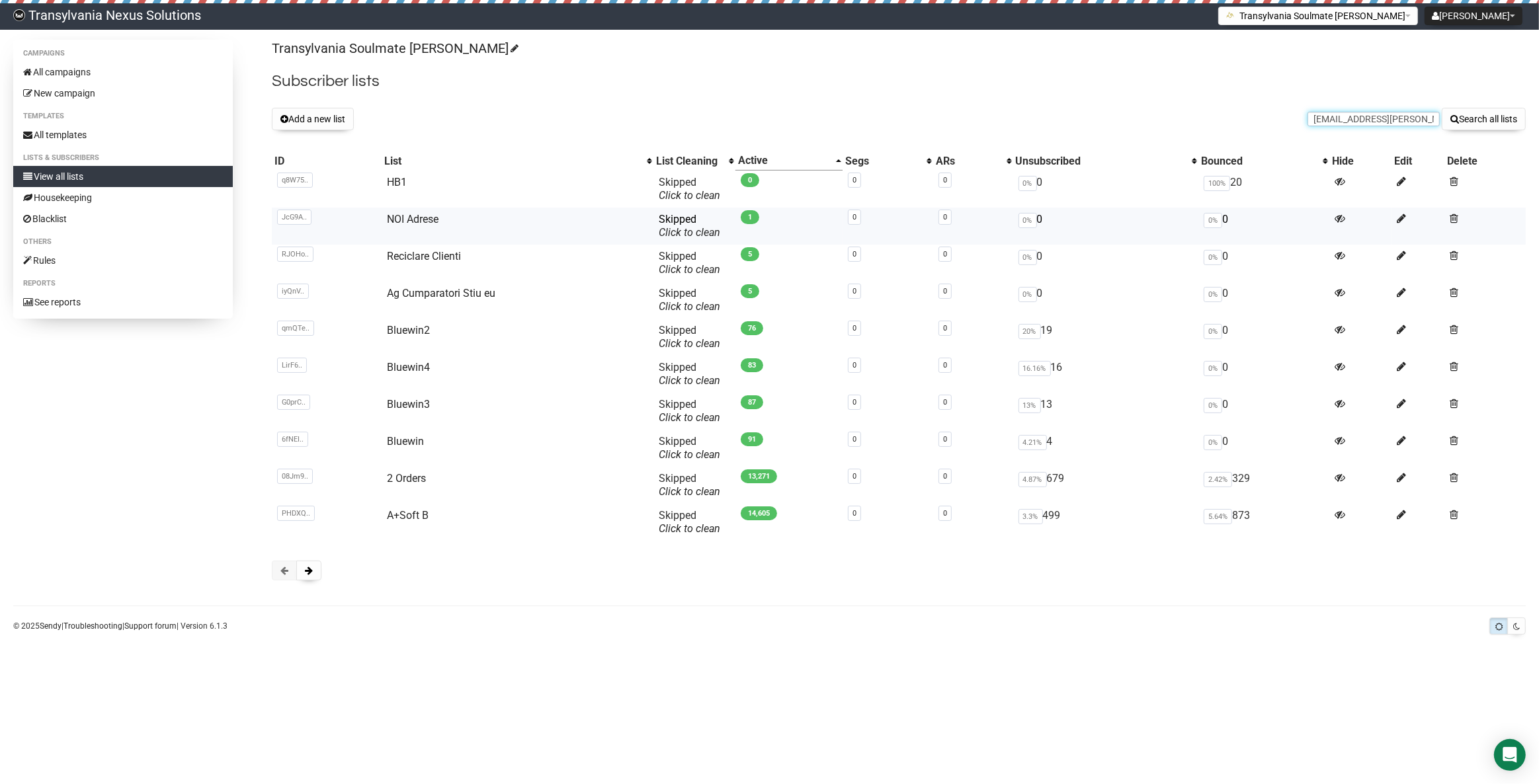
scroll to position [0, 20]
type input "fam.walter-gerswalde@t-online.de"
click at [1471, 129] on button "Search all lists" at bounding box center [1484, 120] width 84 height 23
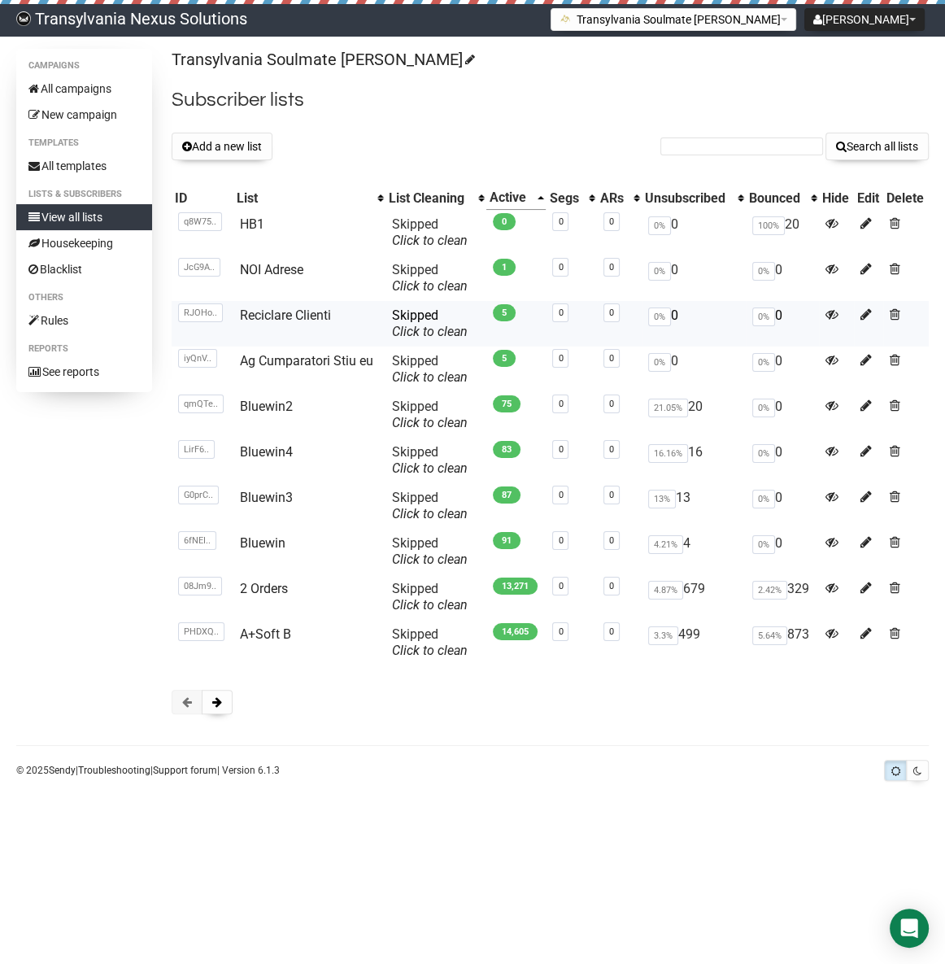
click at [275, 324] on td "Reciclare Clienti" at bounding box center [309, 324] width 152 height 46
click at [275, 320] on link "Reciclare Clienti" at bounding box center [285, 314] width 91 height 15
click at [757, 154] on input "text" at bounding box center [741, 146] width 163 height 18
paste input "Jf0803@t-online.de"
type input "Jf0803@t-online.de"
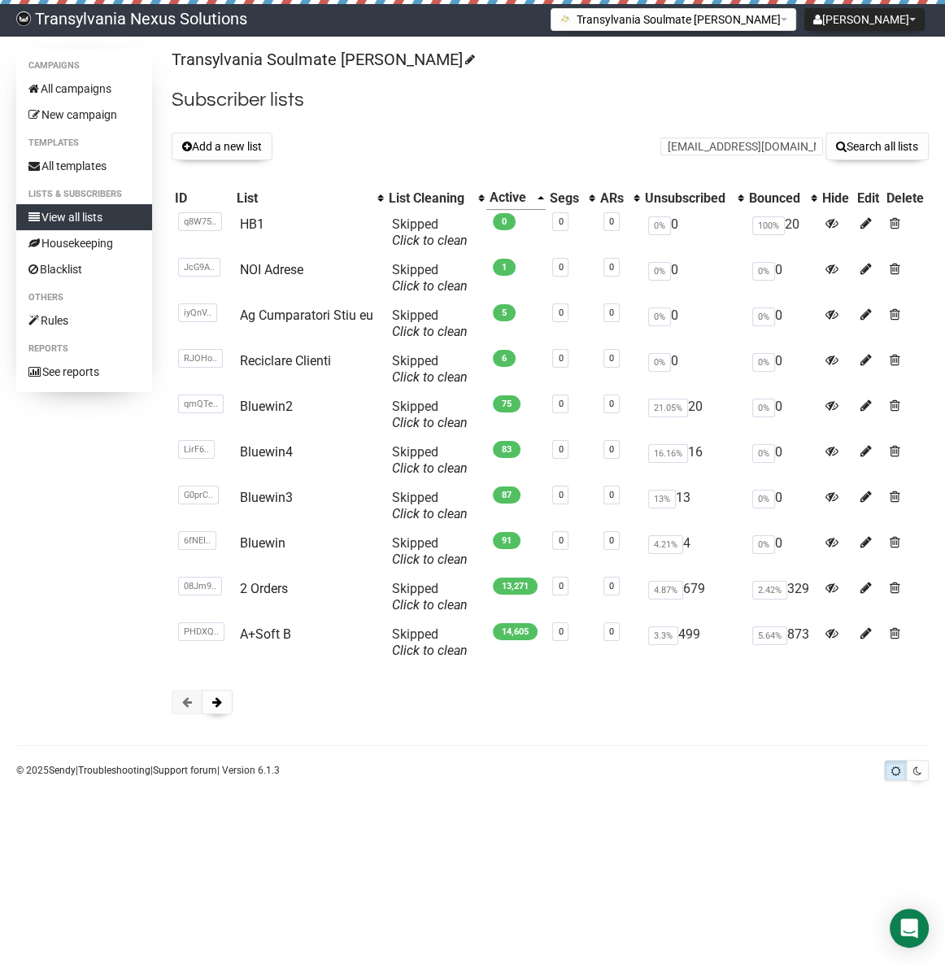
click at [851, 130] on div "Transylvania Soulmate Decoder Subscriber lists Add a new list Jf0803@t-online.d…" at bounding box center [550, 389] width 757 height 681
click at [853, 143] on button "Search all lists" at bounding box center [876, 147] width 103 height 28
click at [267, 358] on link "Reciclare Clienti" at bounding box center [285, 360] width 91 height 15
paste input "Jf0803@t-online.de"
type input "Jf0803@t-online.de"
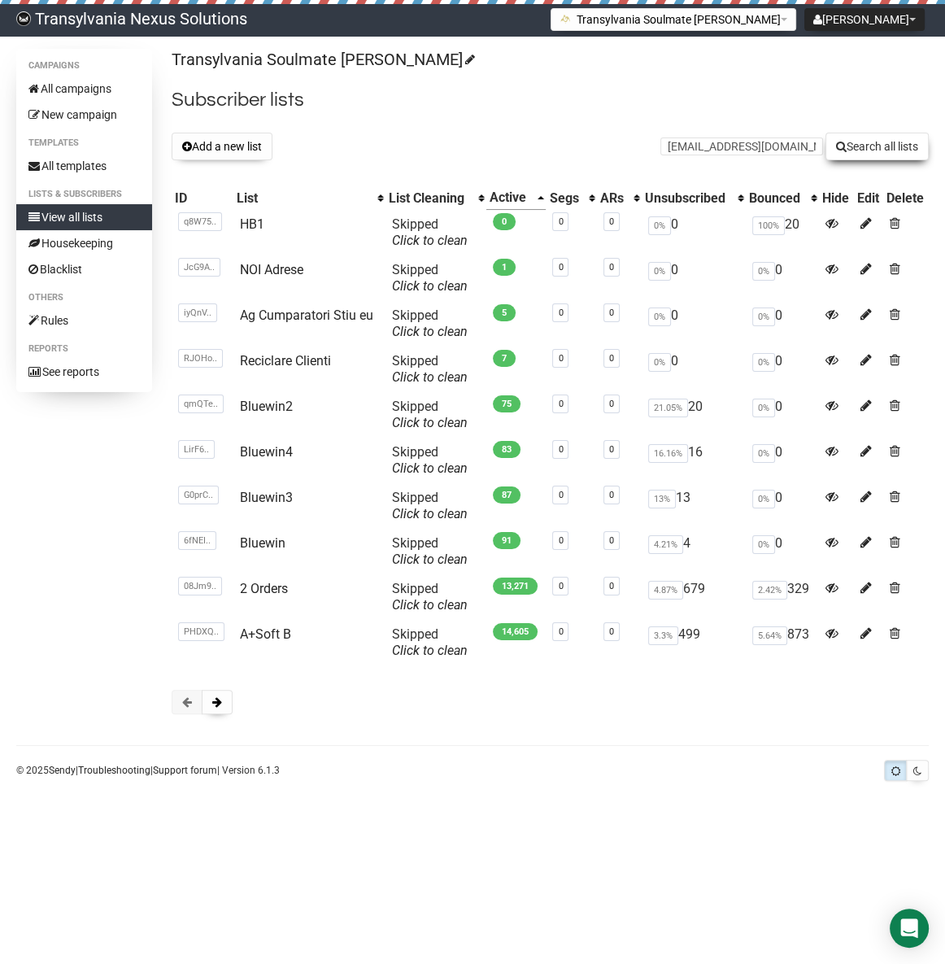
click at [841, 150] on icon "submit" at bounding box center [841, 146] width 11 height 11
click at [681, 155] on form "Search all lists" at bounding box center [794, 147] width 268 height 28
paste input "[EMAIL_ADDRESS][PERSON_NAME][DOMAIN_NAME]"
type input "[EMAIL_ADDRESS][PERSON_NAME][DOMAIN_NAME]"
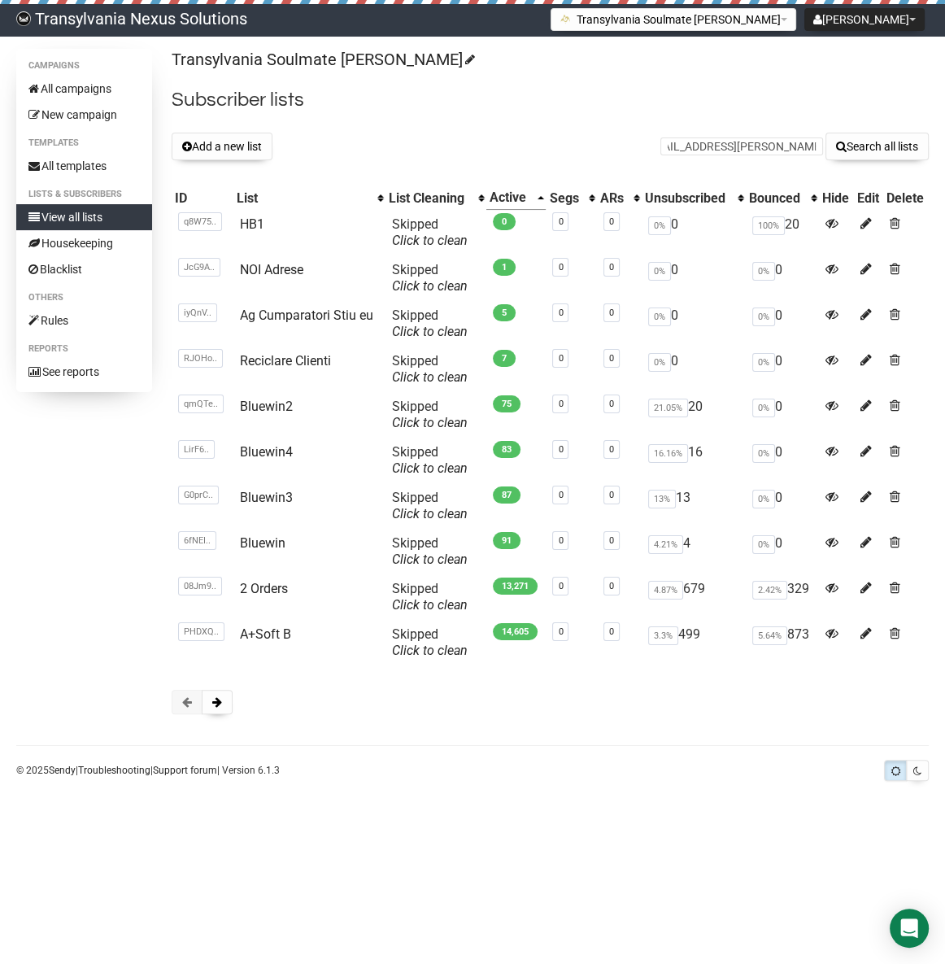
click at [870, 168] on div "Transylvania Soulmate [PERSON_NAME] Subscriber lists Add a new list [EMAIL_ADDR…" at bounding box center [550, 389] width 757 height 681
click at [873, 146] on button "Search all lists" at bounding box center [876, 147] width 103 height 28
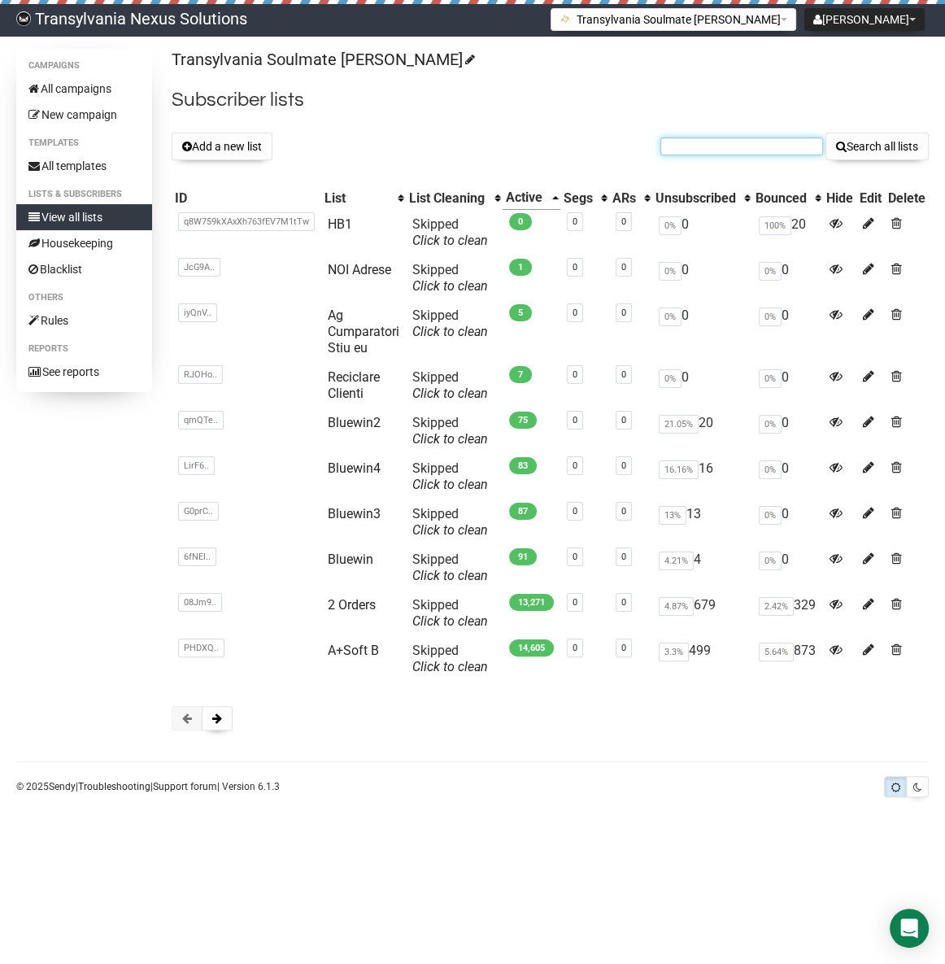
paste input "[EMAIL_ADDRESS][DOMAIN_NAME]"
type input "[EMAIL_ADDRESS][DOMAIN_NAME]"
click at [892, 153] on button "Search all lists" at bounding box center [876, 147] width 103 height 28
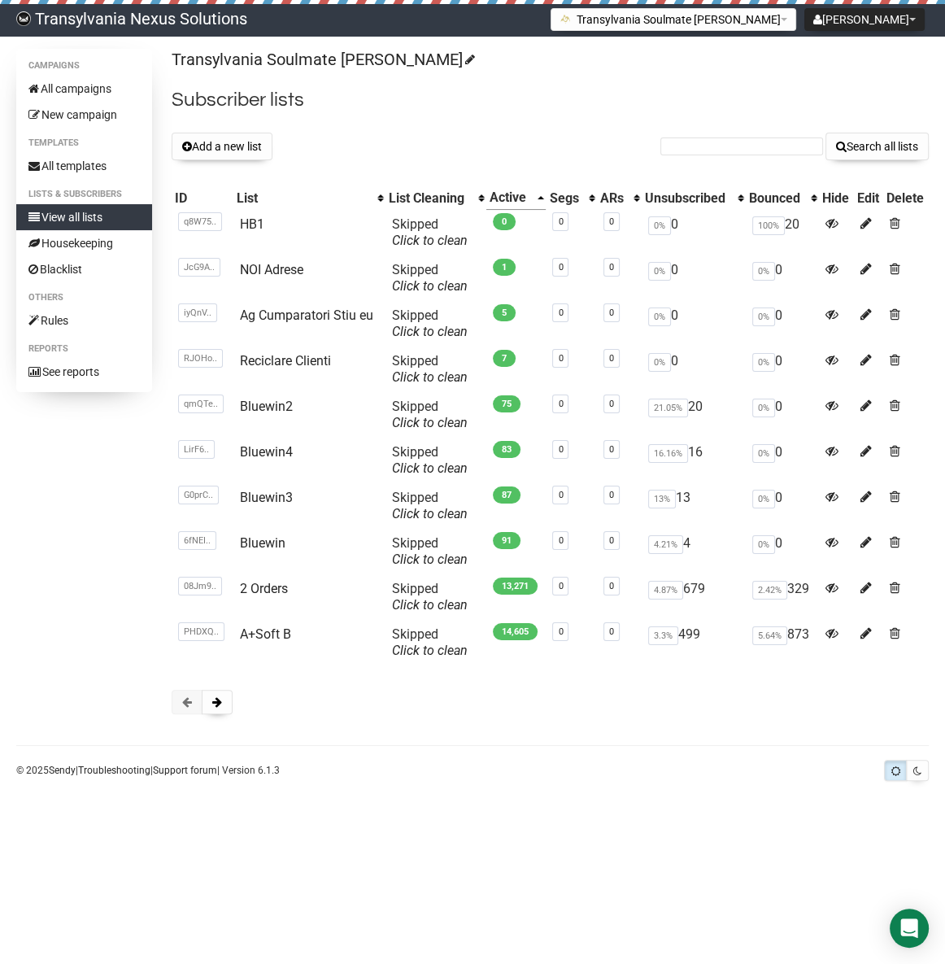
click at [697, 154] on form "Search all lists" at bounding box center [794, 147] width 268 height 28
drag, startPoint x: 697, startPoint y: 154, endPoint x: 698, endPoint y: 142, distance: 12.3
drag, startPoint x: 698, startPoint y: 142, endPoint x: 673, endPoint y: 150, distance: 26.2
click at [671, 152] on input "text" at bounding box center [741, 146] width 163 height 18
paste input "magical-lady@web.de"
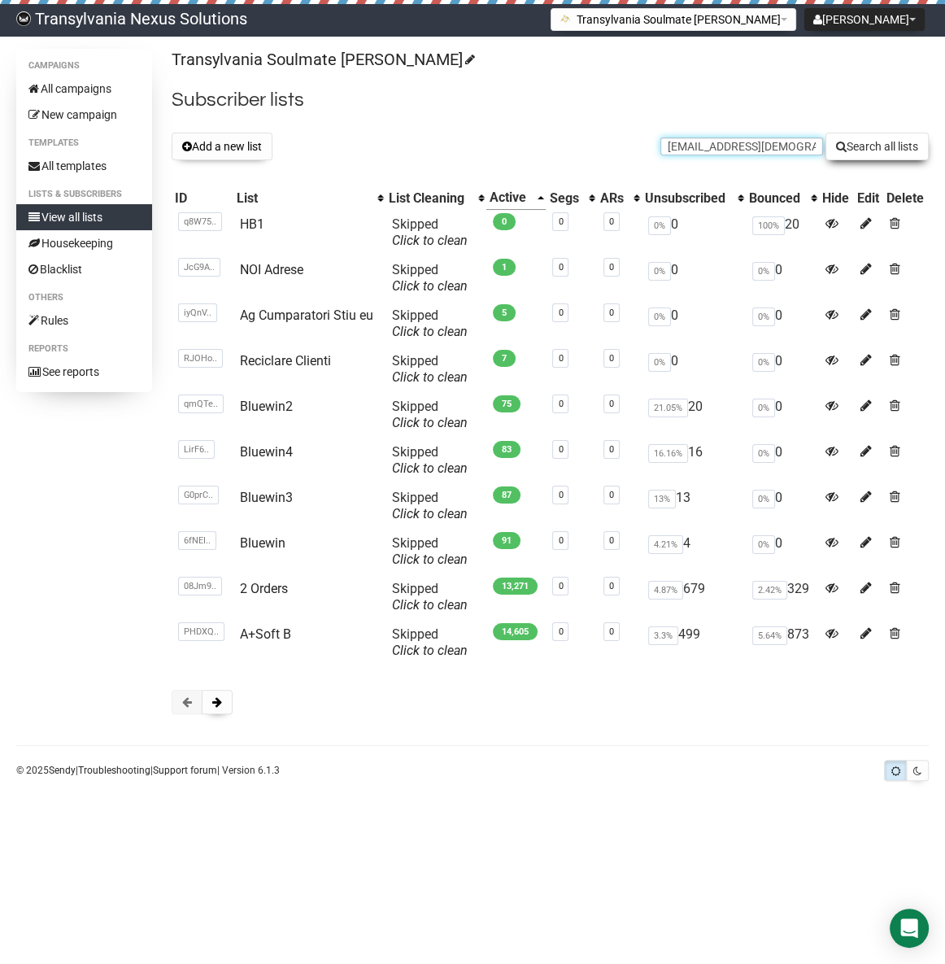
type input "magical-lady@web.de"
click at [853, 145] on button "Search all lists" at bounding box center [876, 147] width 103 height 28
click at [263, 349] on td "Reciclare Clienti" at bounding box center [309, 369] width 152 height 46
click at [278, 362] on link "Reciclare Clienti" at bounding box center [285, 360] width 91 height 15
click at [782, 150] on input "text" at bounding box center [741, 146] width 163 height 18
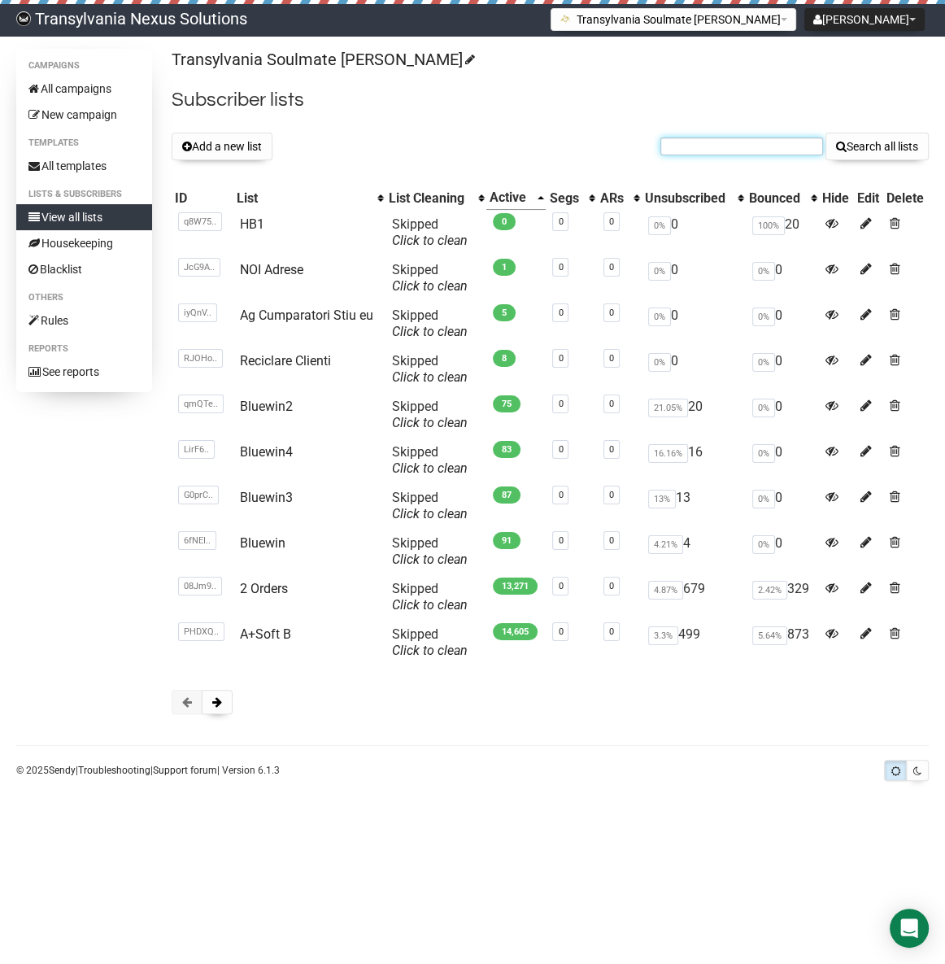
paste input "amgwerdmd@bluewin.ch"
type input "amgwerdmd@bluewin.ch"
click at [851, 143] on button "Search all lists" at bounding box center [876, 147] width 103 height 28
click at [259, 365] on link "Reciclare Clienti" at bounding box center [285, 360] width 91 height 15
click at [285, 368] on td "Reciclare Clienti" at bounding box center [309, 369] width 152 height 46
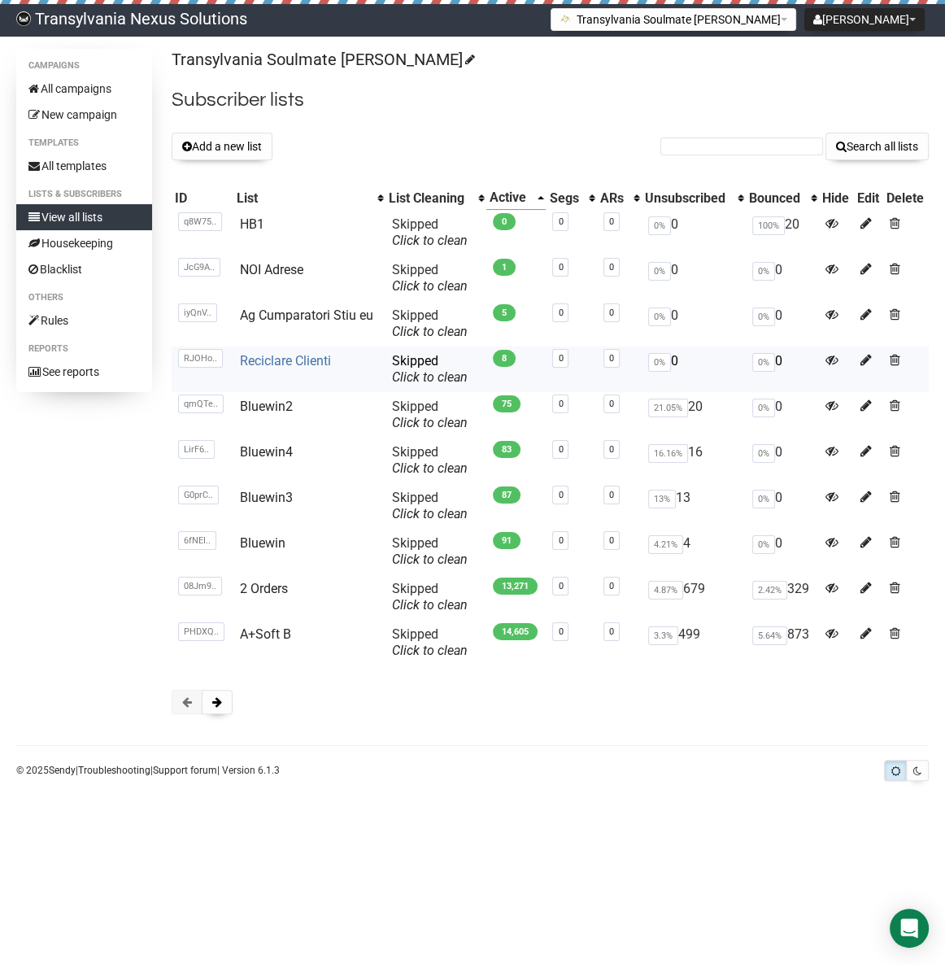
click at [285, 356] on link "Reciclare Clienti" at bounding box center [285, 360] width 91 height 15
click at [720, 148] on input "text" at bounding box center [741, 146] width 163 height 18
paste input "vosswinkelanne@gmail.com"
type input "vosswinkelanne@gmail.com"
click at [842, 154] on button "Search all lists" at bounding box center [876, 147] width 103 height 28
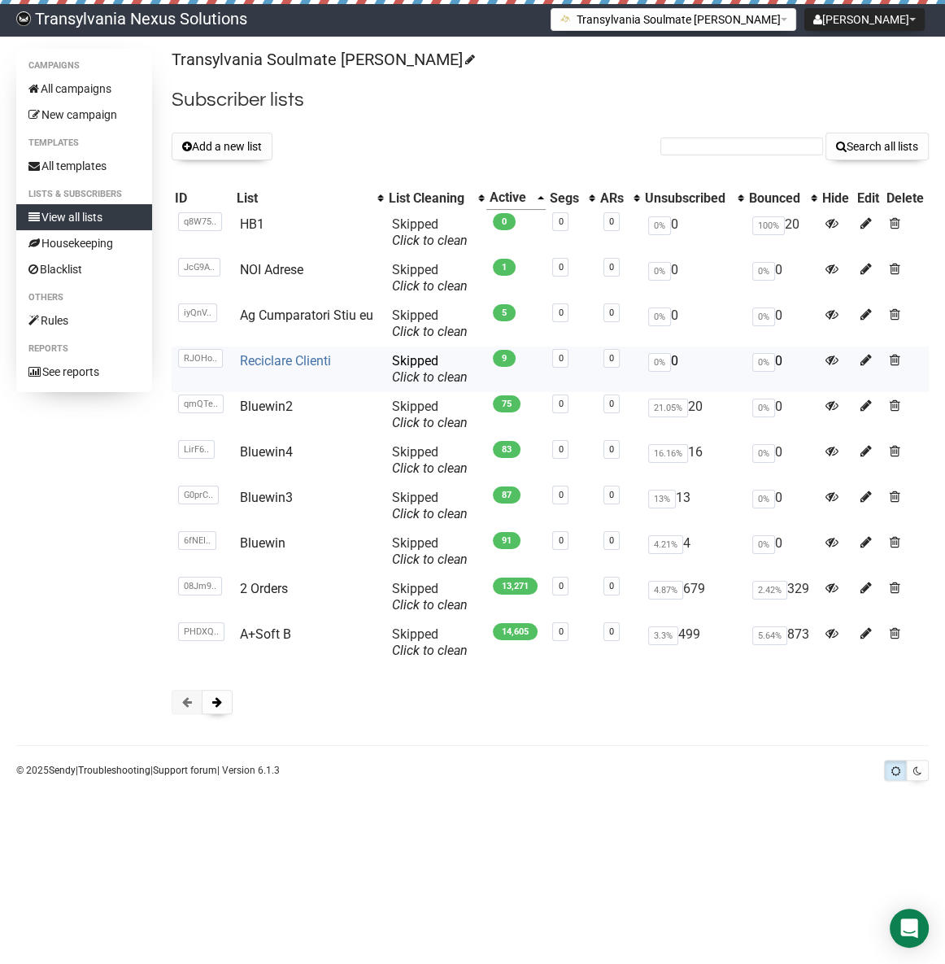
click at [295, 356] on link "Reciclare Clienti" at bounding box center [285, 360] width 91 height 15
click at [716, 140] on input "text" at bounding box center [741, 146] width 163 height 18
paste input "Traumkeks@web.de"
type input "Traumkeks@web.de"
click at [882, 154] on button "Search all lists" at bounding box center [876, 147] width 103 height 28
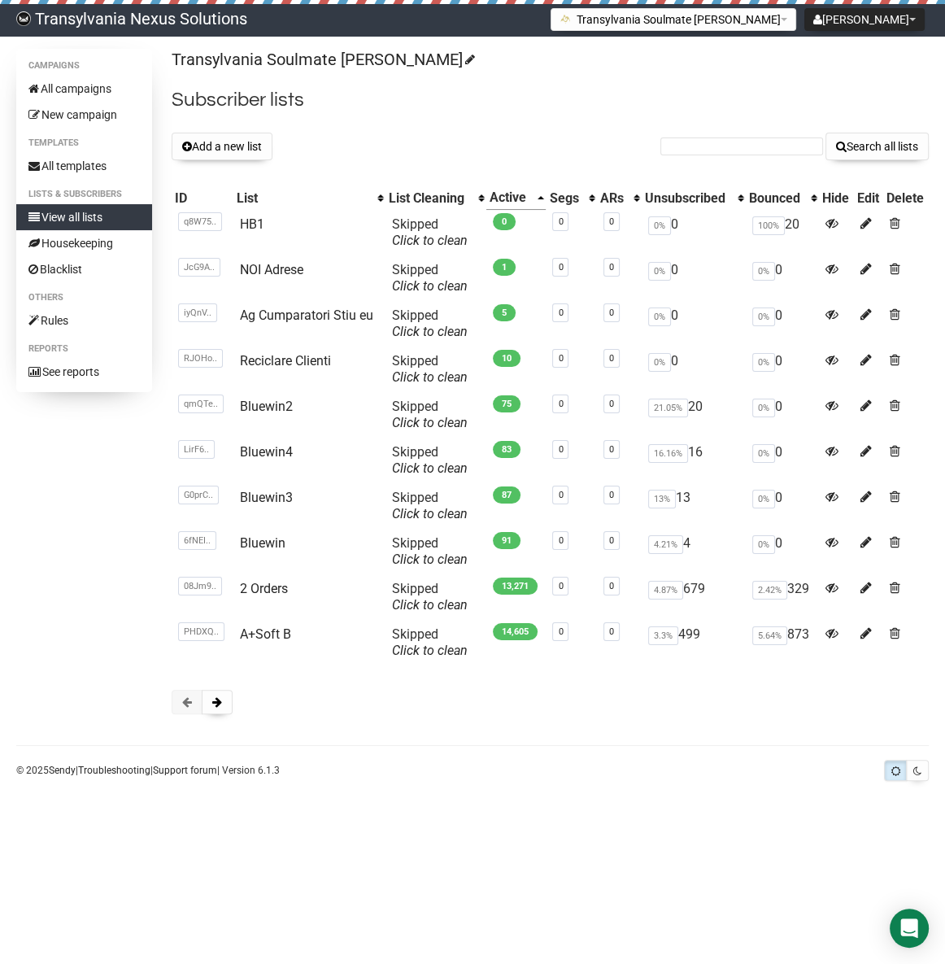
click at [723, 159] on form "Search all lists" at bounding box center [794, 147] width 268 height 28
paste input "[EMAIL_ADDRESS][DOMAIN_NAME]"
type input "[EMAIL_ADDRESS][DOMAIN_NAME]"
click at [863, 156] on button "Search all lists" at bounding box center [876, 147] width 103 height 28
click at [228, 141] on button "Add a new list" at bounding box center [222, 147] width 101 height 28
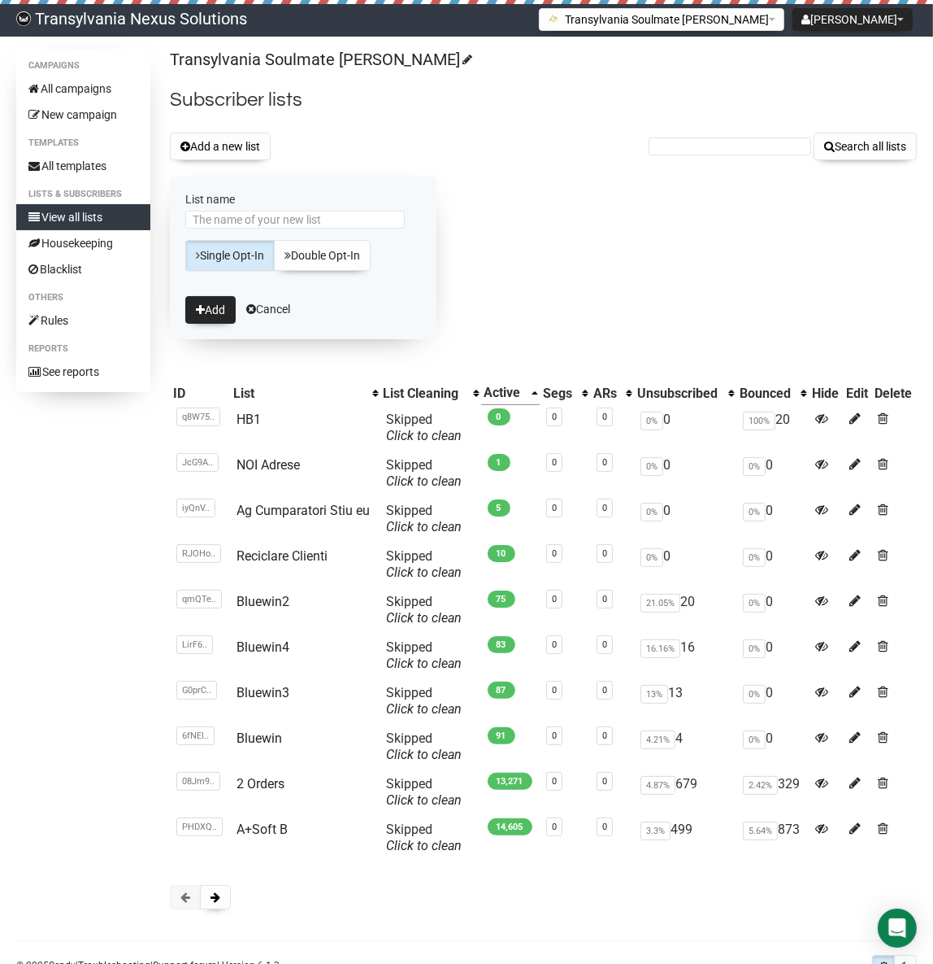
click at [355, 135] on div "Add a new list Search all lists" at bounding box center [543, 147] width 747 height 28
click at [279, 310] on link "Cancel" at bounding box center [268, 308] width 44 height 13
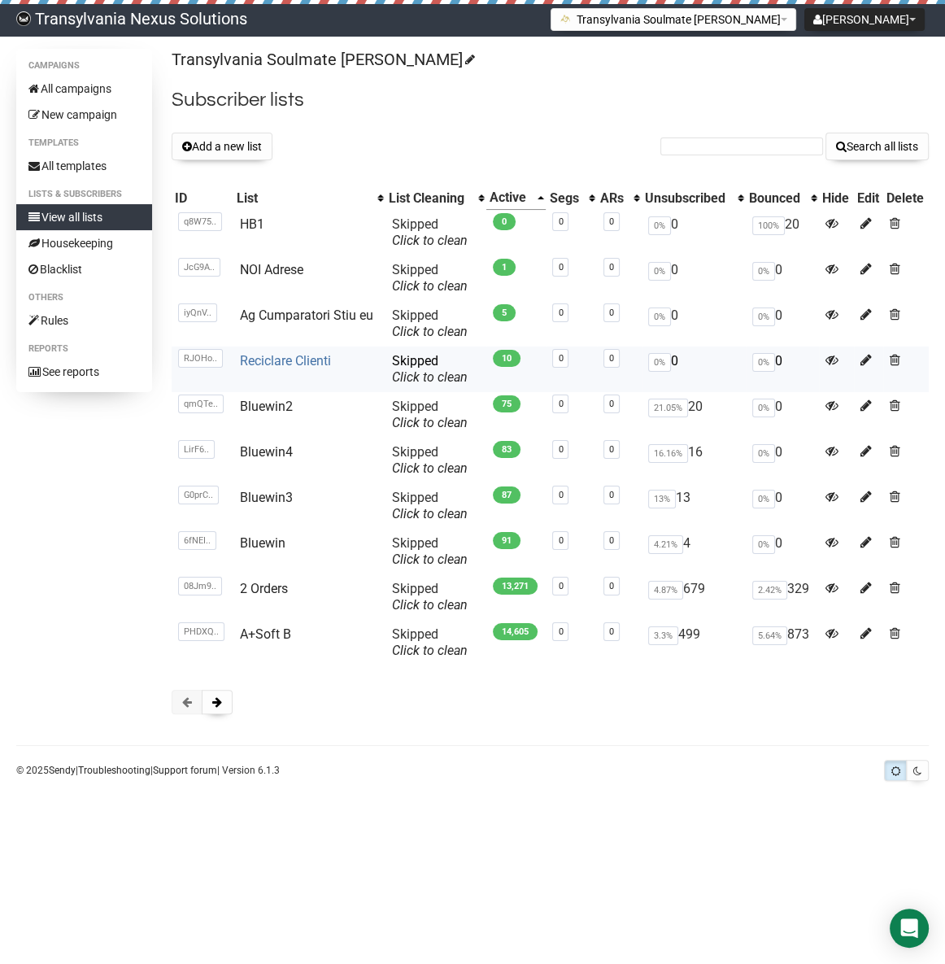
click at [298, 357] on link "Reciclare Clienti" at bounding box center [285, 360] width 91 height 15
click at [691, 138] on input "text" at bounding box center [741, 146] width 163 height 18
paste input "marinaspachtholz20@gmail.com"
type input "marinaspachtholz20@gmail.com"
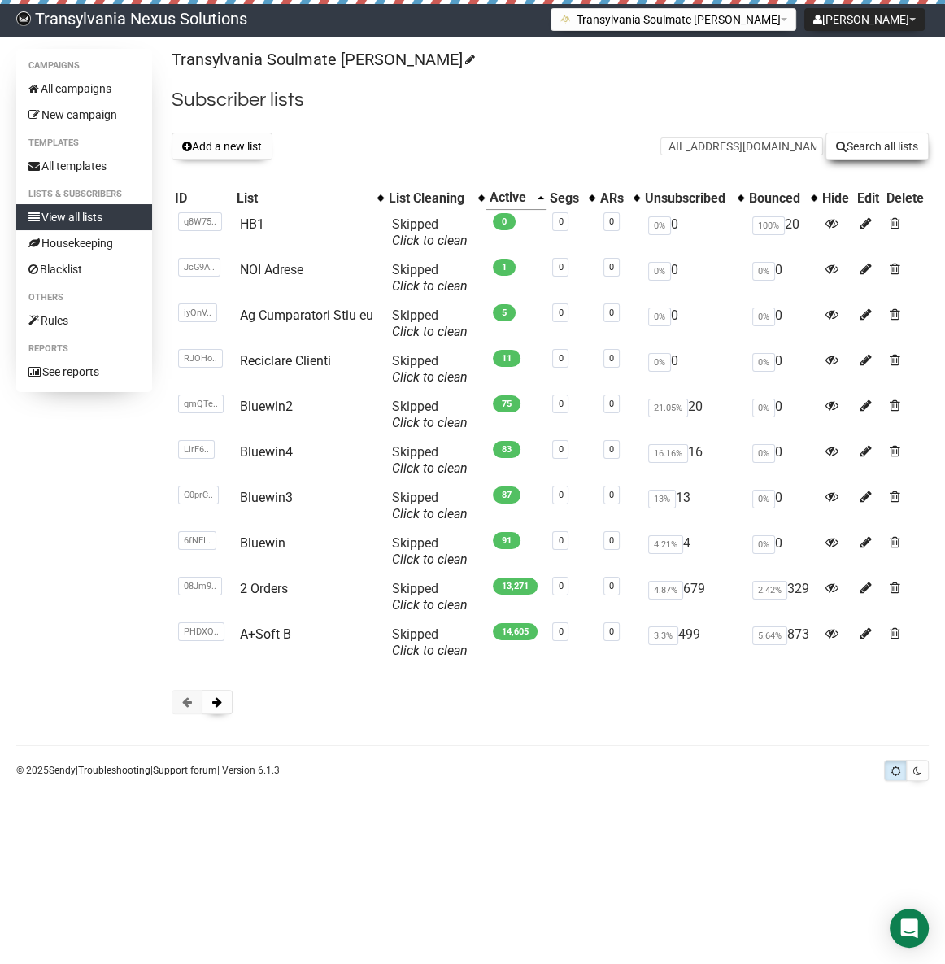
click at [872, 141] on button "Search all lists" at bounding box center [876, 147] width 103 height 28
click at [218, 137] on button "Add a new list" at bounding box center [222, 147] width 101 height 28
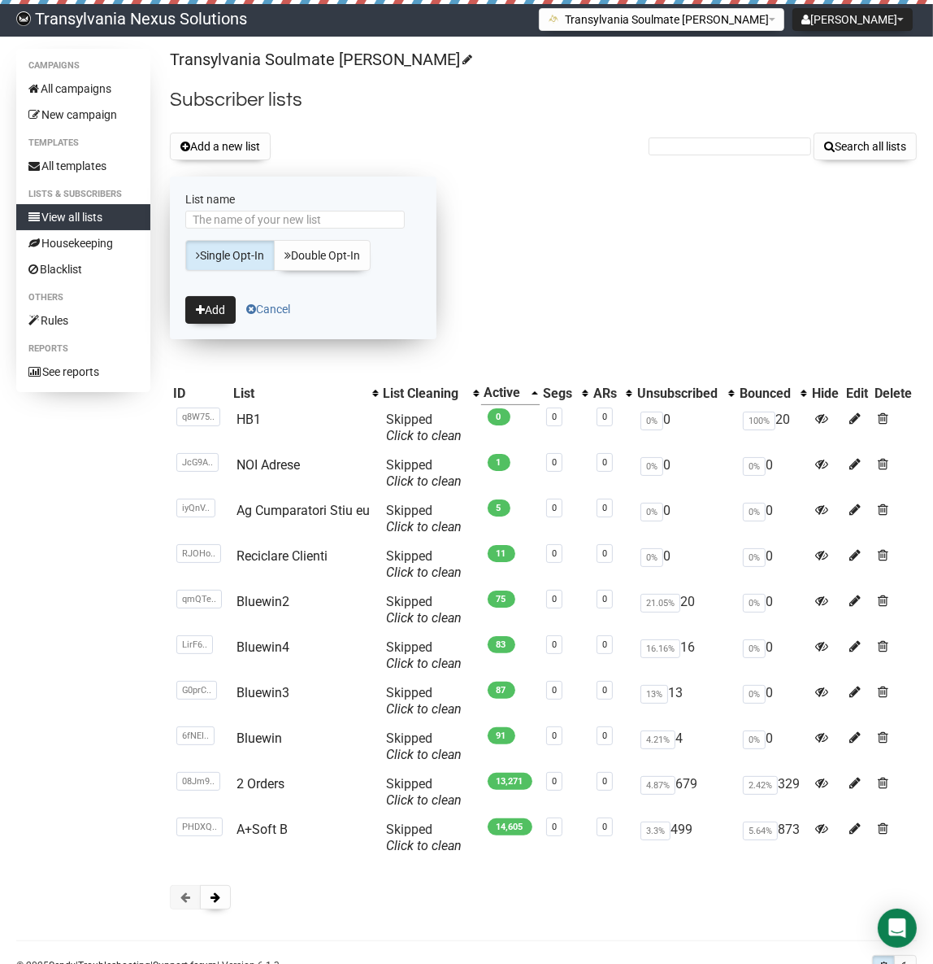
click at [276, 312] on link "Cancel" at bounding box center [268, 308] width 44 height 13
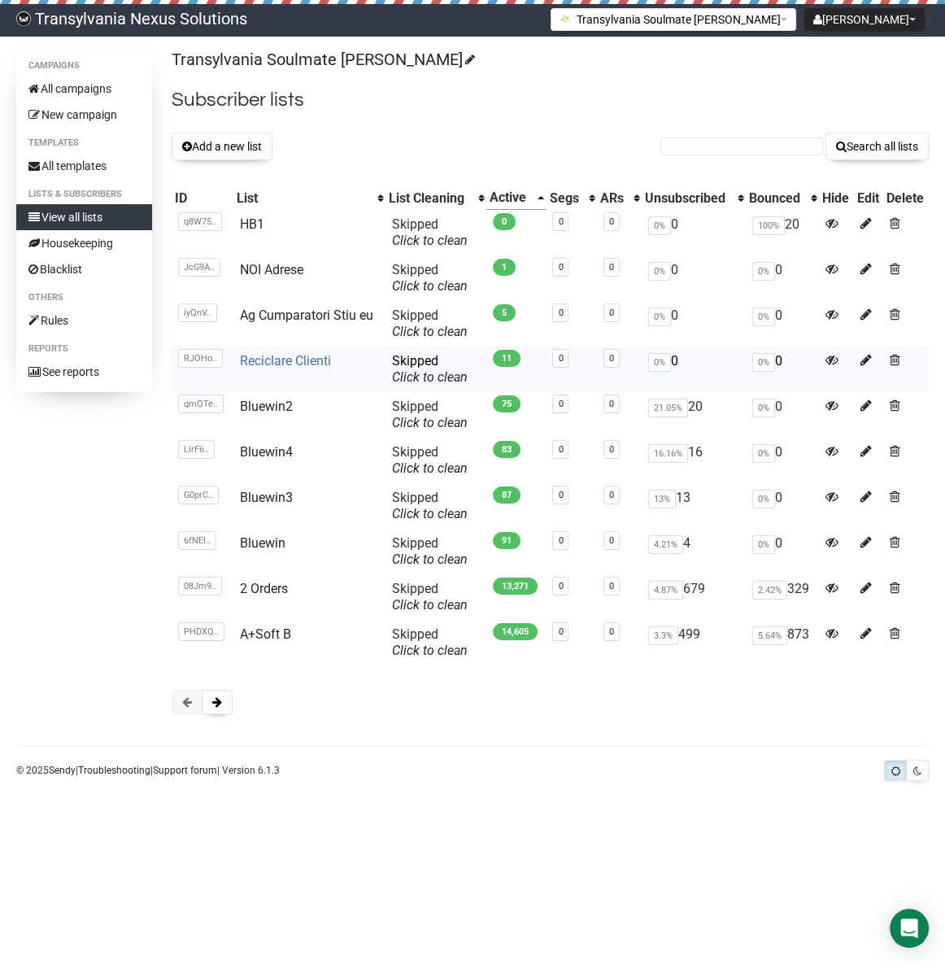
click at [296, 362] on link "Reciclare Clienti" at bounding box center [285, 360] width 91 height 15
click at [743, 130] on div "Transylvania Soulmate [PERSON_NAME] Subscriber lists Add a new list Search all …" at bounding box center [550, 389] width 757 height 681
click at [719, 143] on input "text" at bounding box center [741, 146] width 163 height 18
paste input "[EMAIL_ADDRESS][DOMAIN_NAME]"
type input "[EMAIL_ADDRESS][DOMAIN_NAME]"
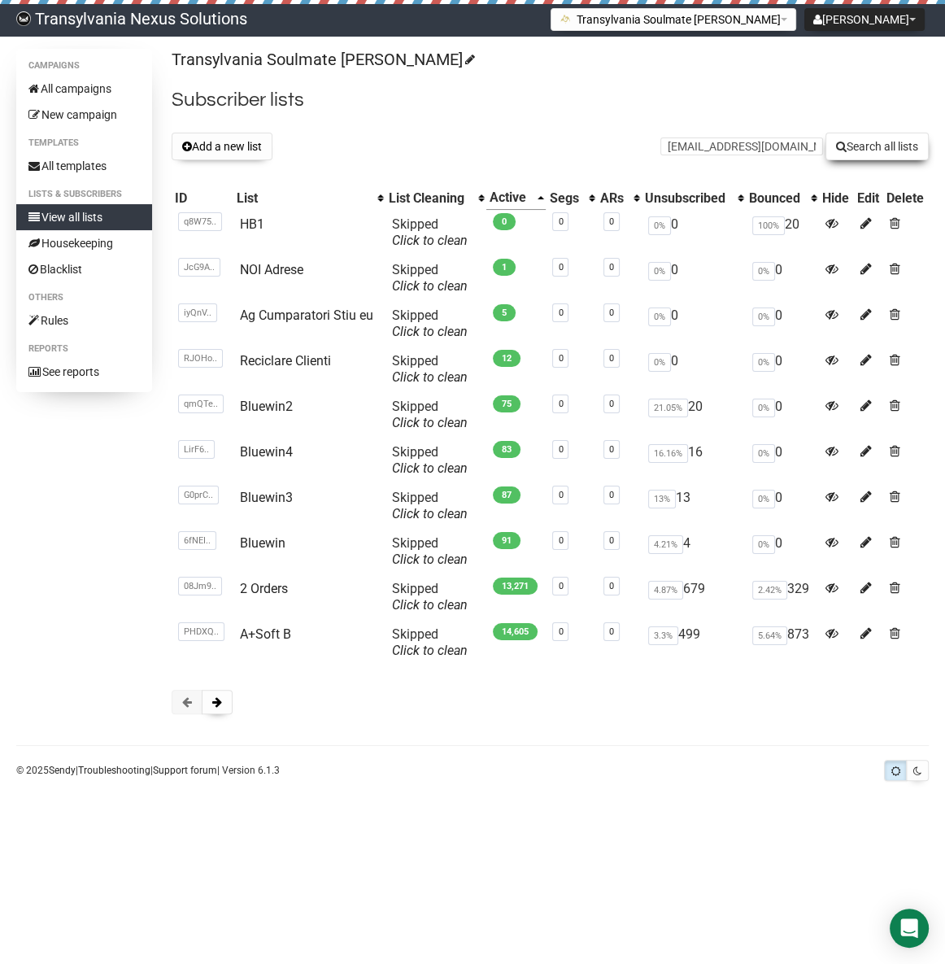
click at [854, 147] on button "Search all lists" at bounding box center [876, 147] width 103 height 28
click at [693, 141] on input "text" at bounding box center [741, 146] width 163 height 18
paste input "marianne06.1@gmx.de"
type input "marianne06.1@gmx.de"
click at [879, 140] on button "Search all lists" at bounding box center [876, 147] width 103 height 28
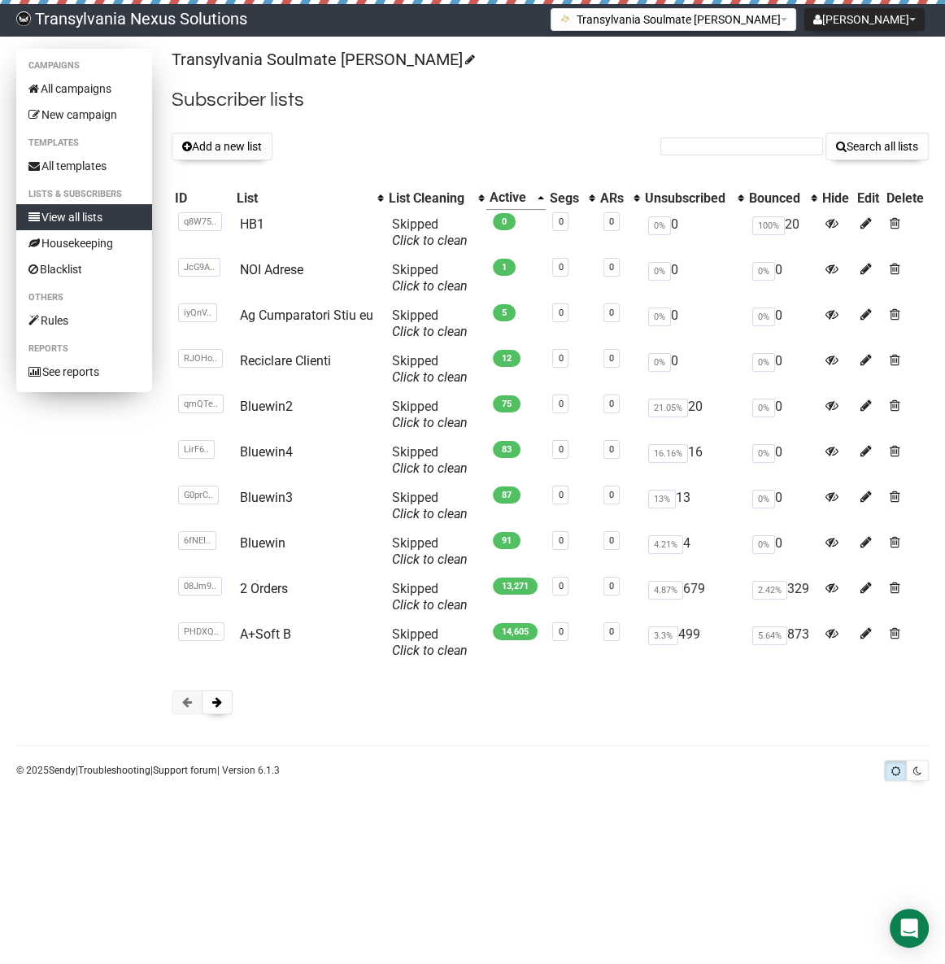
click at [73, 220] on link "View all lists" at bounding box center [84, 217] width 136 height 26
click at [194, 156] on button "Add a new list" at bounding box center [222, 147] width 101 height 28
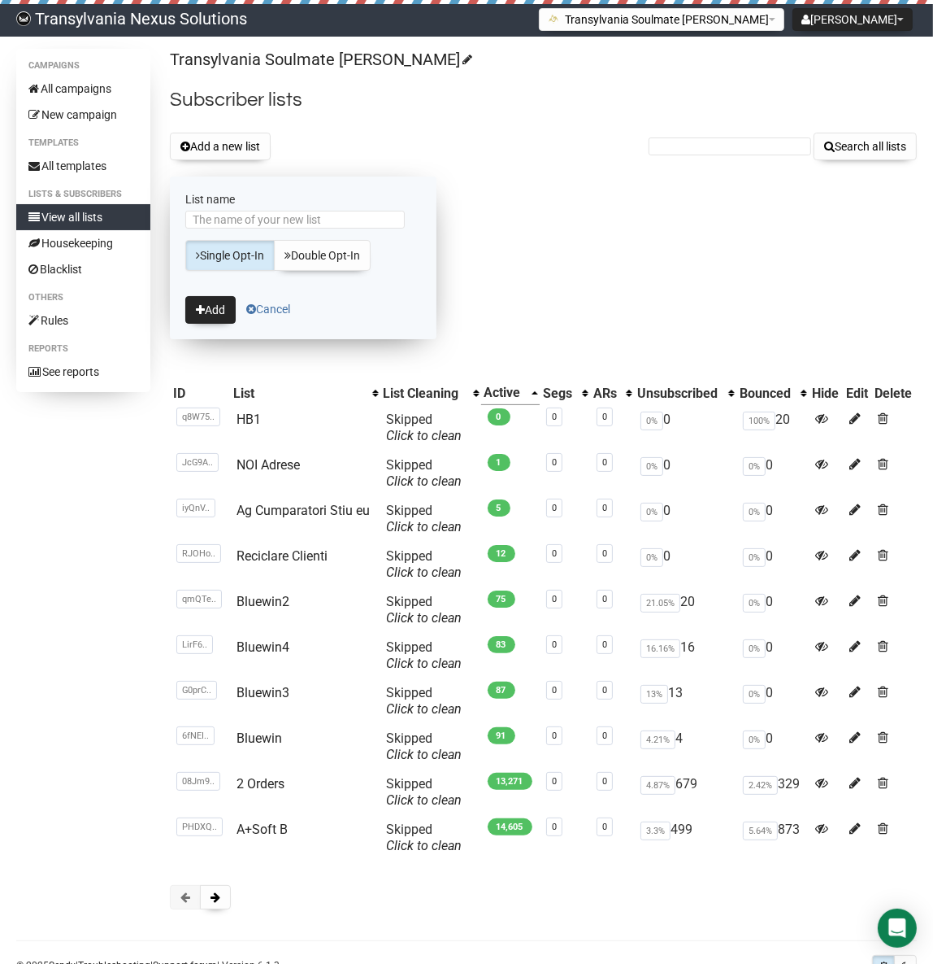
click at [274, 302] on link "Cancel" at bounding box center [268, 308] width 44 height 13
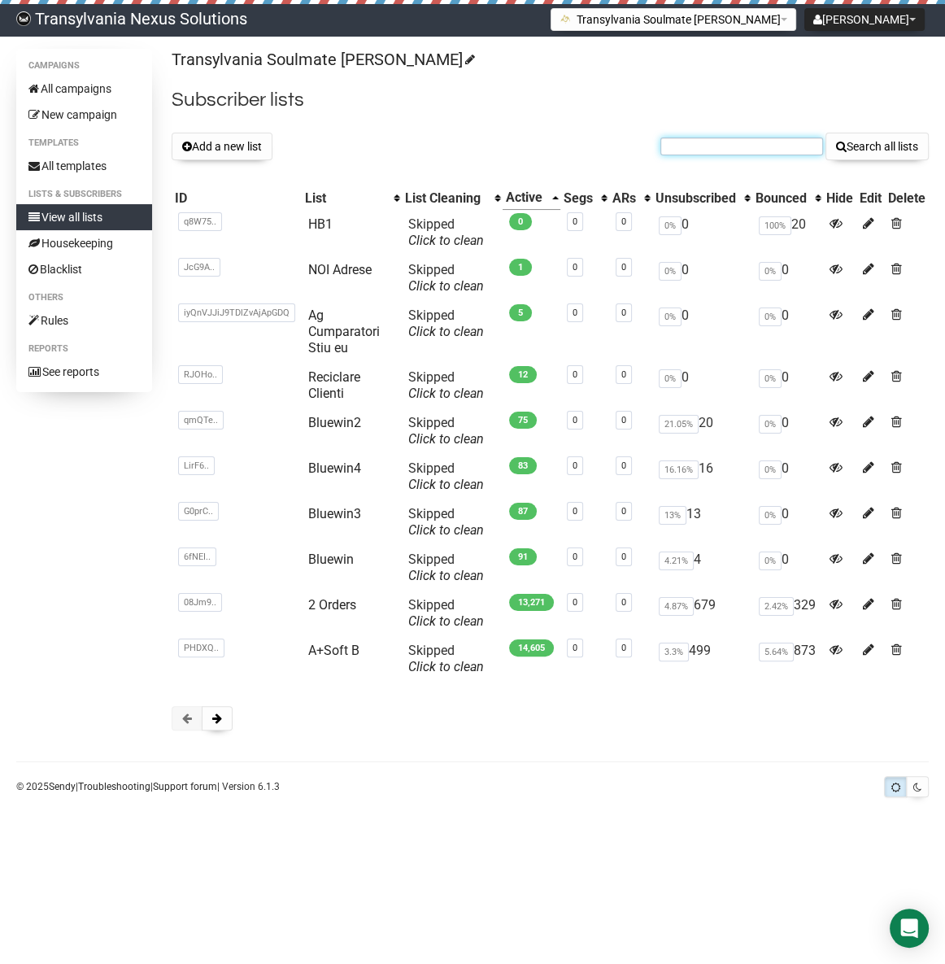
paste input "marianne06.1@gmx.de"
type input "marianne06.1@gmx.de"
click at [858, 159] on button "Search all lists" at bounding box center [876, 147] width 103 height 28
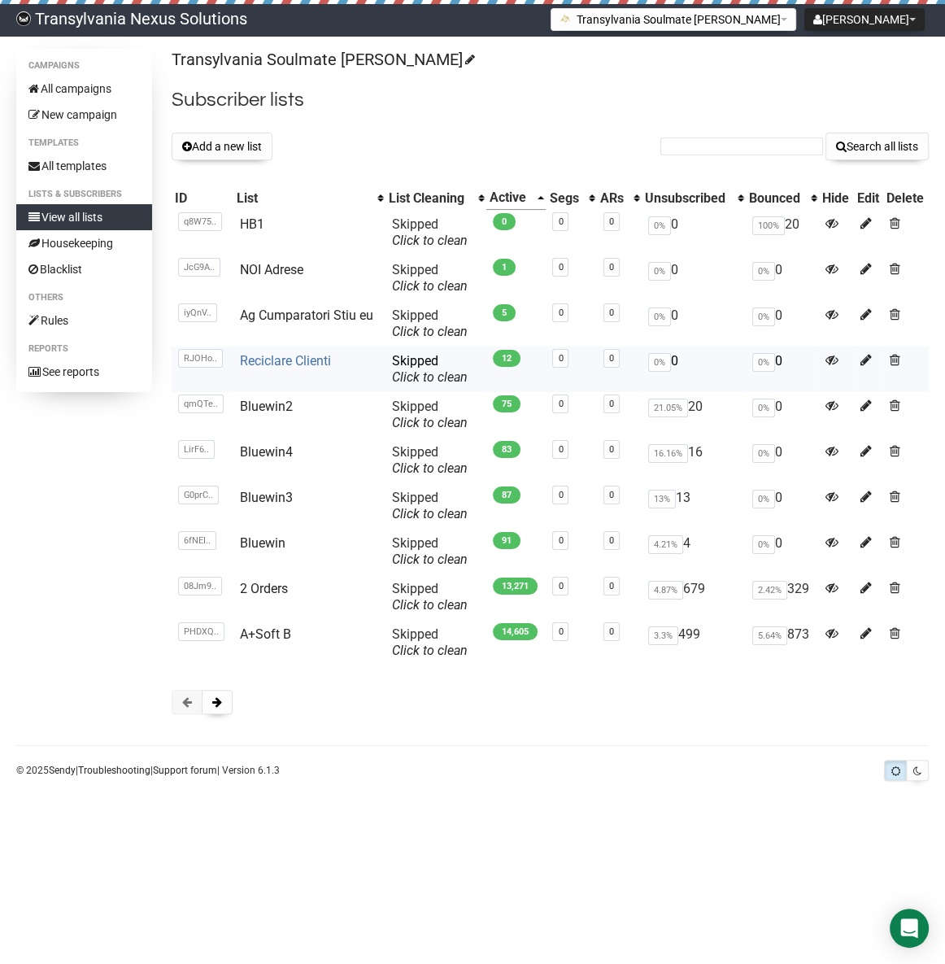
click at [240, 360] on link "Reciclare Clienti" at bounding box center [285, 360] width 91 height 15
paste input "g.hadiea@yahoo.de"
type input "g.hadiea@yahoo.de"
click at [855, 150] on button "Search all lists" at bounding box center [876, 147] width 103 height 28
click at [207, 134] on button "Add a new list" at bounding box center [222, 147] width 101 height 28
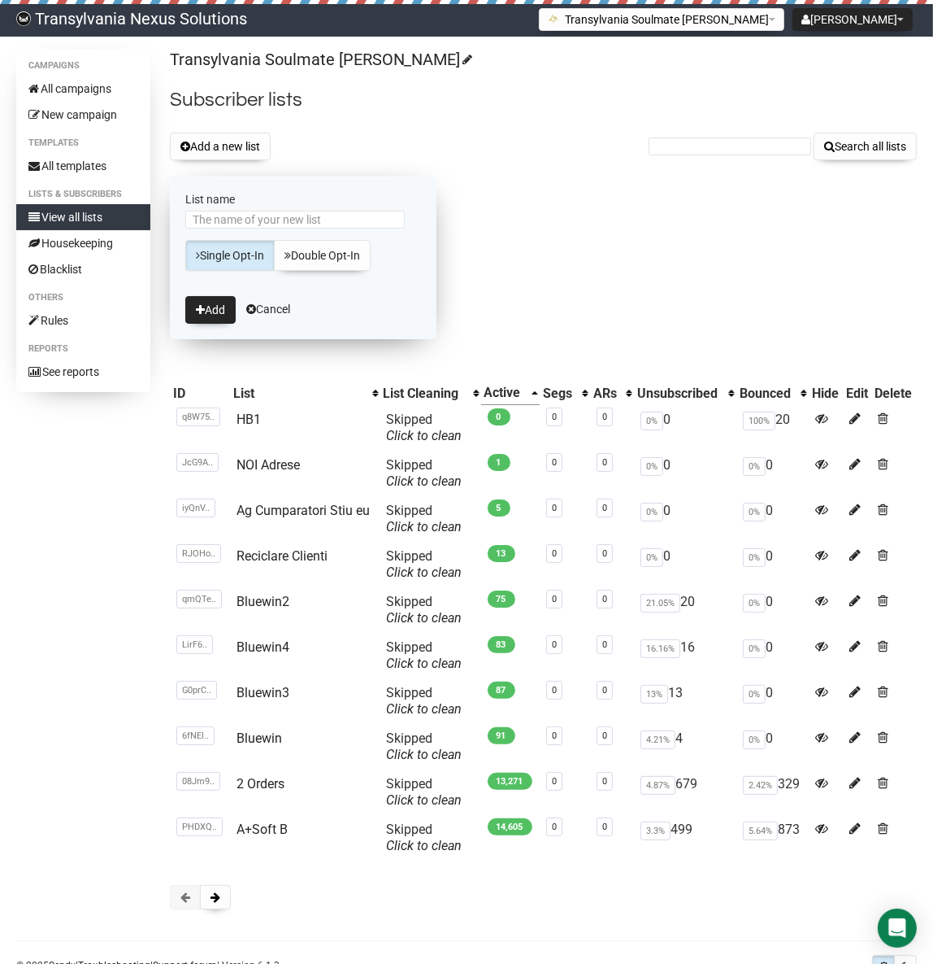
click at [265, 300] on form "List name Single Opt-In Double Opt-In Add Cancel" at bounding box center [303, 257] width 267 height 163
click at [269, 298] on form "List name Single Opt-In Double Opt-In Add Cancel" at bounding box center [303, 257] width 267 height 163
click at [277, 309] on link "Cancel" at bounding box center [268, 308] width 44 height 13
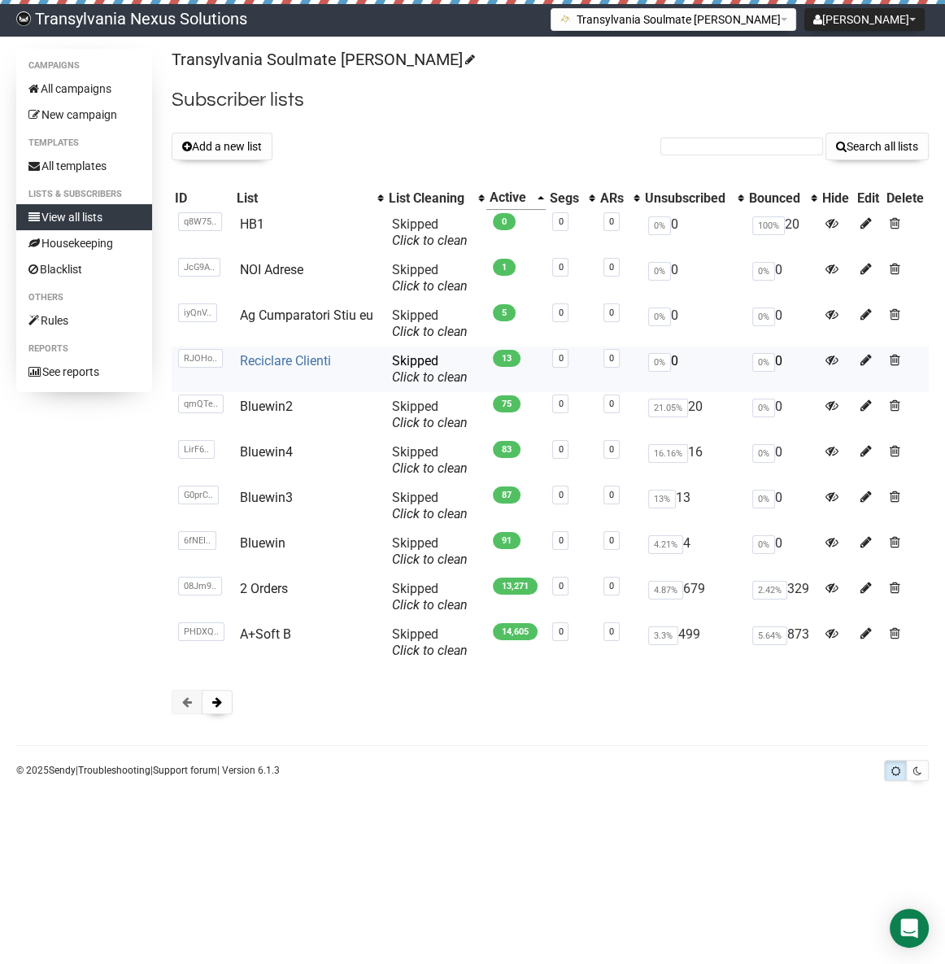
click at [285, 362] on link "Reciclare Clienti" at bounding box center [285, 360] width 91 height 15
click at [698, 140] on input "text" at bounding box center [741, 146] width 163 height 18
paste input "[EMAIL_ADDRESS][DOMAIN_NAME]"
type input "[EMAIL_ADDRESS][DOMAIN_NAME]"
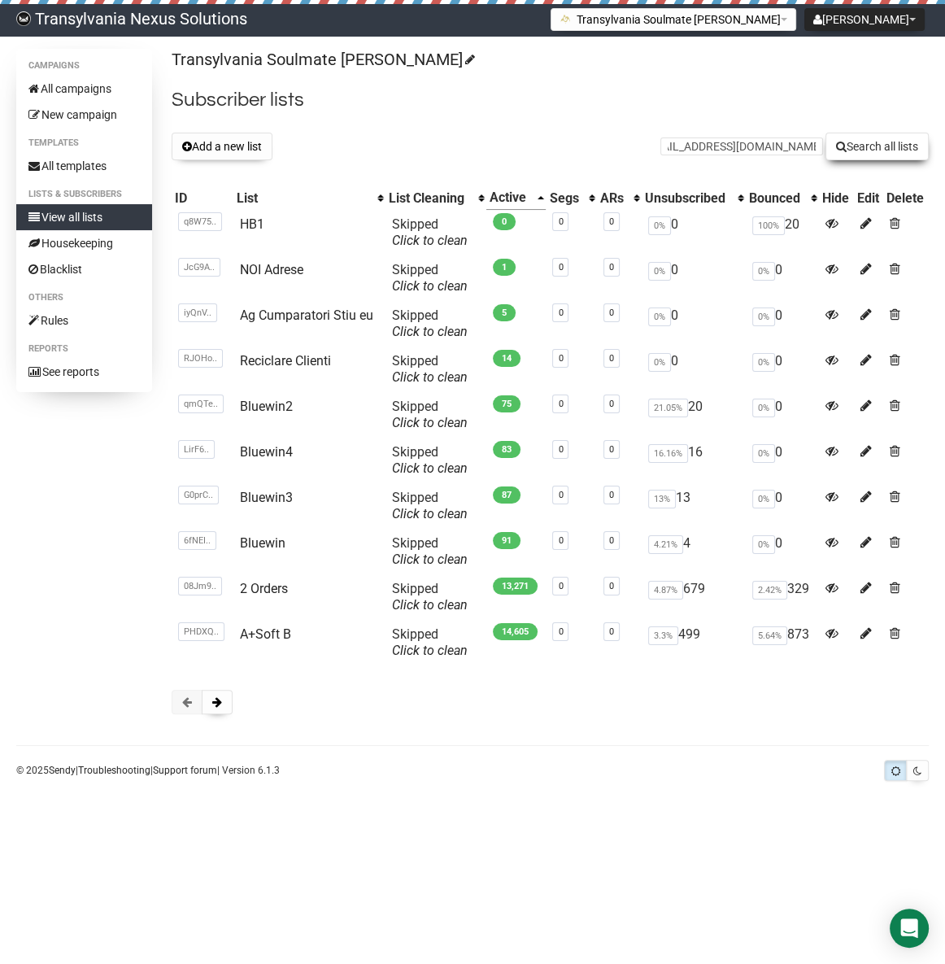
drag, startPoint x: 864, startPoint y: 146, endPoint x: 853, endPoint y: 148, distance: 10.7
click at [862, 146] on button "Search all lists" at bounding box center [876, 147] width 103 height 28
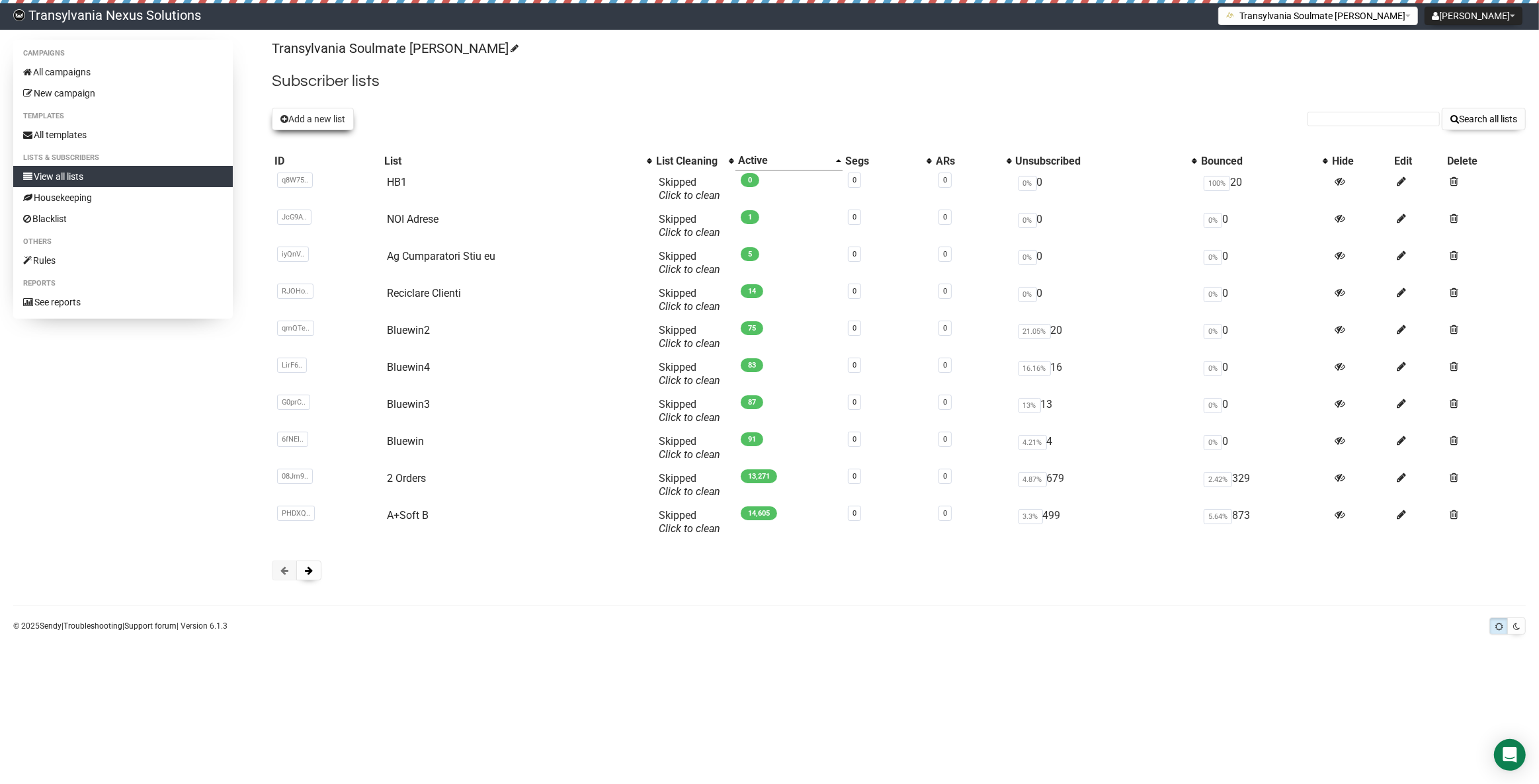
click at [309, 128] on button "Add a new list" at bounding box center [312, 120] width 82 height 23
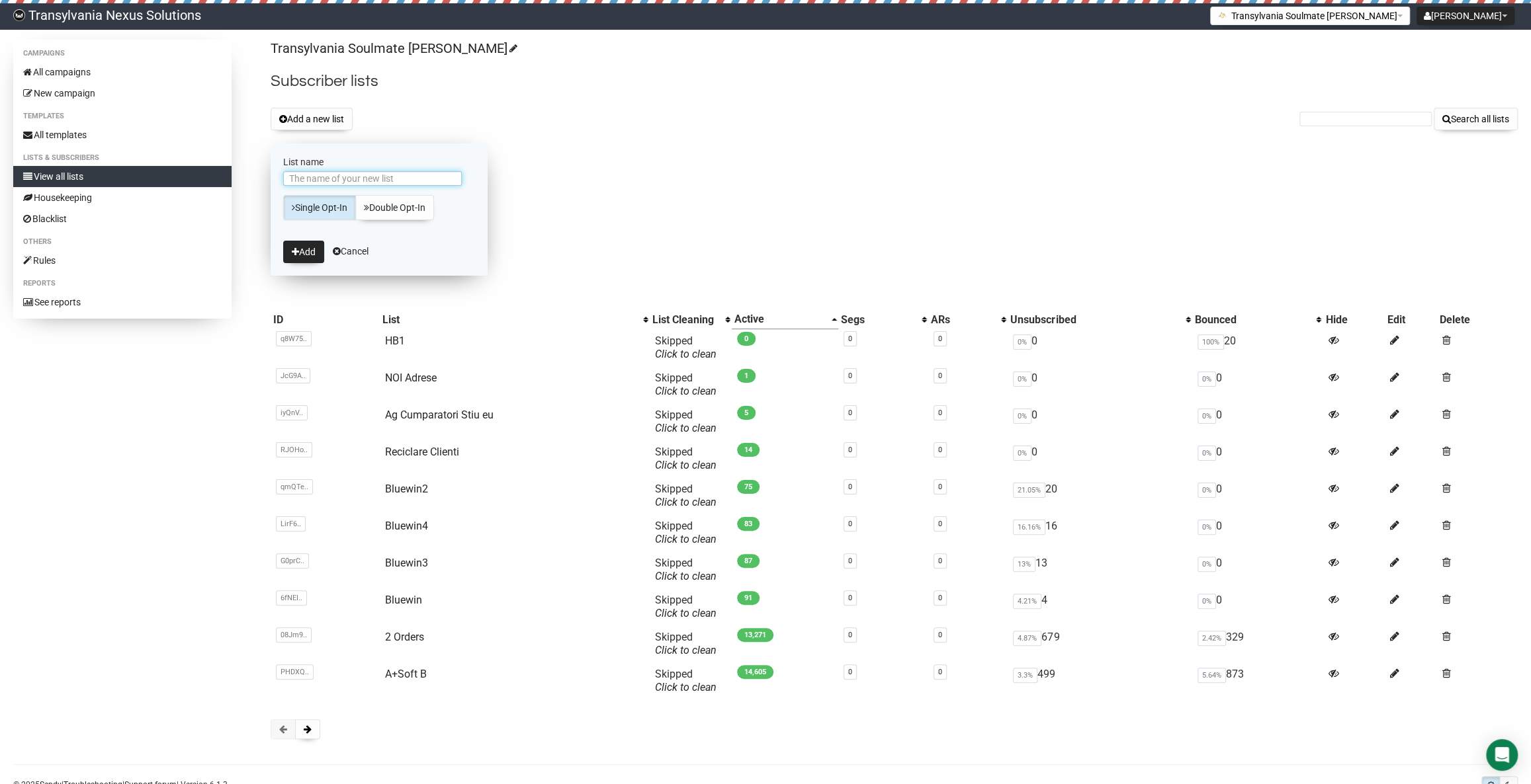
type input "C"
type input "Plangeri sau Comunicare cu Client"
click at [297, 259] on button "Add" at bounding box center [303, 252] width 41 height 23
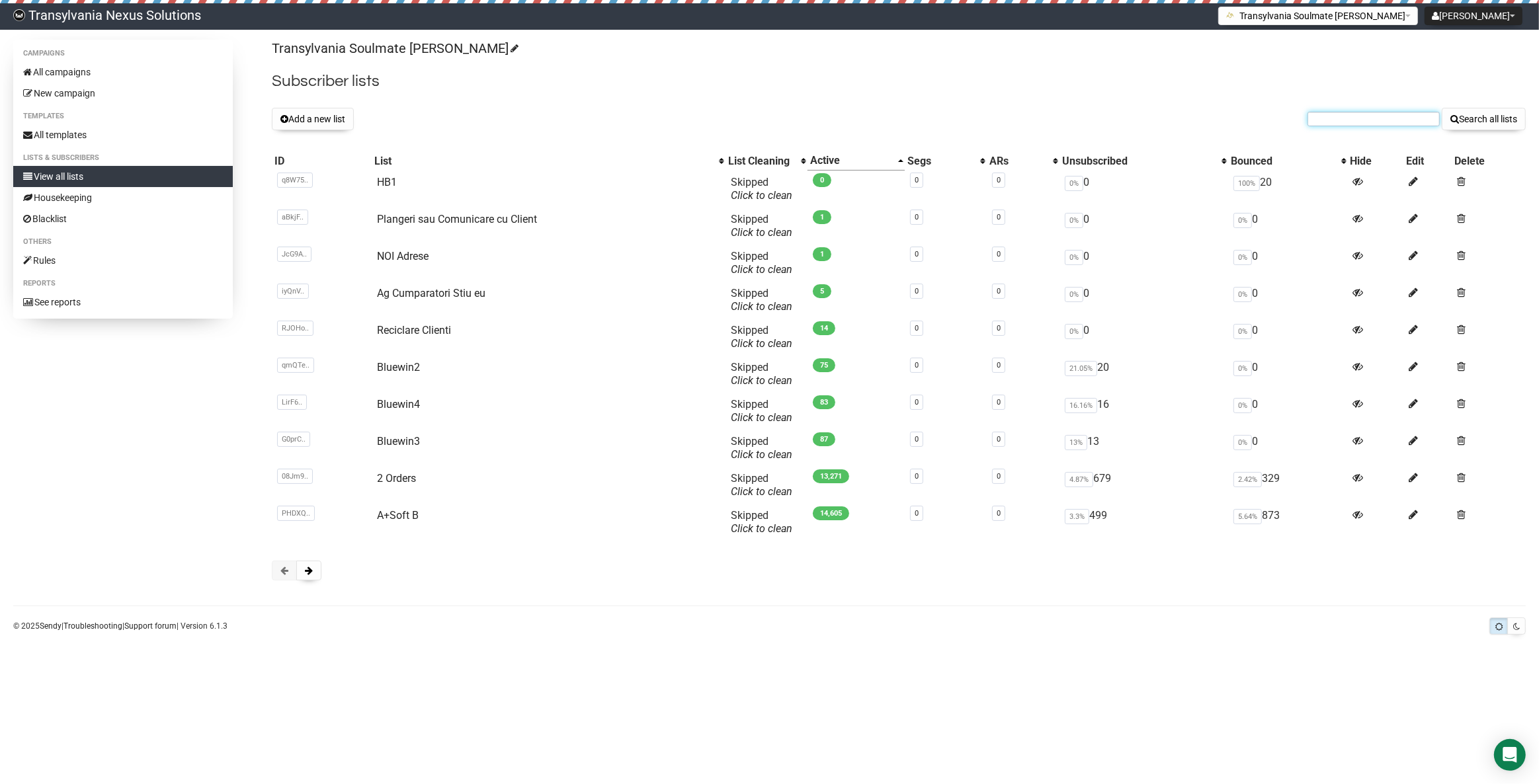
click at [1309, 122] on input "text" at bounding box center [1374, 119] width 133 height 15
paste input "[EMAIL_ADDRESS][DOMAIN_NAME]"
type input "[EMAIL_ADDRESS][DOMAIN_NAME]"
click at [1476, 125] on button "Search all lists" at bounding box center [1484, 120] width 84 height 23
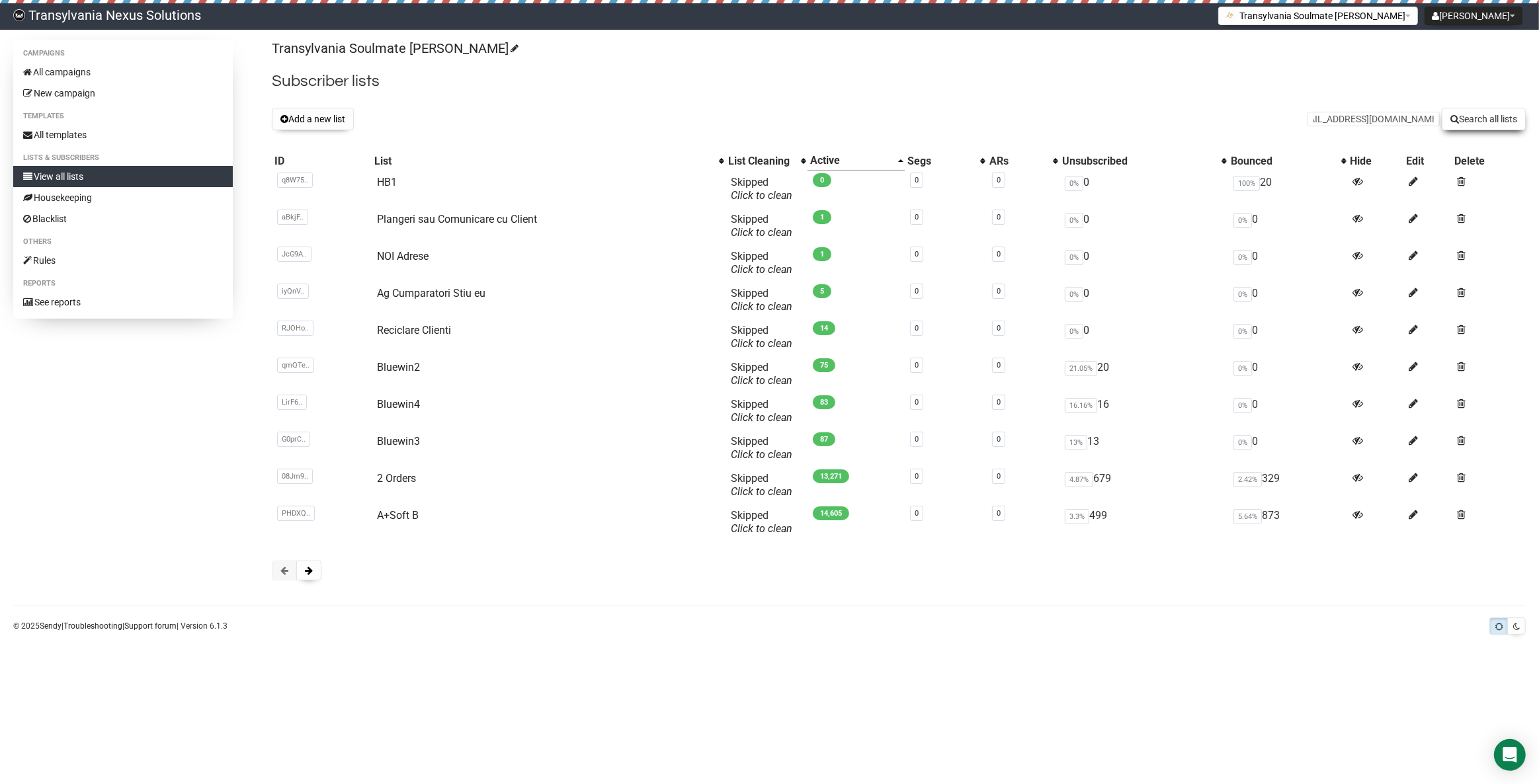
scroll to position [0, 0]
click at [1372, 123] on input "text" at bounding box center [1374, 119] width 133 height 15
paste input "[EMAIL_ADDRESS][DOMAIN_NAME]"
type input "[EMAIL_ADDRESS][DOMAIN_NAME]"
click at [1471, 114] on button "Search all lists" at bounding box center [1484, 120] width 84 height 23
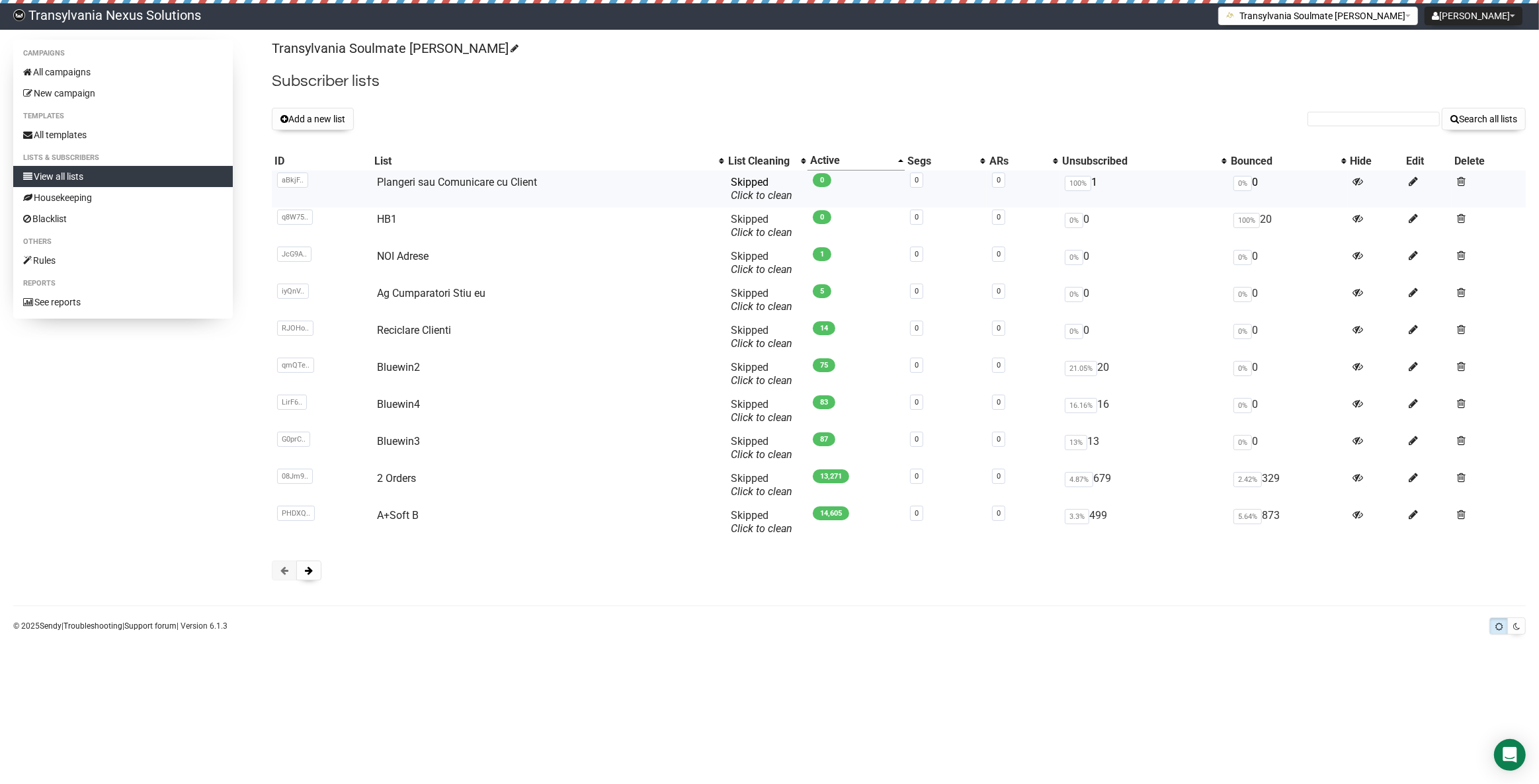
click at [553, 181] on td "Plangeri sau Comunicare cu Client" at bounding box center [548, 189] width 354 height 37
click at [493, 176] on link "Plangeri sau Comunicare cu Client" at bounding box center [456, 181] width 160 height 12
click at [1366, 115] on input "text" at bounding box center [1374, 119] width 133 height 15
paste input "inaneumann12@gmail.com"
type input "inaneumann12@gmail.com"
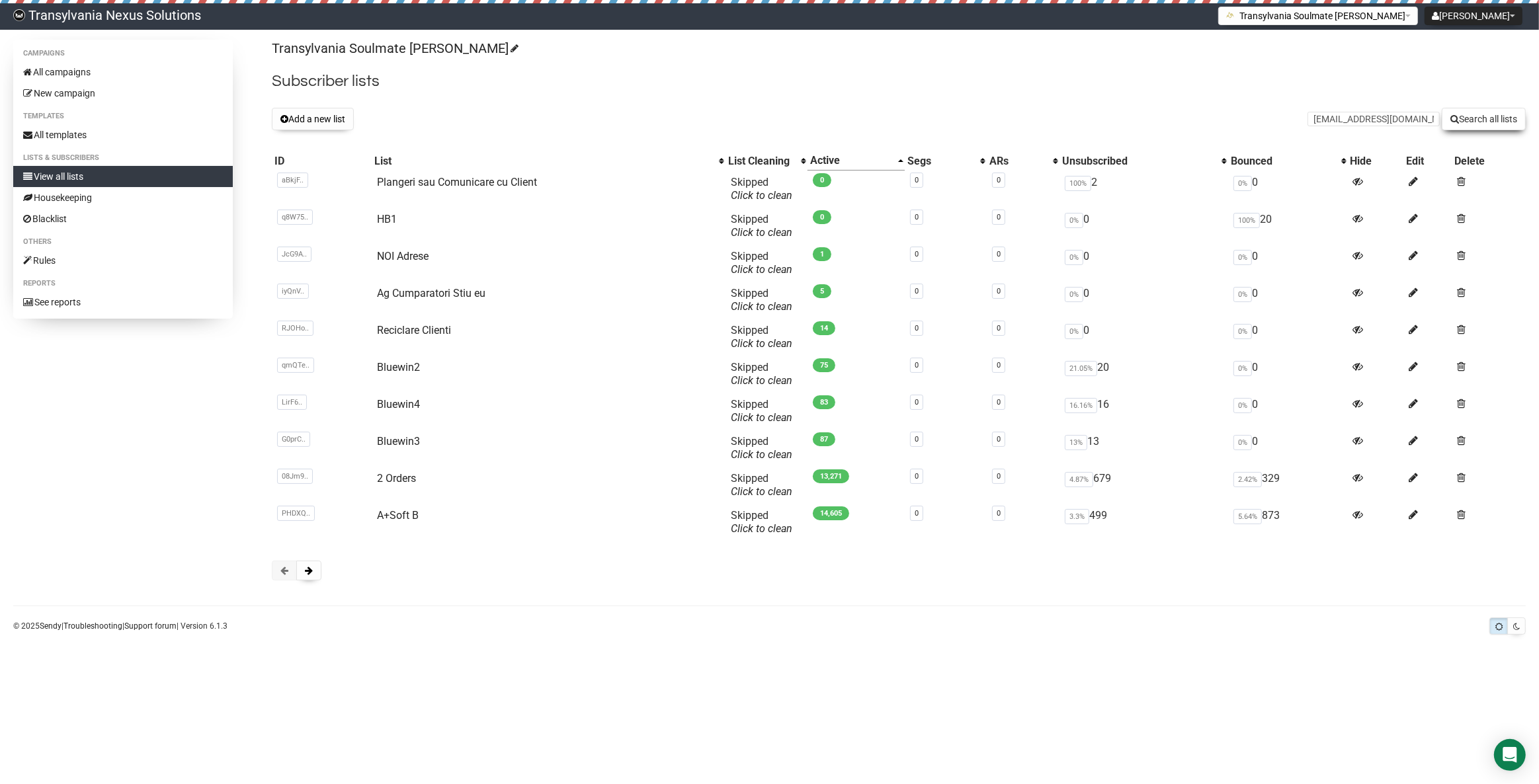
drag, startPoint x: 1477, startPoint y: 134, endPoint x: 1476, endPoint y: 125, distance: 9.1
click at [1477, 133] on div "Transylvania Soulmate Decoder Subscriber lists Add a new list inaneumann12@gmai…" at bounding box center [899, 316] width 1254 height 554
click at [1476, 125] on button "Search all lists" at bounding box center [1484, 120] width 84 height 23
paste input "[EMAIL_ADDRESS][DOMAIN_NAME]"
type input "[EMAIL_ADDRESS][DOMAIN_NAME]"
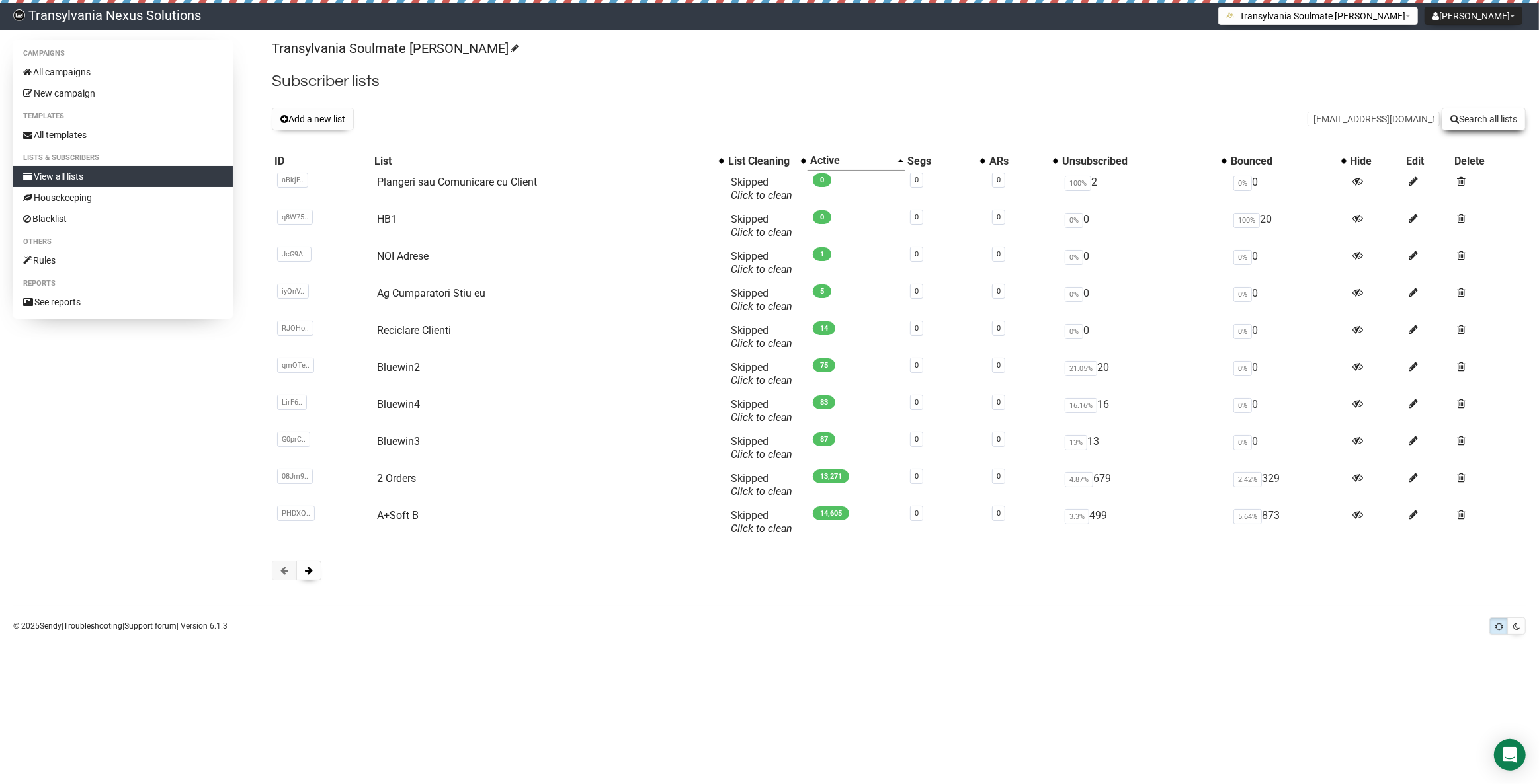
click at [1482, 124] on button "Search all lists" at bounding box center [1484, 120] width 84 height 23
click at [457, 188] on td "Plangeri sau Comunicare cu Client" at bounding box center [548, 189] width 354 height 37
click at [431, 185] on link "Plangeri sau Comunicare cu Client" at bounding box center [456, 181] width 160 height 12
click at [1362, 117] on input "text" at bounding box center [1374, 119] width 133 height 15
paste input "sabrina.harnack@outlook.de"
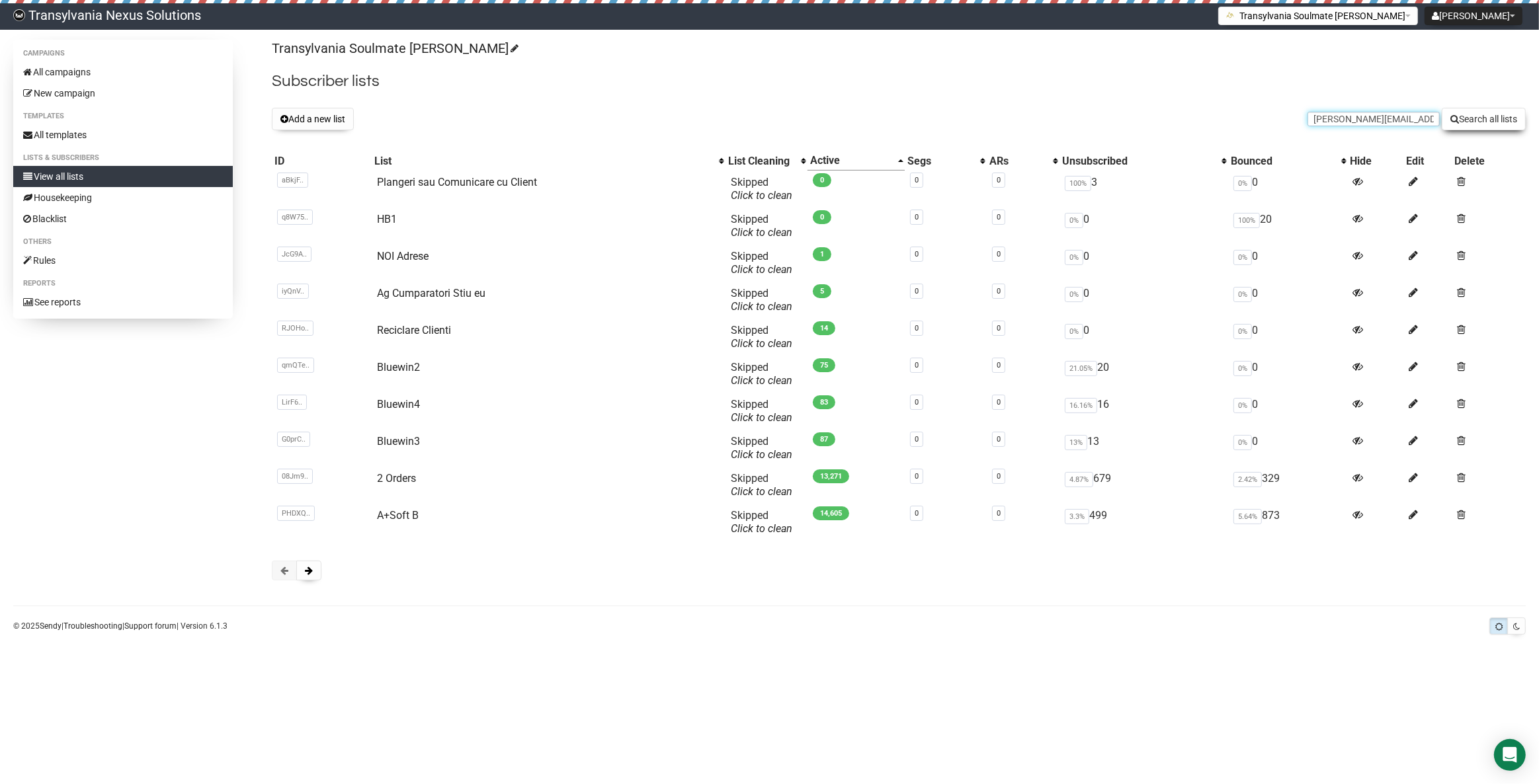
type input "sabrina.harnack@outlook.de"
click at [1477, 115] on button "Search all lists" at bounding box center [1484, 120] width 84 height 23
click at [439, 172] on td "Plangeri sau Comunicare cu Client" at bounding box center [548, 189] width 354 height 37
click at [423, 187] on link "Plangeri sau Comunicare cu Client" at bounding box center [456, 181] width 160 height 12
click at [1356, 118] on input "text" at bounding box center [1374, 119] width 133 height 15
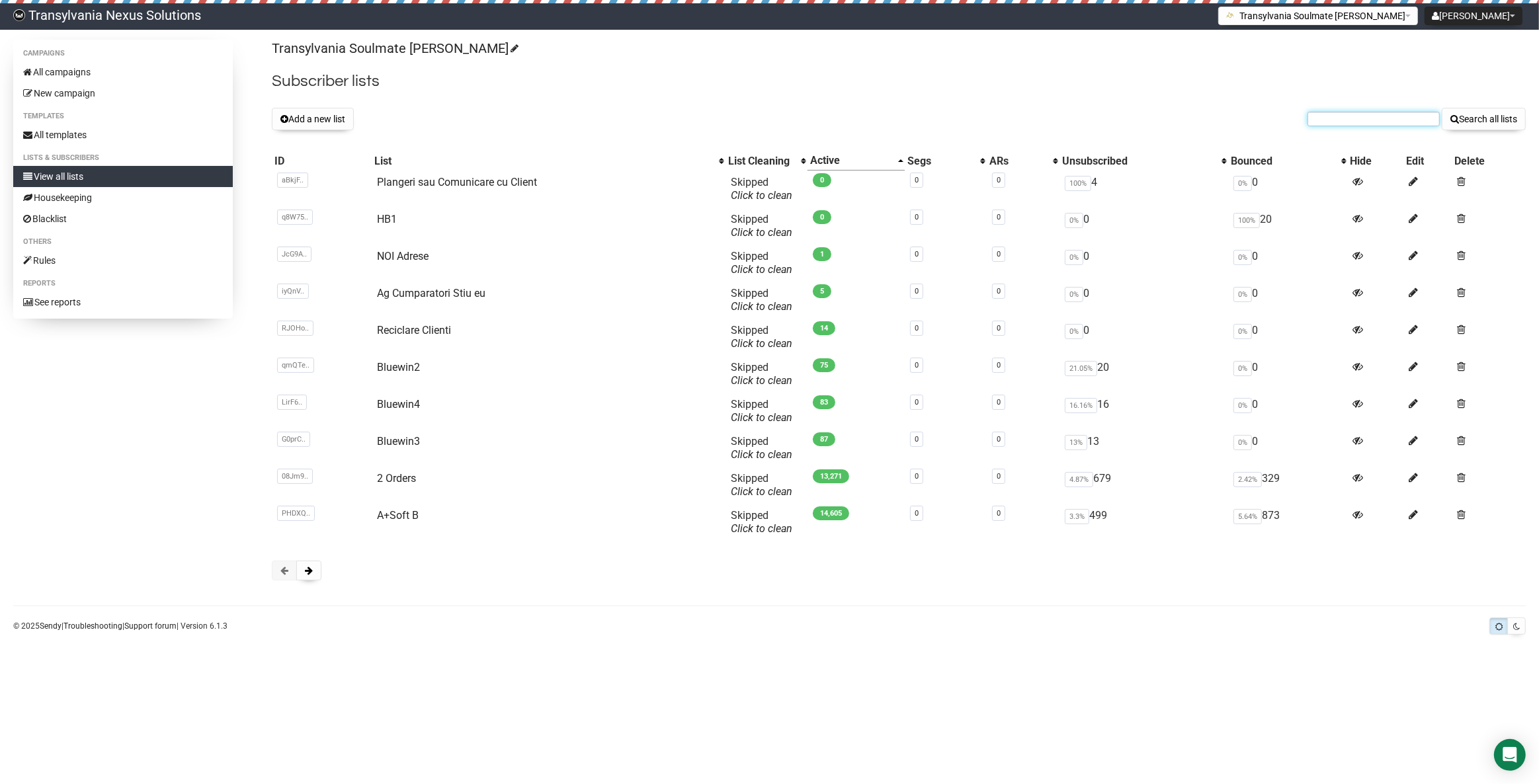
paste input "[PERSON_NAME][EMAIL_ADDRESS][PERSON_NAME][DOMAIN_NAME]"
type input "[PERSON_NAME][EMAIL_ADDRESS][PERSON_NAME][DOMAIN_NAME]"
click at [1460, 122] on button "Search all lists" at bounding box center [1484, 120] width 84 height 23
click at [1388, 111] on input "text" at bounding box center [1374, 119] width 133 height 15
paste input "[EMAIL_ADDRESS][DOMAIN_NAME]"
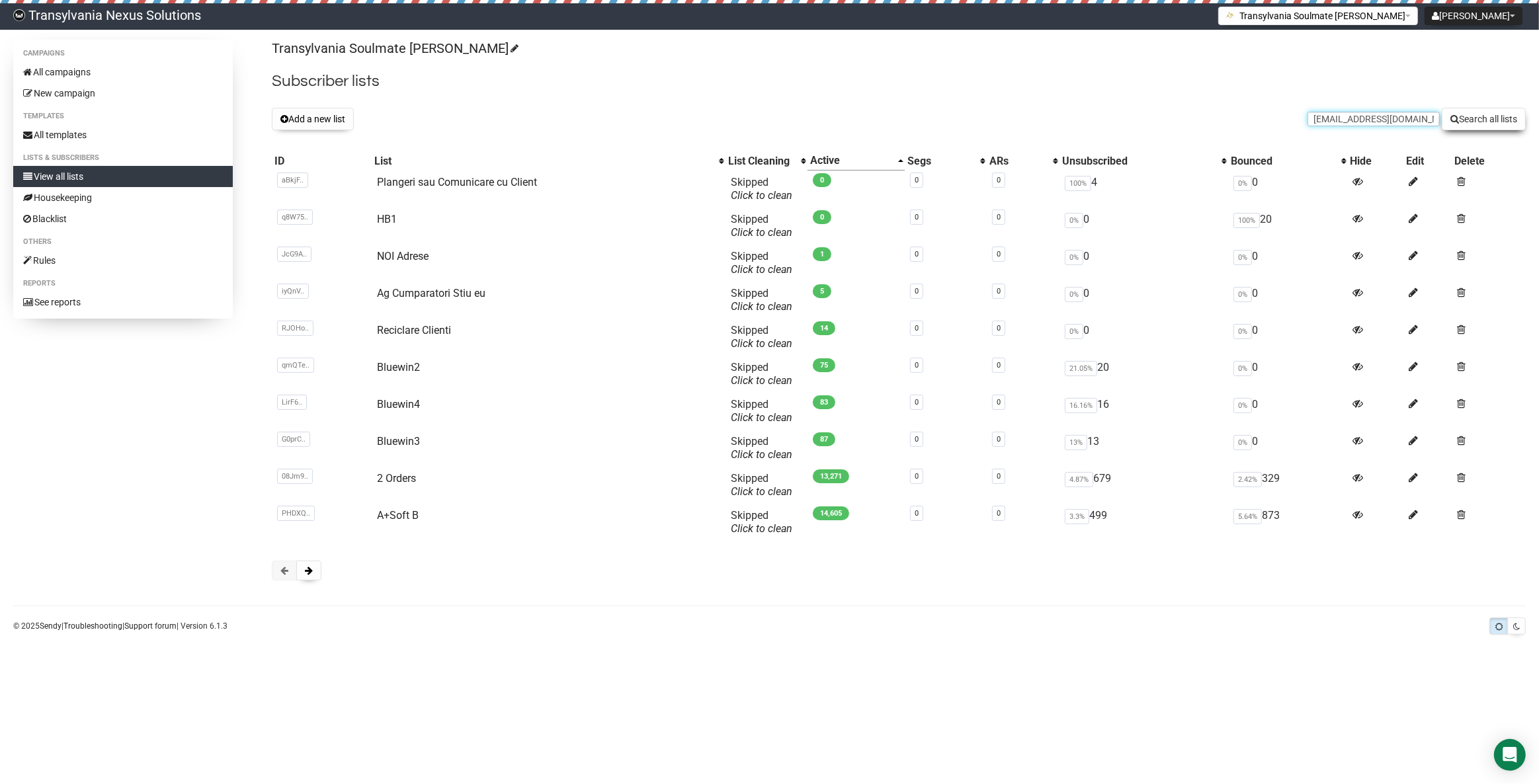
type input "[EMAIL_ADDRESS][DOMAIN_NAME]"
click at [1460, 122] on button "Search all lists" at bounding box center [1484, 120] width 84 height 23
click at [1383, 126] on form "Search all lists" at bounding box center [1417, 120] width 218 height 23
paste input "heike.stemmer60@gmail.com"
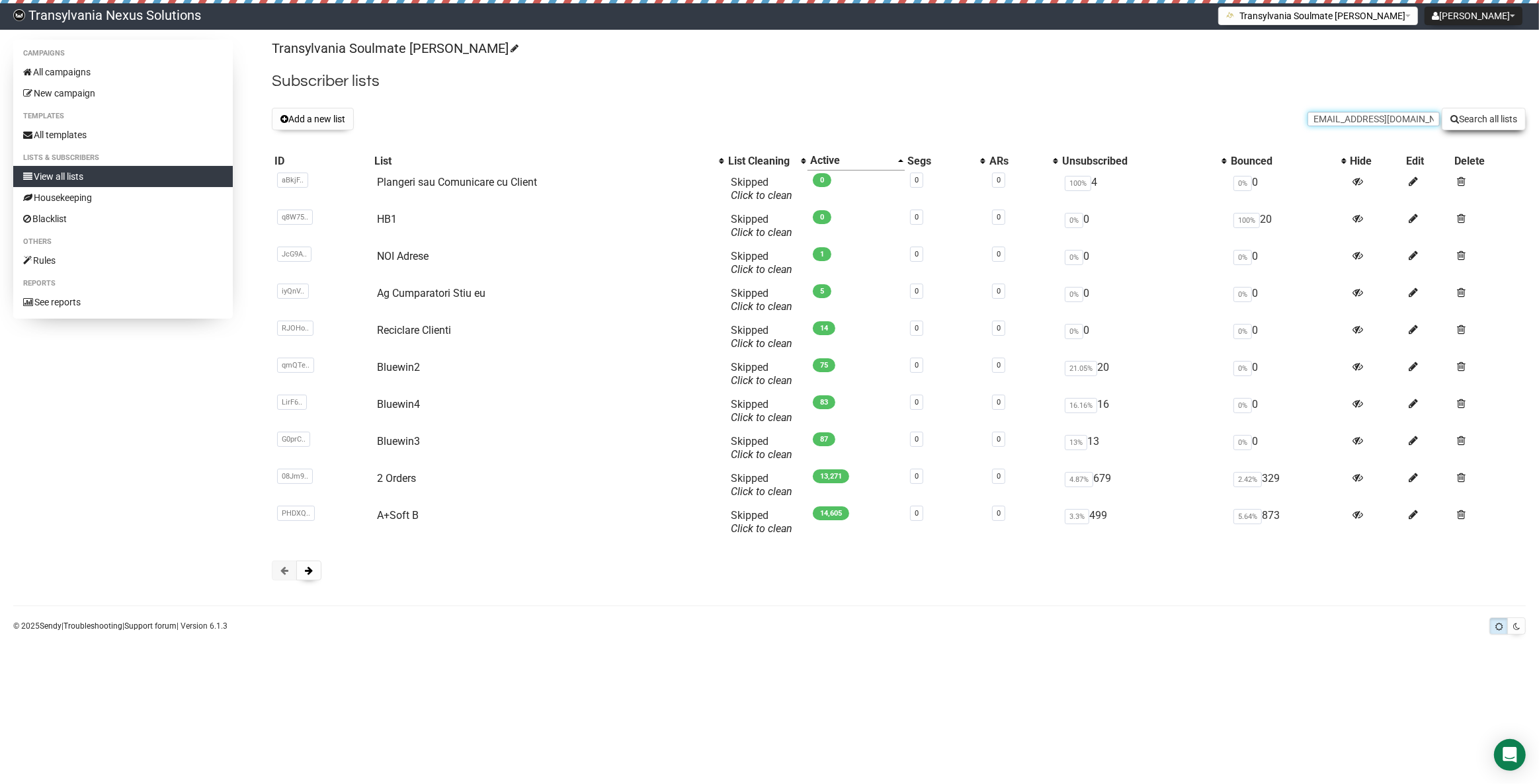
type input "heike.stemmer60@gmail.com"
click at [1480, 125] on button "Search all lists" at bounding box center [1484, 120] width 84 height 23
click at [439, 185] on link "Plangeri sau Comunicare cu Client" at bounding box center [456, 181] width 160 height 12
click at [1336, 125] on input "text" at bounding box center [1374, 119] width 133 height 15
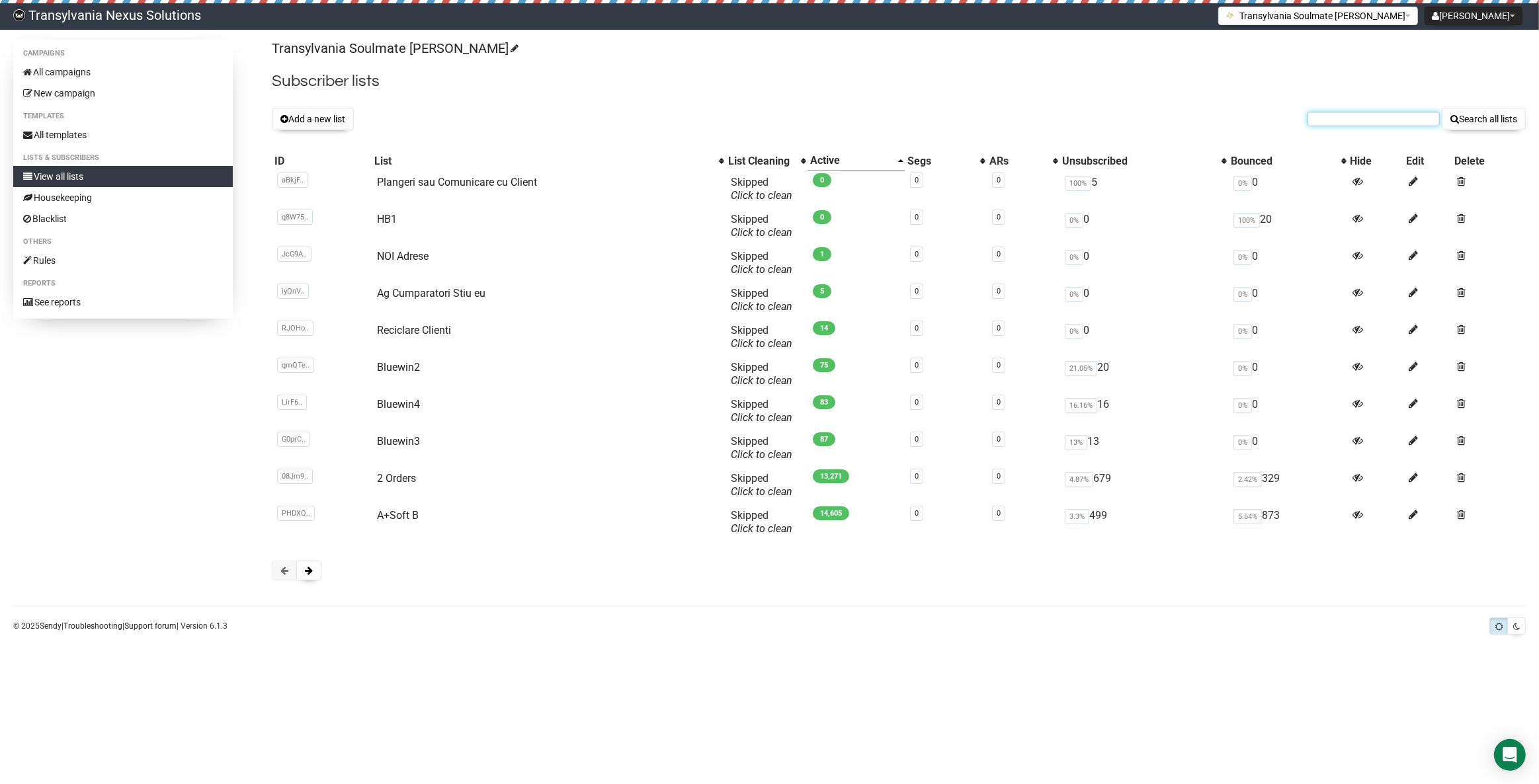
paste input "[EMAIL_ADDRESS][DOMAIN_NAME]"
type input "[EMAIL_ADDRESS][DOMAIN_NAME]"
click at [1462, 122] on button "Search all lists" at bounding box center [1484, 120] width 84 height 23
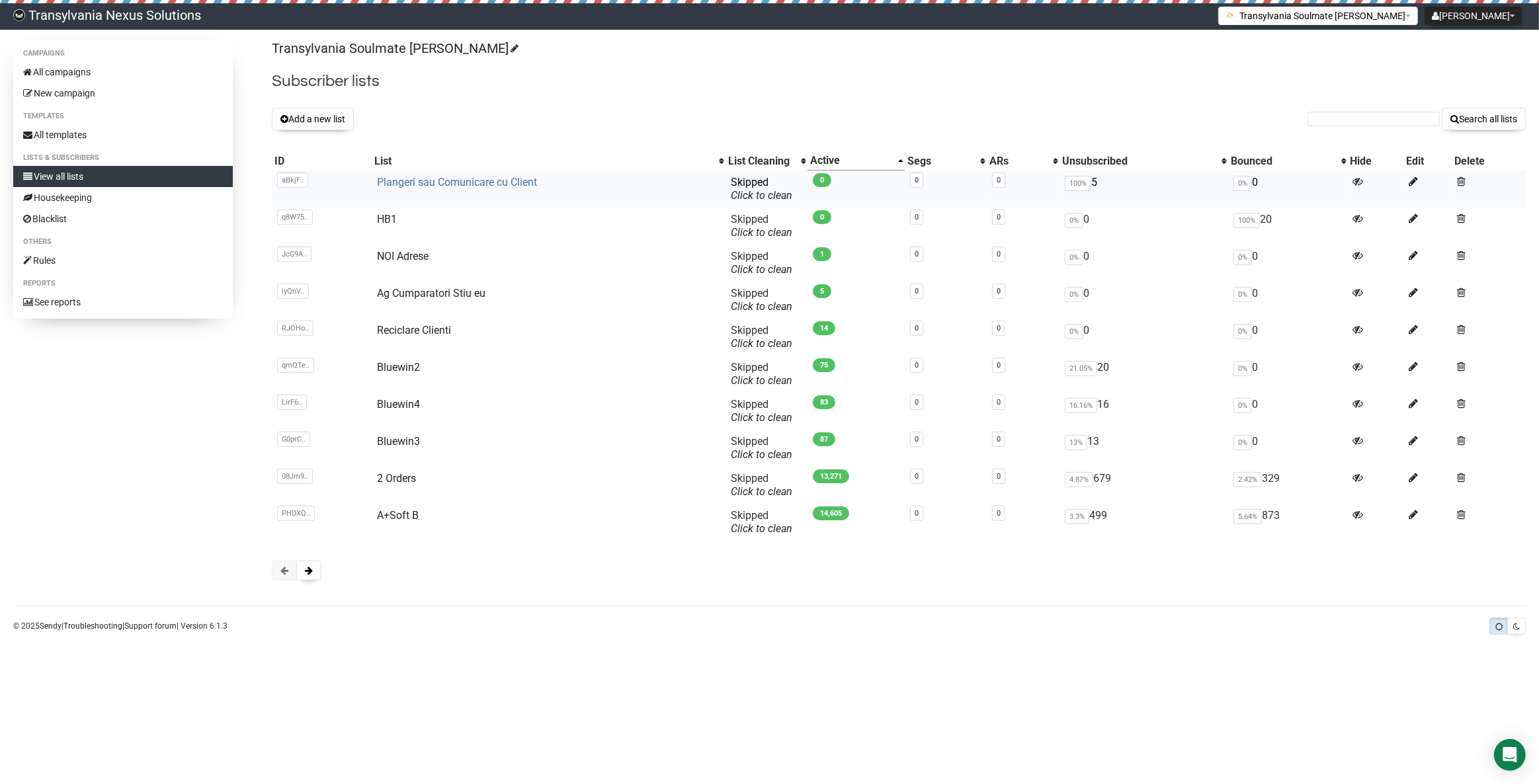
click at [434, 186] on link "Plangeri sau Comunicare cu Client" at bounding box center [456, 181] width 160 height 12
click at [1413, 120] on input "text" at bounding box center [1374, 119] width 133 height 15
paste input "[EMAIL_ADDRESS][DOMAIN_NAME]"
drag, startPoint x: 1418, startPoint y: 122, endPoint x: 1473, endPoint y: 125, distance: 55.1
click at [1420, 122] on input "[EMAIL_ADDRESS][DOMAIN_NAME]" at bounding box center [1374, 119] width 133 height 15
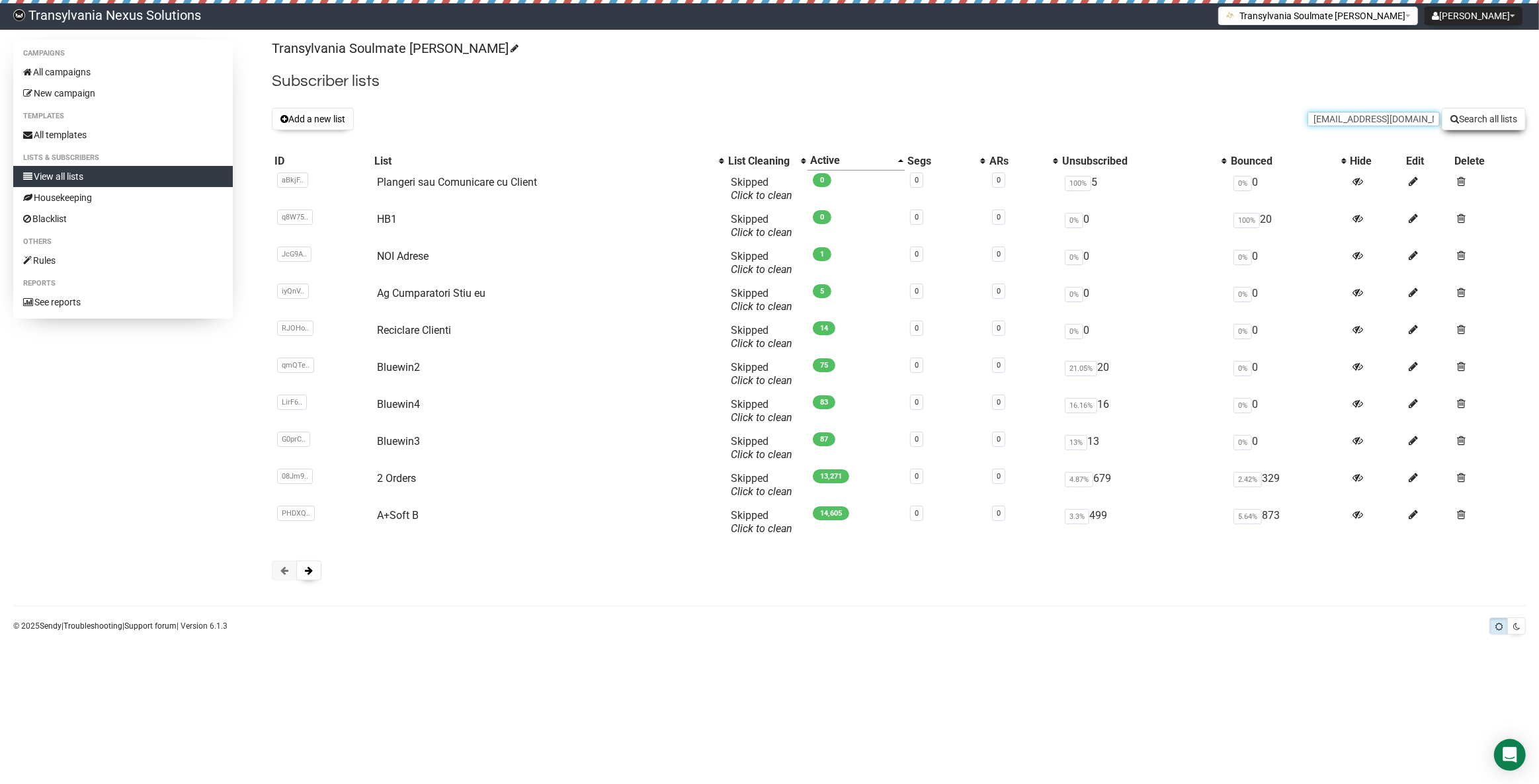
type input "[EMAIL_ADDRESS][DOMAIN_NAME]"
click at [1485, 125] on button "Search all lists" at bounding box center [1484, 120] width 84 height 23
click at [452, 176] on link "Plangeri sau Comunicare cu Client" at bounding box center [456, 181] width 160 height 12
paste input "[EMAIL_ADDRESS][DOMAIN_NAME]"
type input "schnutekiebach@gmail.com"
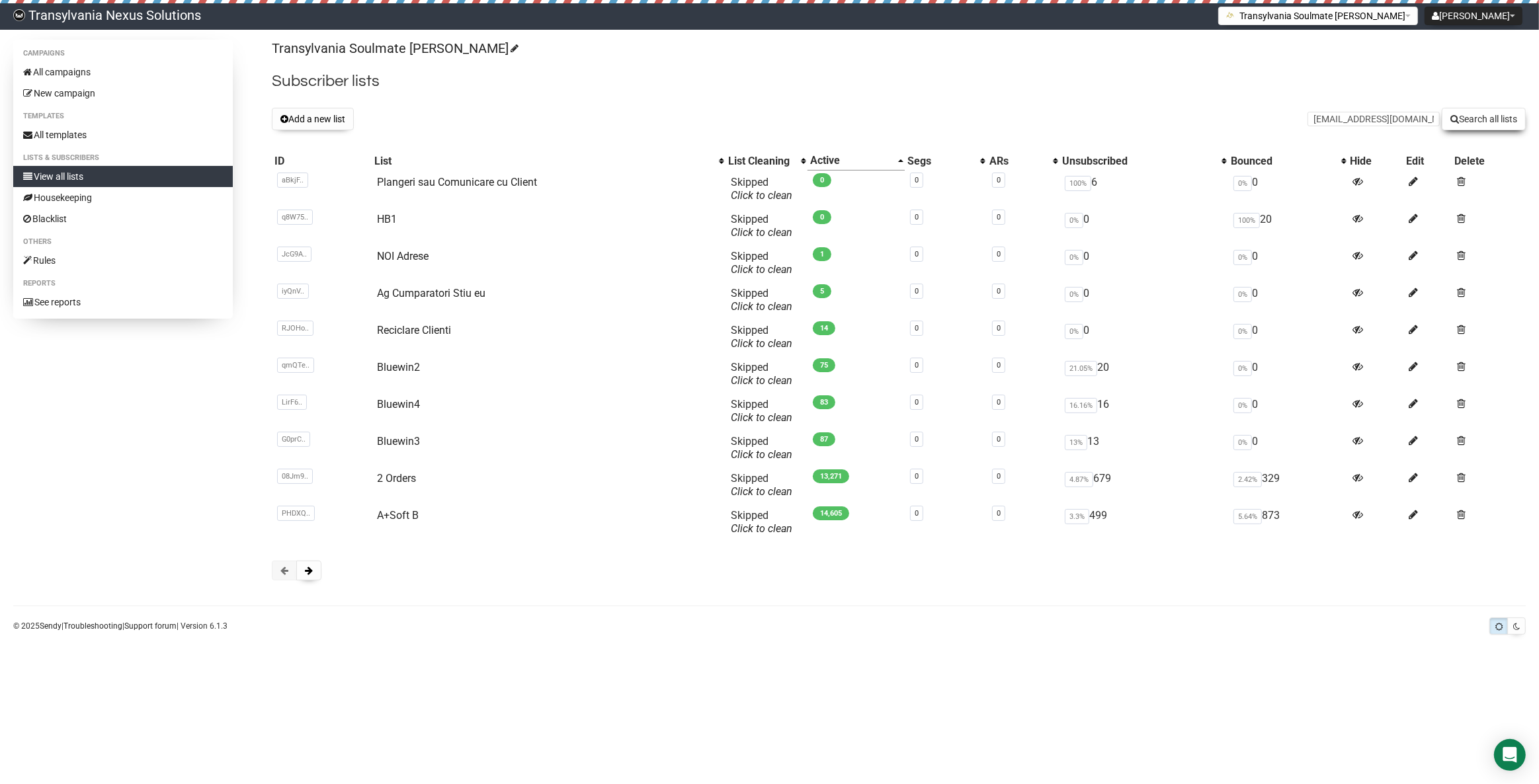
click at [1503, 120] on button "Search all lists" at bounding box center [1484, 120] width 84 height 23
click at [395, 185] on link "Plangeri sau Comunicare cu Client" at bounding box center [456, 181] width 160 height 12
paste input "[EMAIL_ADDRESS][DOMAIN_NAME]"
type input "mmschofer@freenet.de"
click at [1490, 126] on button "Search all lists" at bounding box center [1484, 120] width 84 height 23
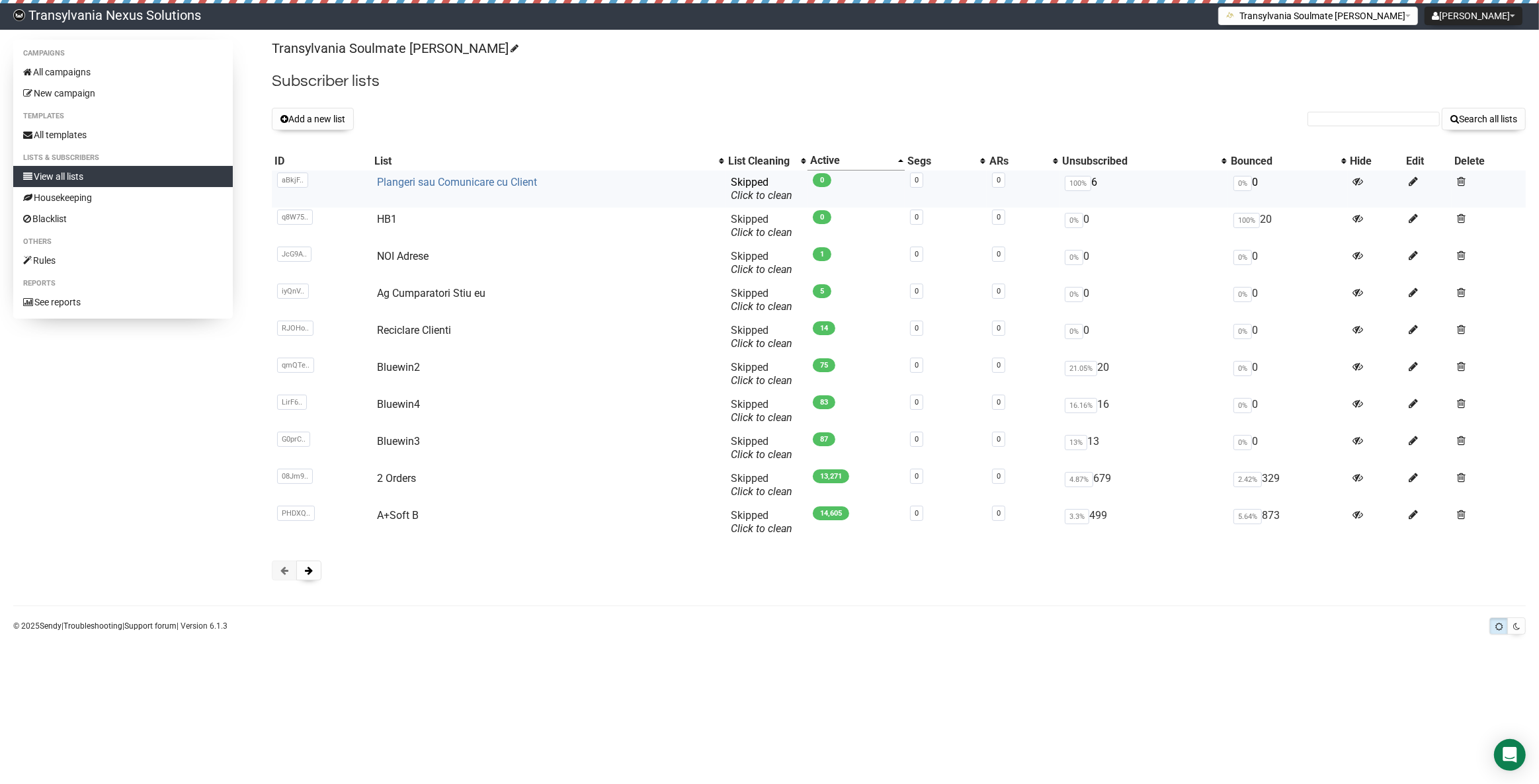
click at [447, 181] on link "Plangeri sau Comunicare cu Client" at bounding box center [456, 181] width 160 height 12
paste input "mmschofer@freenet.de"
type input "mmschofer@freenet.de"
click at [1492, 133] on div "Transylvania Soulmate Decoder Subscriber lists Add a new list mmschofer@freenet…" at bounding box center [899, 316] width 1254 height 554
click at [1489, 123] on button "Search all lists" at bounding box center [1484, 120] width 84 height 23
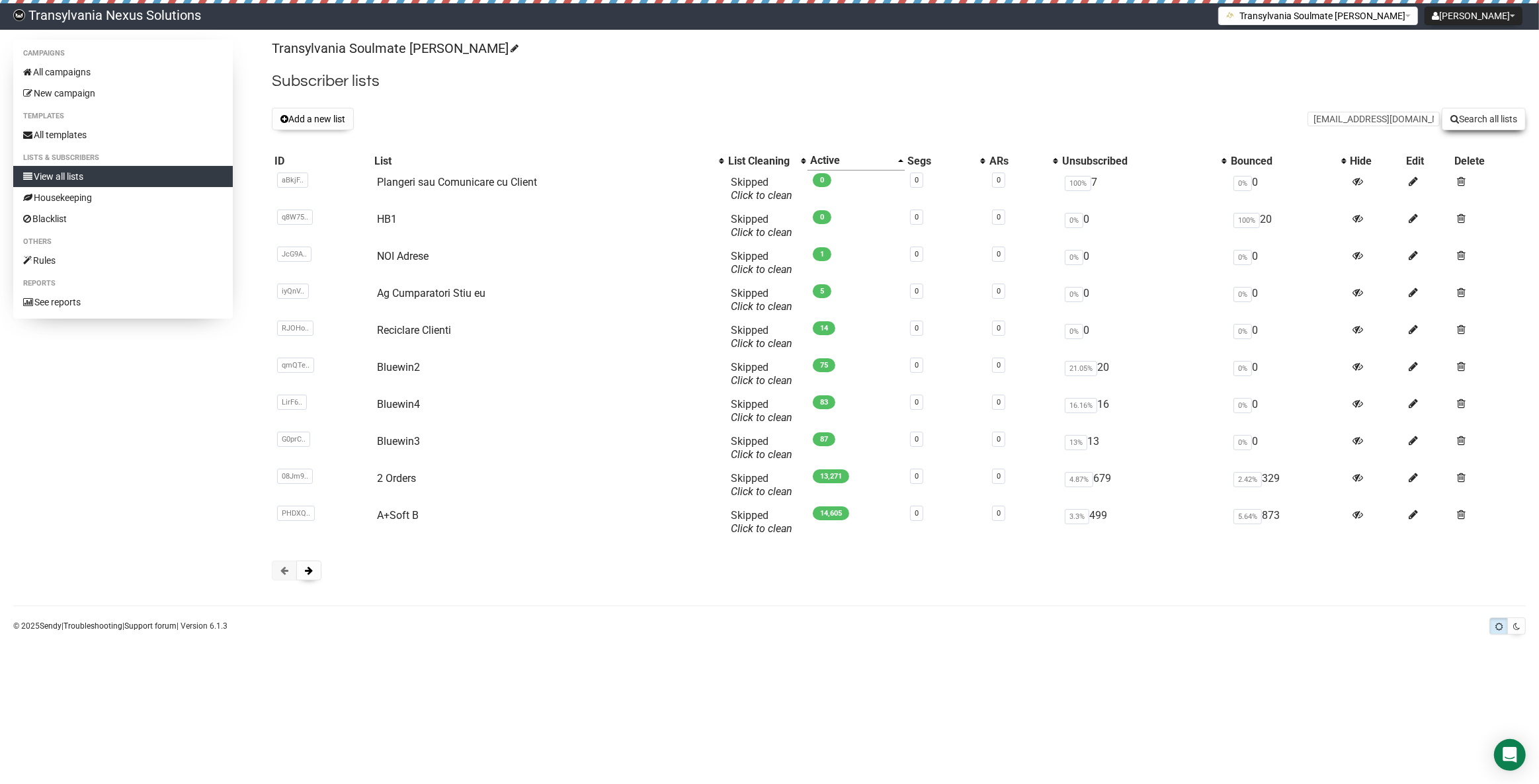
click at [1477, 115] on button "Search all lists" at bounding box center [1484, 120] width 84 height 23
click at [93, 81] on link "All campaigns" at bounding box center [123, 72] width 220 height 21
paste input "schniefiekoehler@gmail.com"
type input "schniefiekoehler@gmail.com"
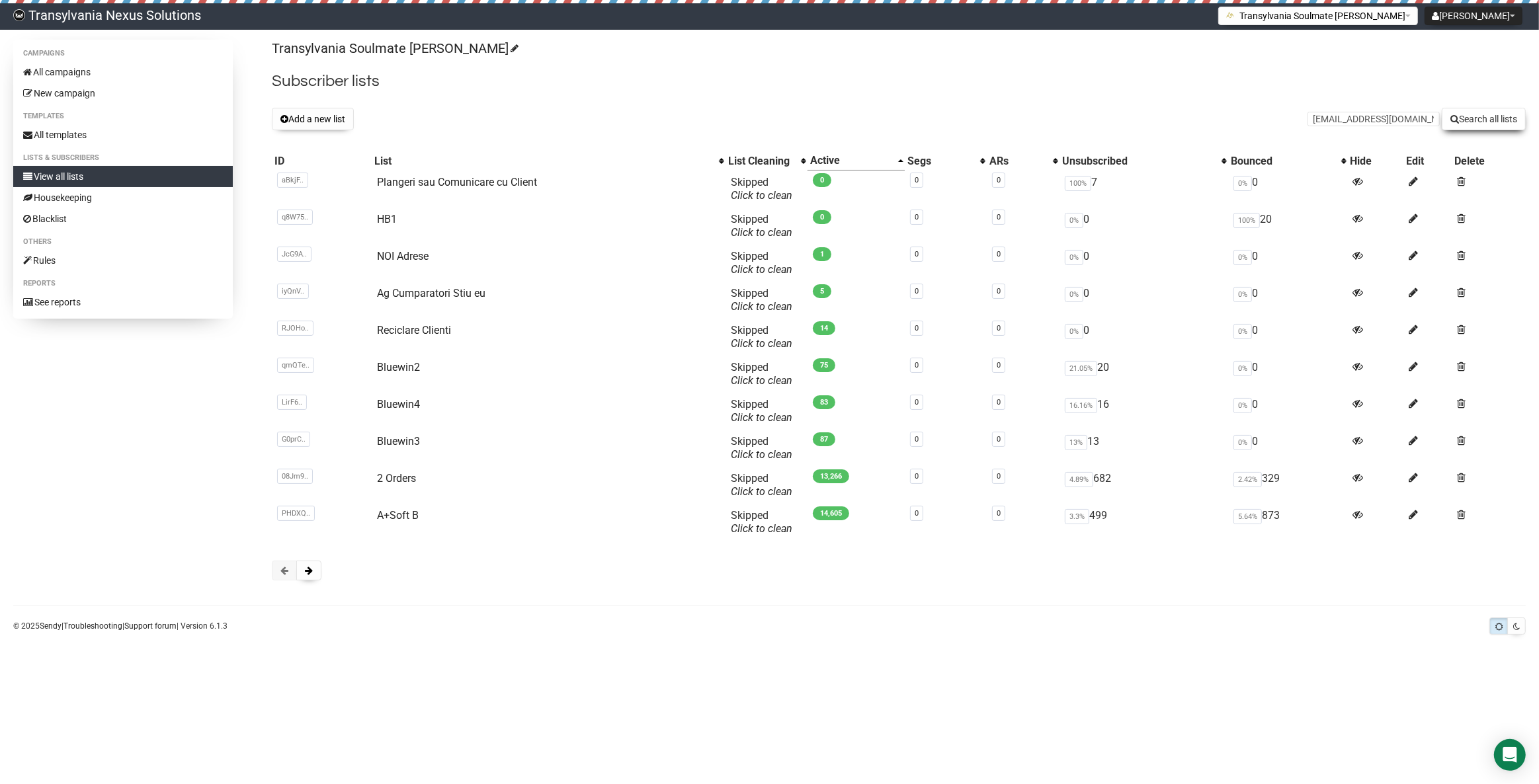
click at [1452, 115] on icon "submit" at bounding box center [1454, 119] width 9 height 9
click at [80, 76] on link "All campaigns" at bounding box center [123, 72] width 220 height 21
click at [310, 575] on button at bounding box center [308, 571] width 25 height 20
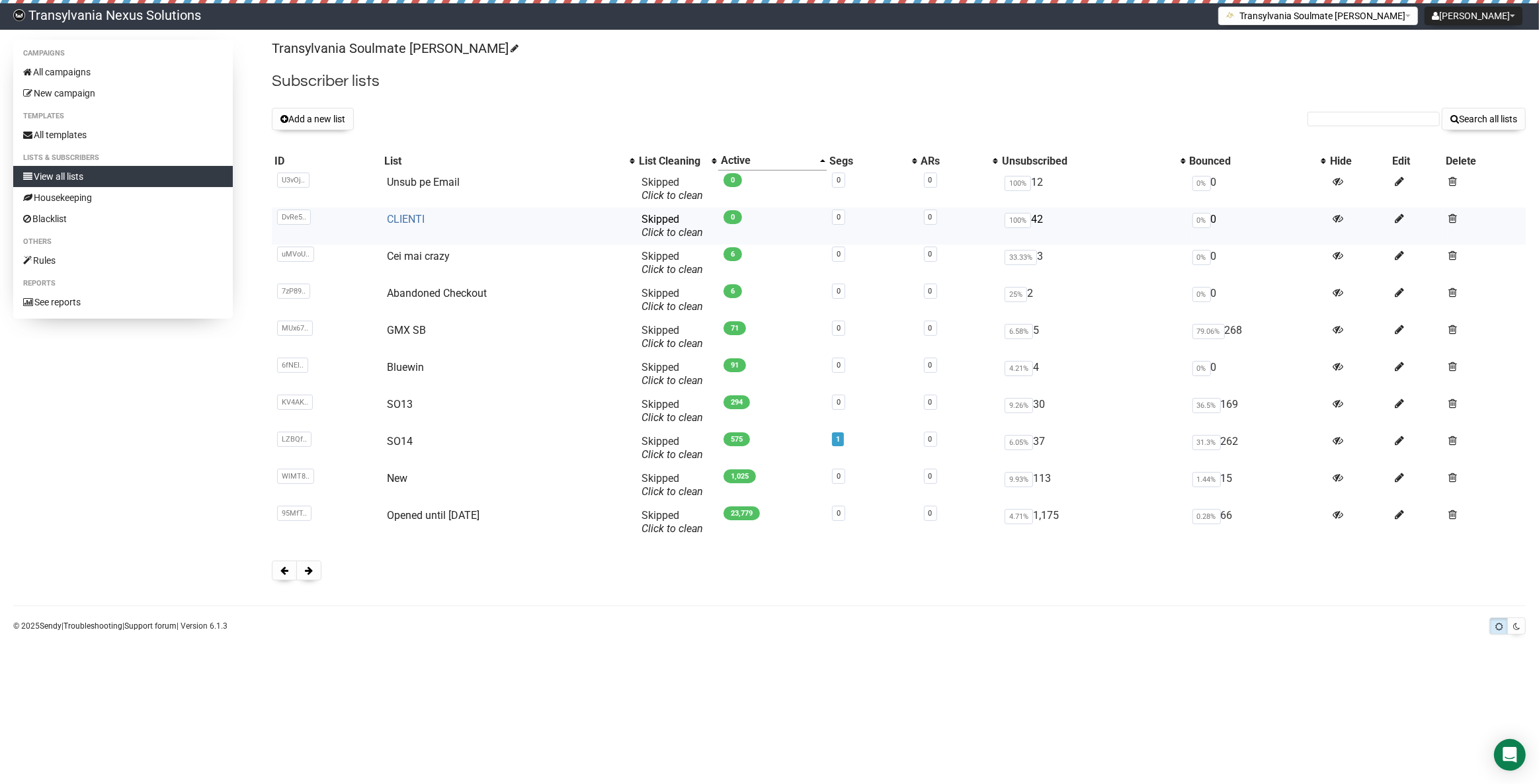
click at [409, 223] on link "CLIENTI" at bounding box center [406, 219] width 37 height 12
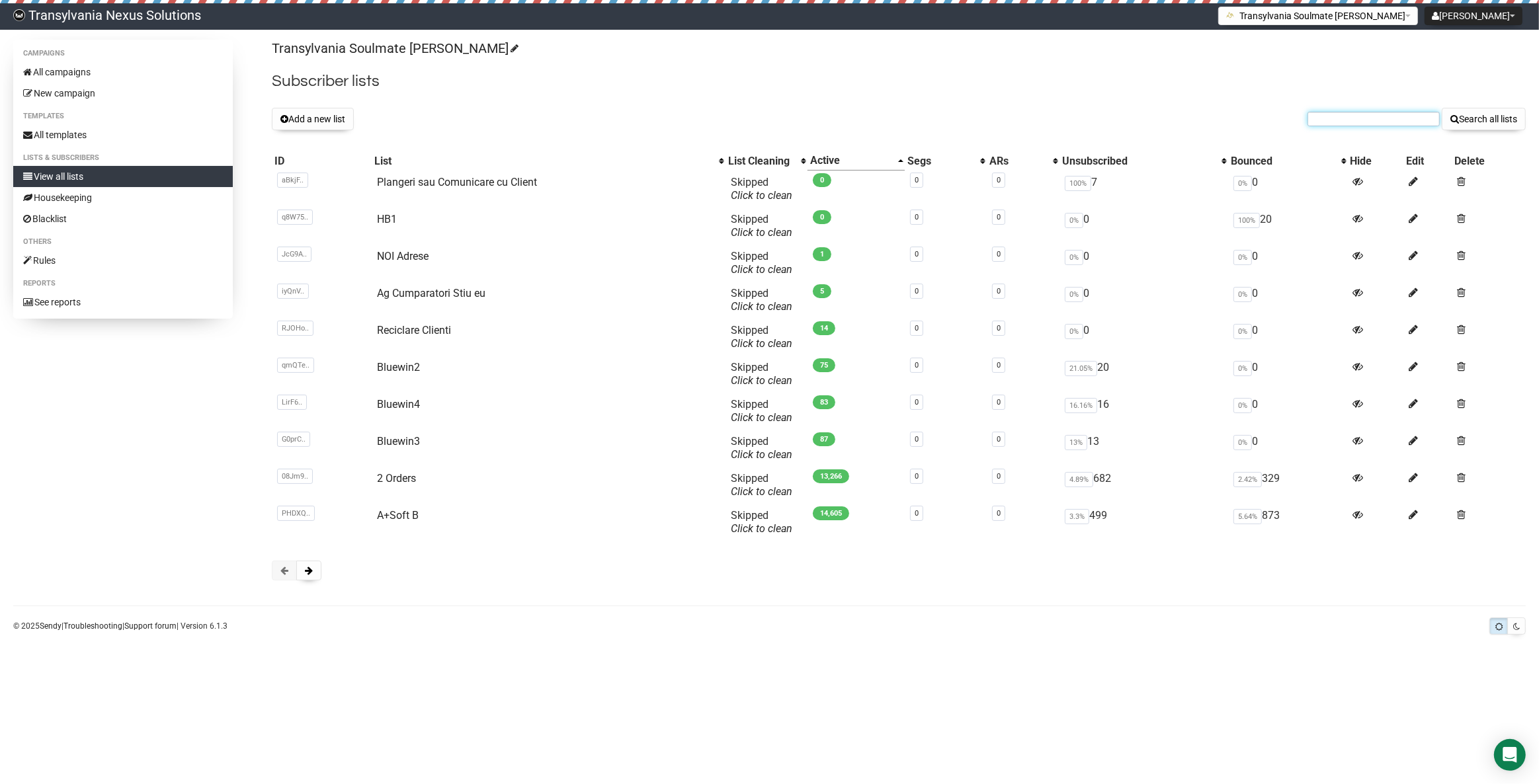
click at [1336, 112] on input "text" at bounding box center [1374, 119] width 133 height 15
paste input "schniefiekoehler@gmail.com"
type input "schniefiekoehler@gmail.com"
drag, startPoint x: 1466, startPoint y: 123, endPoint x: 1457, endPoint y: 133, distance: 13.5
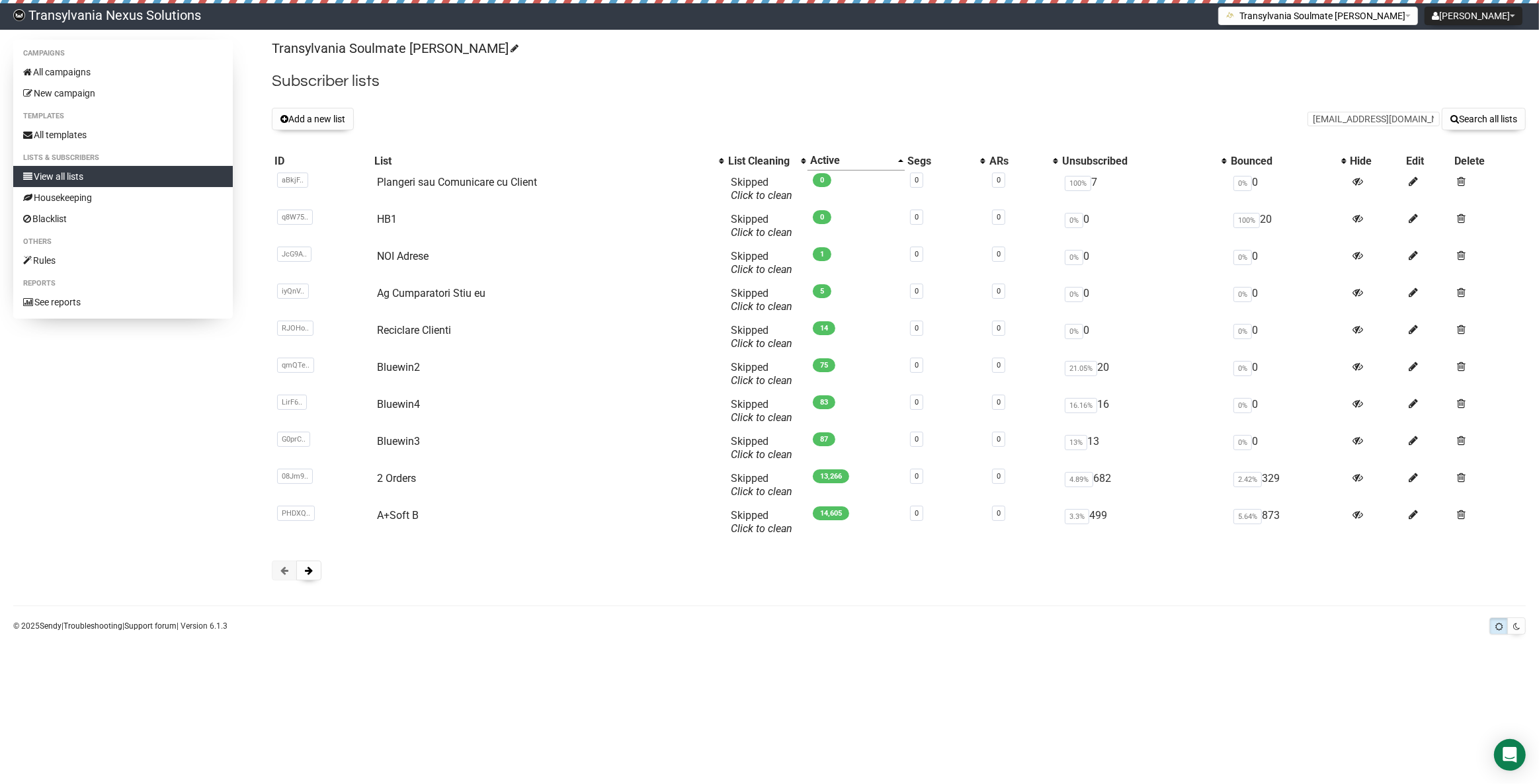
click at [1458, 133] on div "Transylvania Soulmate Decoder Subscriber lists Add a new list schniefiekoehler@…" at bounding box center [899, 316] width 1254 height 554
click at [1471, 115] on button "Search all lists" at bounding box center [1484, 120] width 84 height 23
click at [87, 76] on link "All campaigns" at bounding box center [123, 72] width 220 height 21
